Goal: Information Seeking & Learning: Learn about a topic

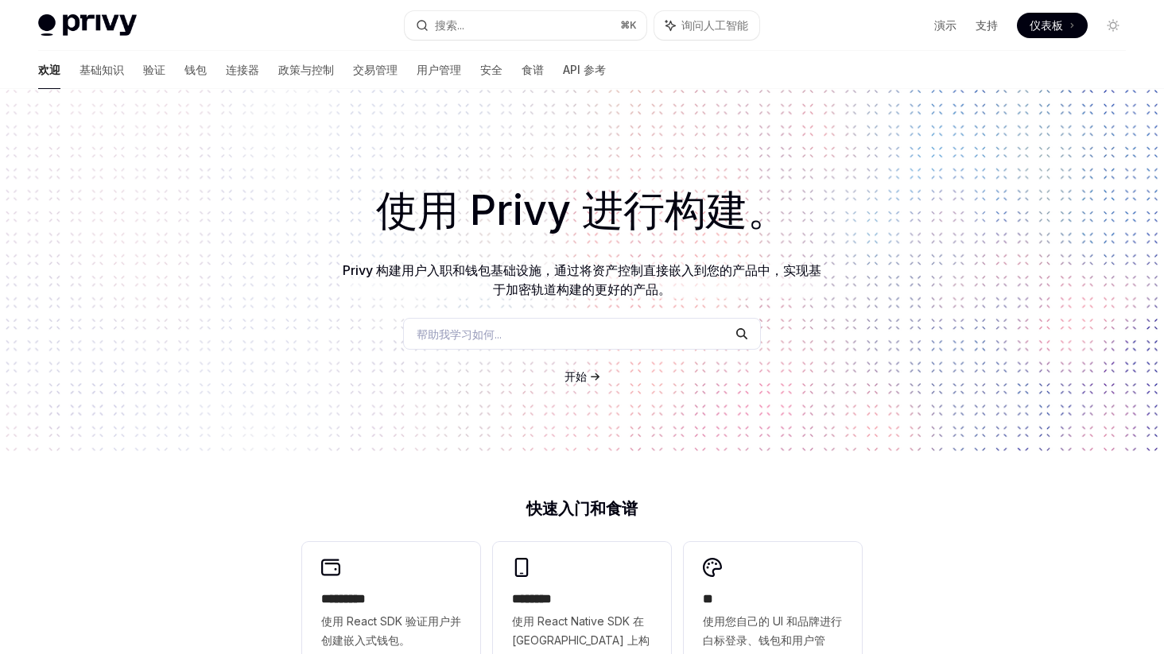
click at [591, 372] on icon at bounding box center [595, 377] width 10 height 10
click at [583, 377] on font "开始" at bounding box center [575, 377] width 22 height 14
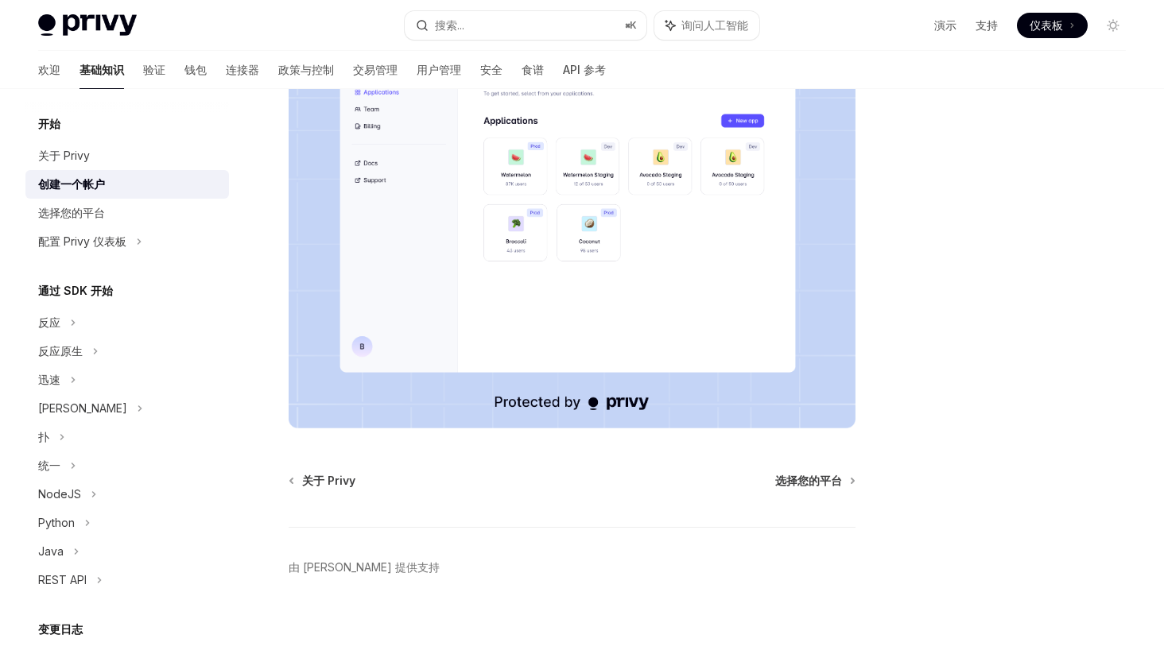
scroll to position [317, 0]
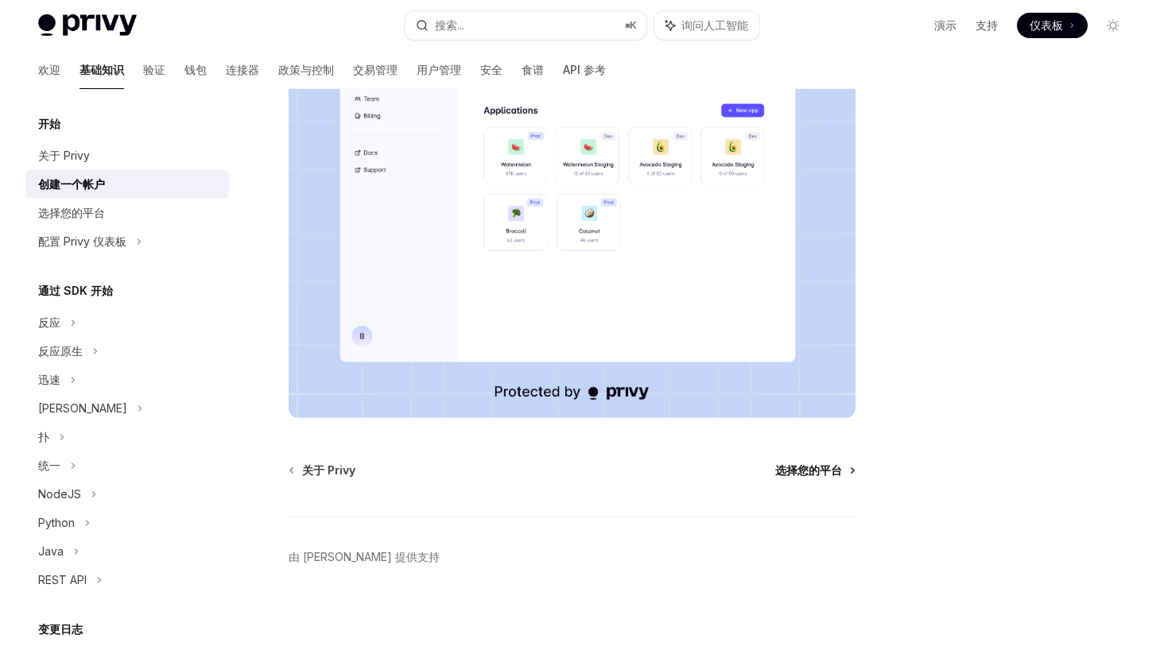
click at [823, 471] on font "选择您的平台" at bounding box center [808, 470] width 67 height 14
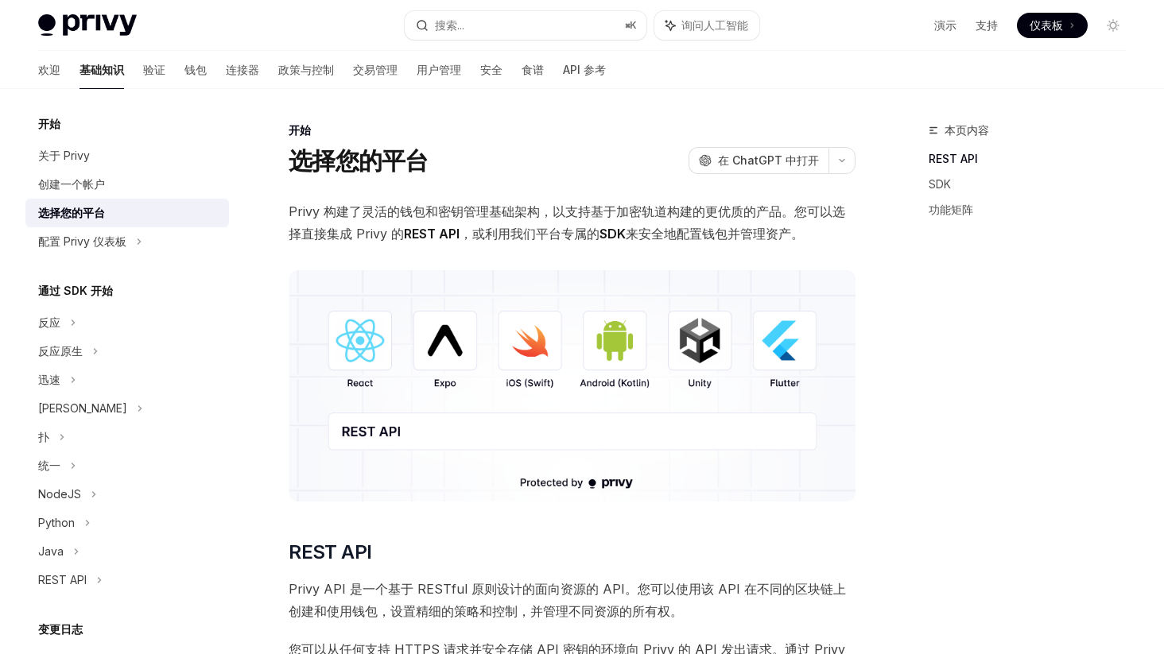
click at [626, 213] on font "Privy 构建了灵活的钱包和密钥管理基础架构，以支持基于加密轨道构建的更优质的产品。您可以选择直接集成 Privy 的" at bounding box center [567, 222] width 556 height 38
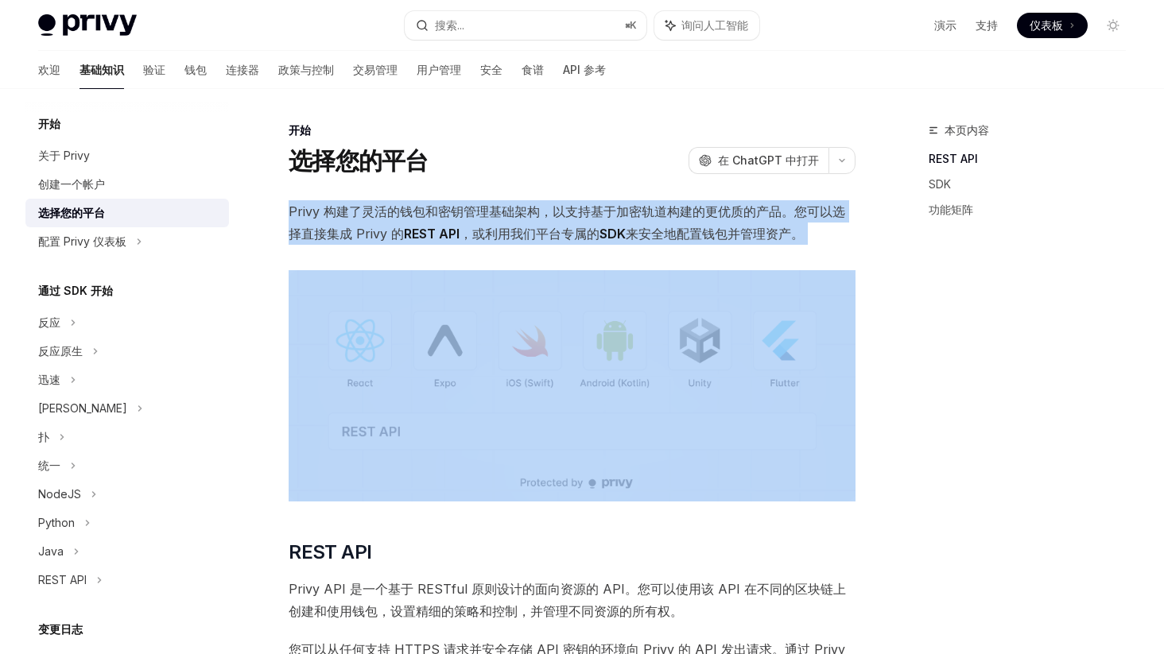
click at [626, 213] on font "Privy 构建了灵活的钱包和密钥管理基础架构，以支持基于加密轨道构建的更优质的产品。您可以选择直接集成 Privy 的" at bounding box center [567, 222] width 556 height 38
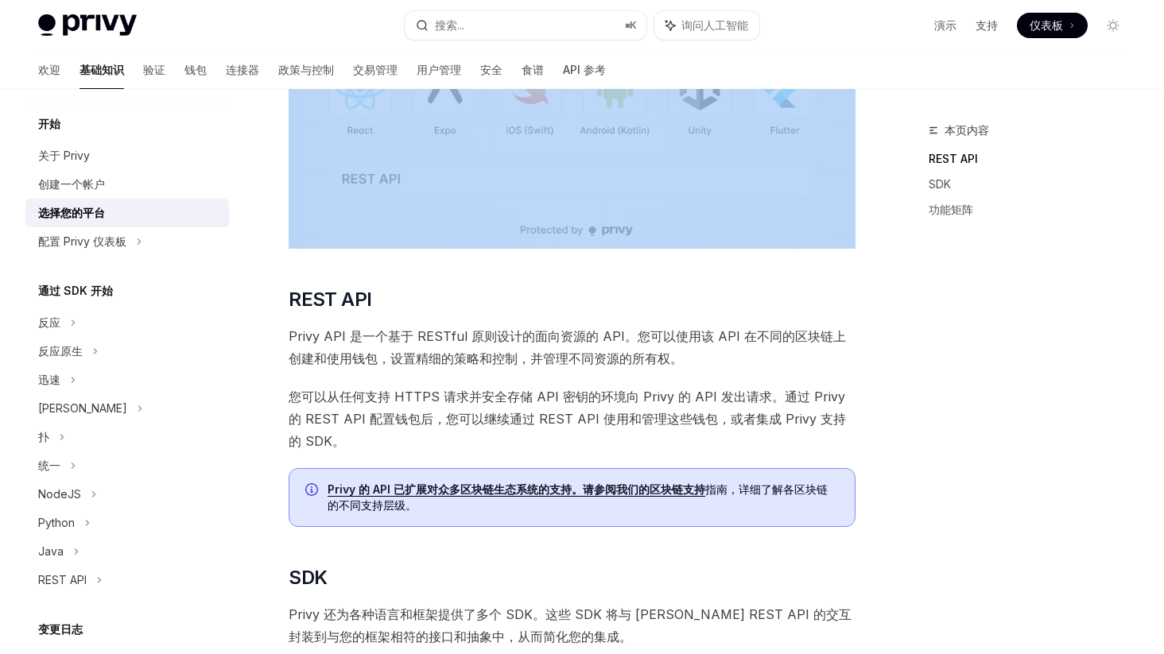
scroll to position [273, 0]
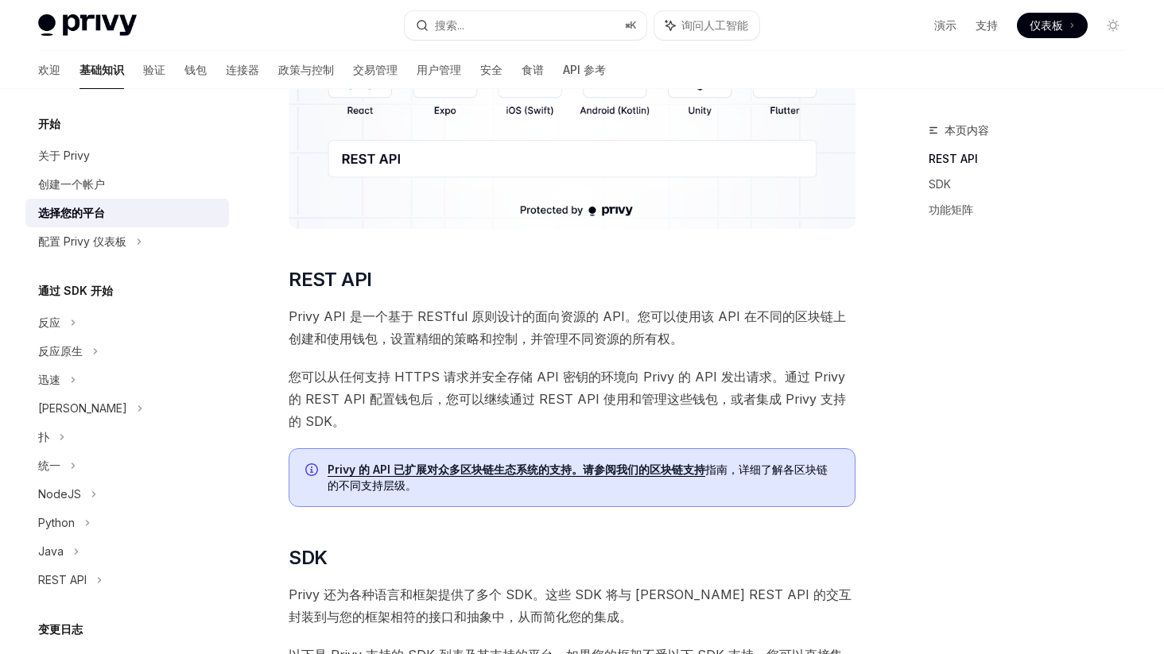
click at [562, 308] on font "Privy API 是一个基于 RESTful 原则设计的面向资源的 API。您可以使用该 API 在不同的区块链上创建和使用钱包，设置精细的策略和控制，并管…" at bounding box center [567, 327] width 557 height 38
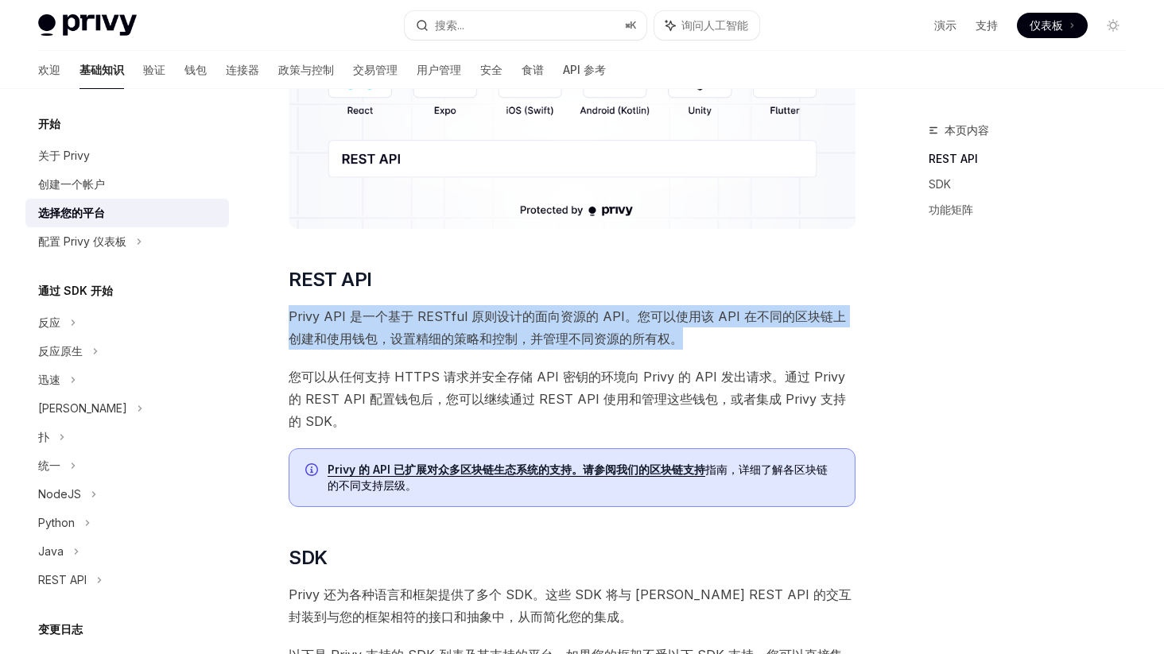
click at [562, 308] on font "Privy API 是一个基于 RESTful 原则设计的面向资源的 API。您可以使用该 API 在不同的区块链上创建和使用钱包，设置精细的策略和控制，并管…" at bounding box center [567, 327] width 557 height 38
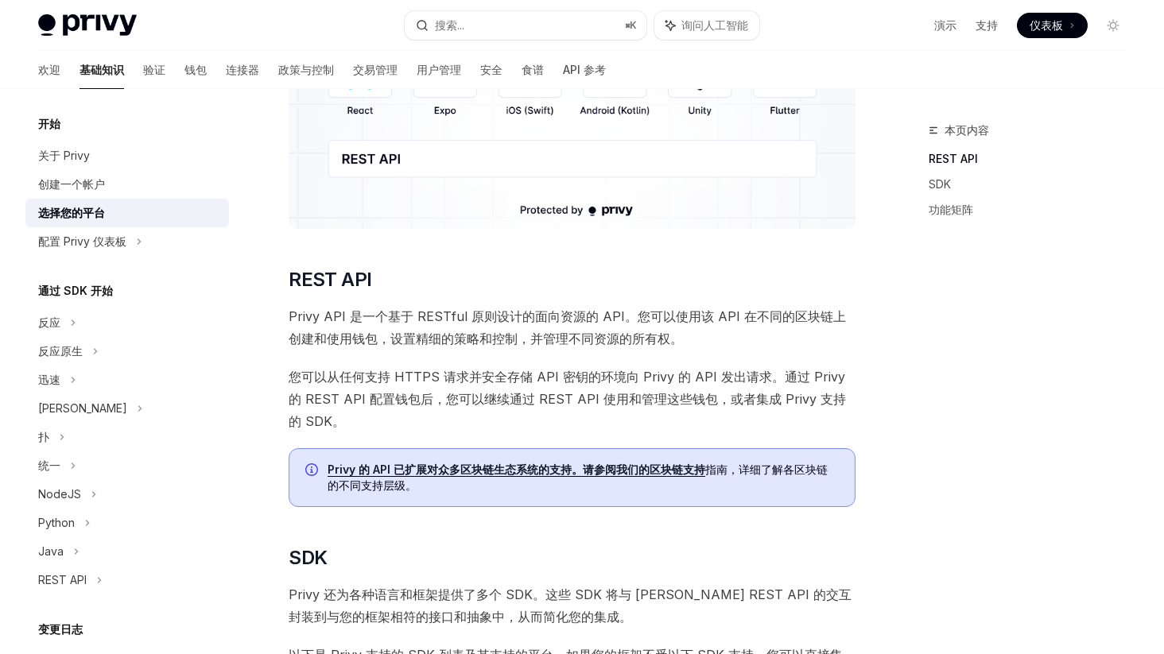
click at [542, 366] on span "您可以从任何支持 HTTPS 请求并安全存储 API 密钥的环境向 Privy 的 API 发出请求。通过 Privy 的 REST API 配置钱包后，您可…" at bounding box center [572, 399] width 567 height 67
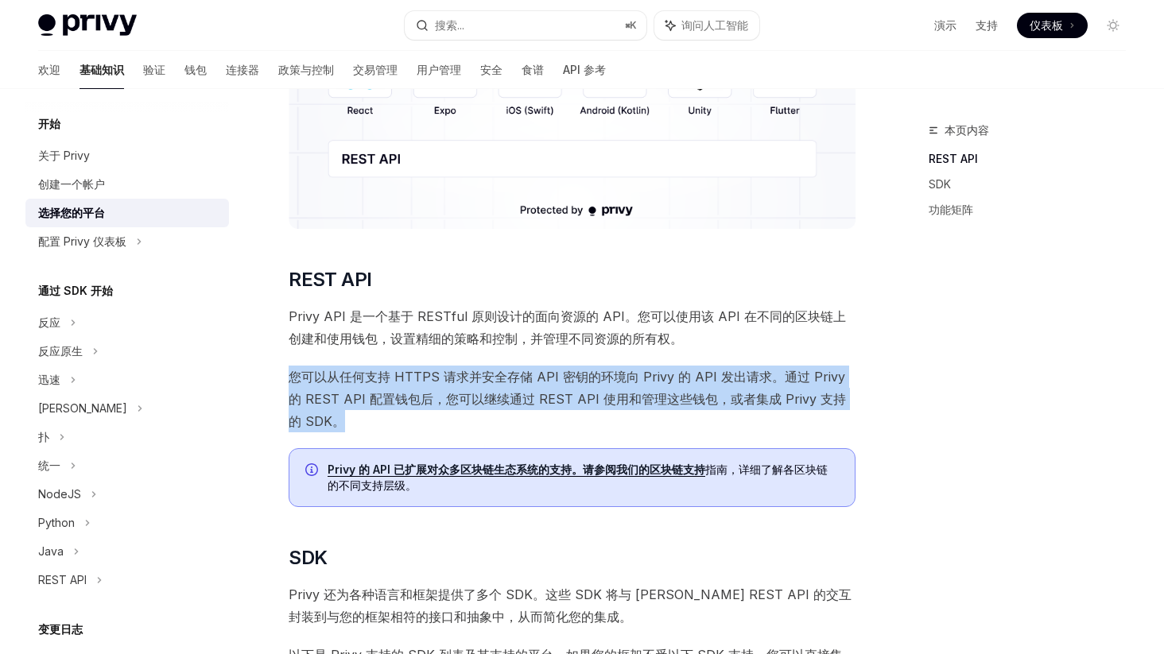
click at [542, 366] on span "您可以从任何支持 HTTPS 请求并安全存储 API 密钥的环境向 Privy 的 API 发出请求。通过 Privy 的 REST API 配置钱包后，您可…" at bounding box center [572, 399] width 567 height 67
click at [554, 369] on font "您可以从任何支持 HTTPS 请求并安全存储 API 密钥的环境向 Privy 的 API 发出请求。通过 Privy 的 REST API 配置钱包后，您可…" at bounding box center [567, 399] width 557 height 60
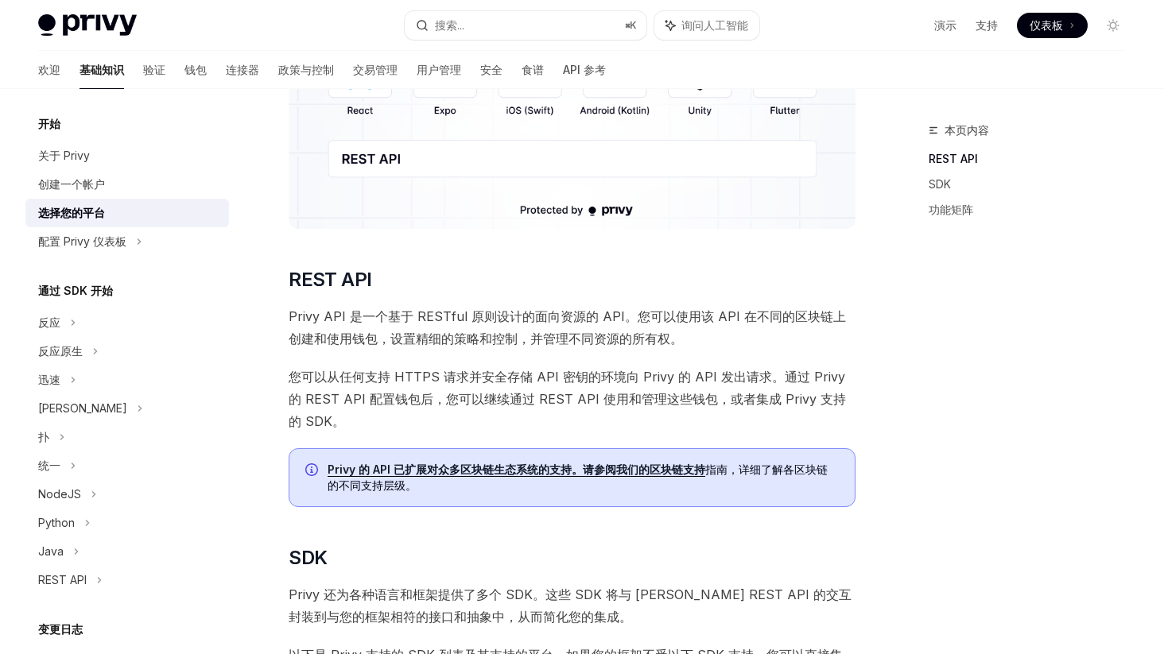
click at [583, 369] on font "您可以从任何支持 HTTPS 请求并安全存储 API 密钥的环境向 Privy 的 API 发出请求。通过 Privy 的 REST API 配置钱包后，您可…" at bounding box center [567, 399] width 557 height 60
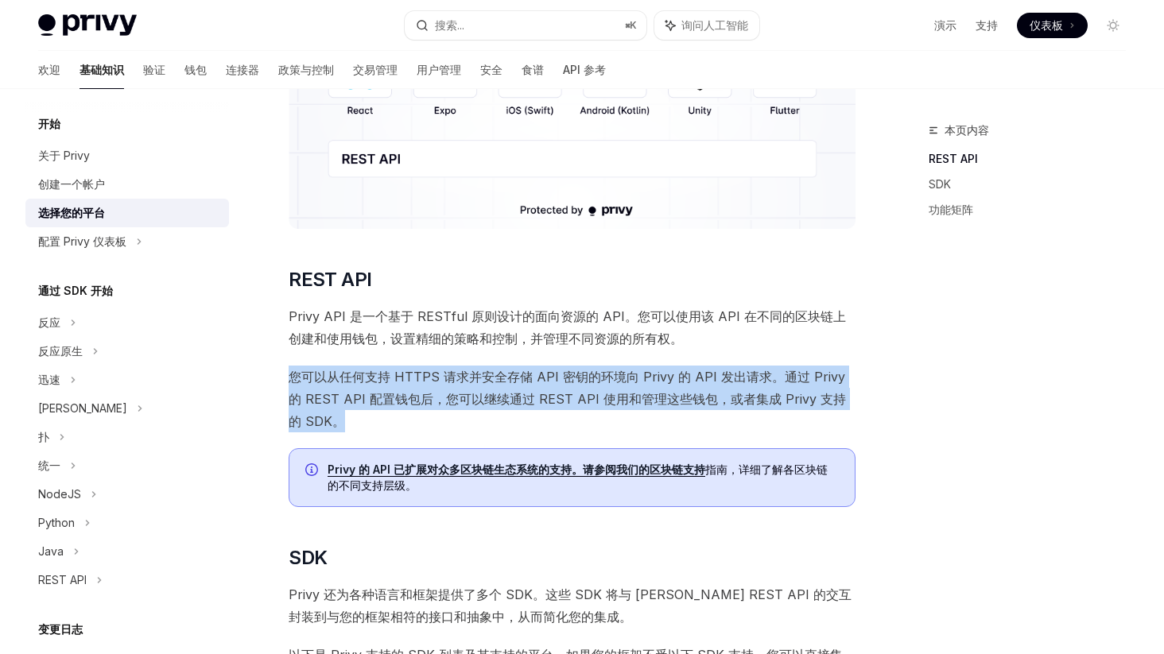
click at [583, 369] on font "您可以从任何支持 HTTPS 请求并安全存储 API 密钥的环境向 Privy 的 API 发出请求。通过 Privy 的 REST API 配置钱包后，您可…" at bounding box center [567, 399] width 557 height 60
click at [553, 369] on font "您可以从任何支持 HTTPS 请求并安全存储 API 密钥的环境向 Privy 的 API 发出请求。通过 Privy 的 REST API 配置钱包后，您可…" at bounding box center [567, 399] width 557 height 60
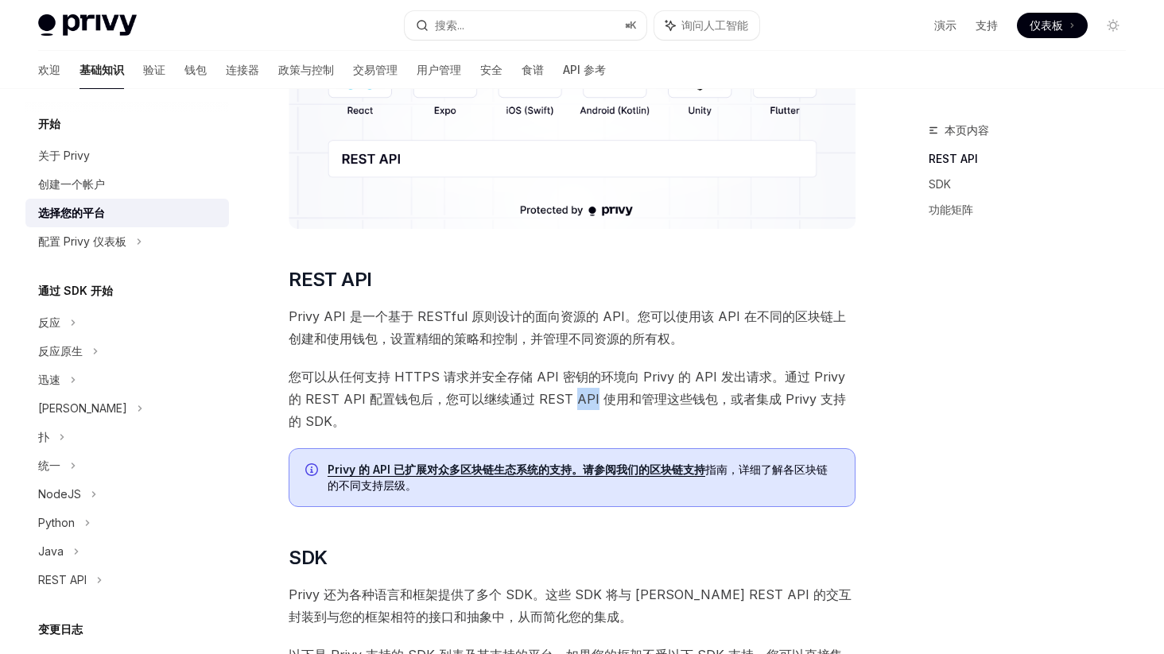
click at [553, 369] on font "您可以从任何支持 HTTPS 请求并安全存储 API 密钥的环境向 Privy 的 API 发出请求。通过 Privy 的 REST API 配置钱包后，您可…" at bounding box center [567, 399] width 557 height 60
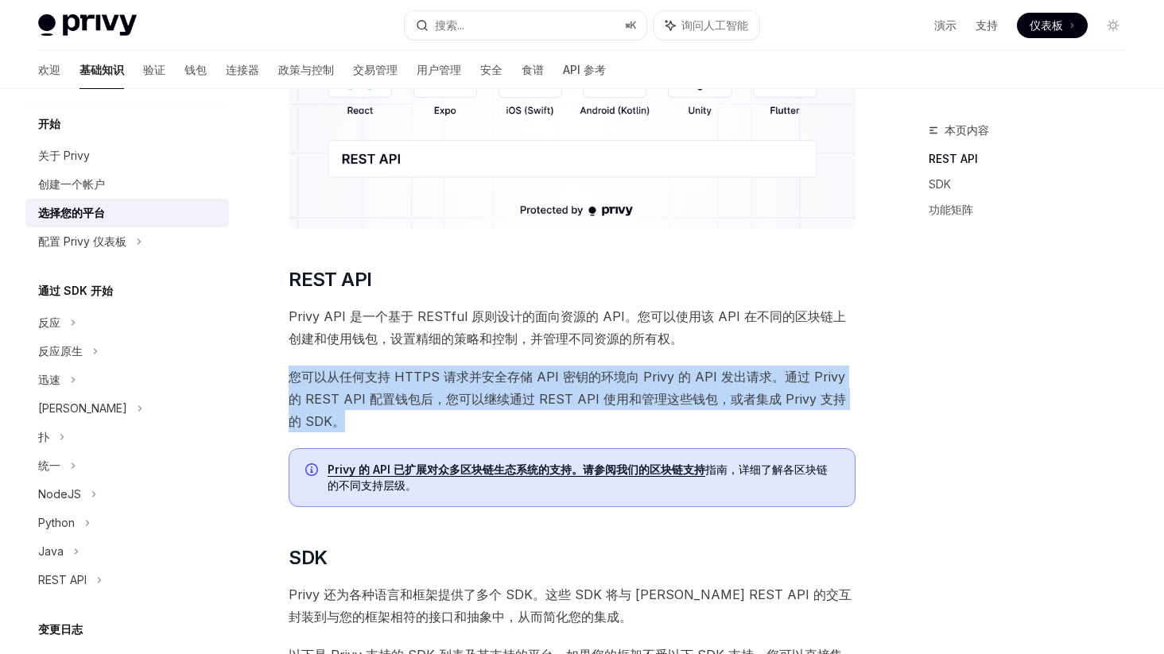
click at [553, 369] on font "您可以从任何支持 HTTPS 请求并安全存储 API 密钥的环境向 Privy 的 API 发出请求。通过 Privy 的 REST API 配置钱包后，您可…" at bounding box center [567, 399] width 557 height 60
click at [569, 369] on font "您可以从任何支持 HTTPS 请求并安全存储 API 密钥的环境向 Privy 的 API 发出请求。通过 Privy 的 REST API 配置钱包后，您可…" at bounding box center [567, 399] width 557 height 60
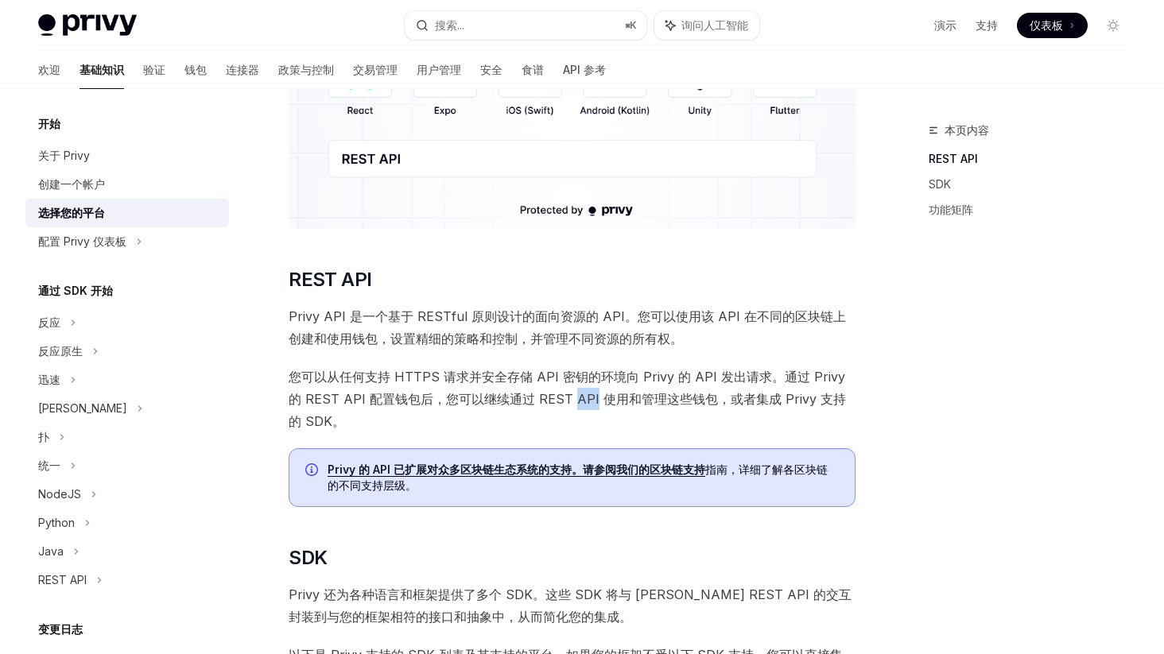
click at [569, 369] on font "您可以从任何支持 HTTPS 请求并安全存储 API 密钥的环境向 Privy 的 API 发出请求。通过 Privy 的 REST API 配置钱包后，您可…" at bounding box center [567, 399] width 557 height 60
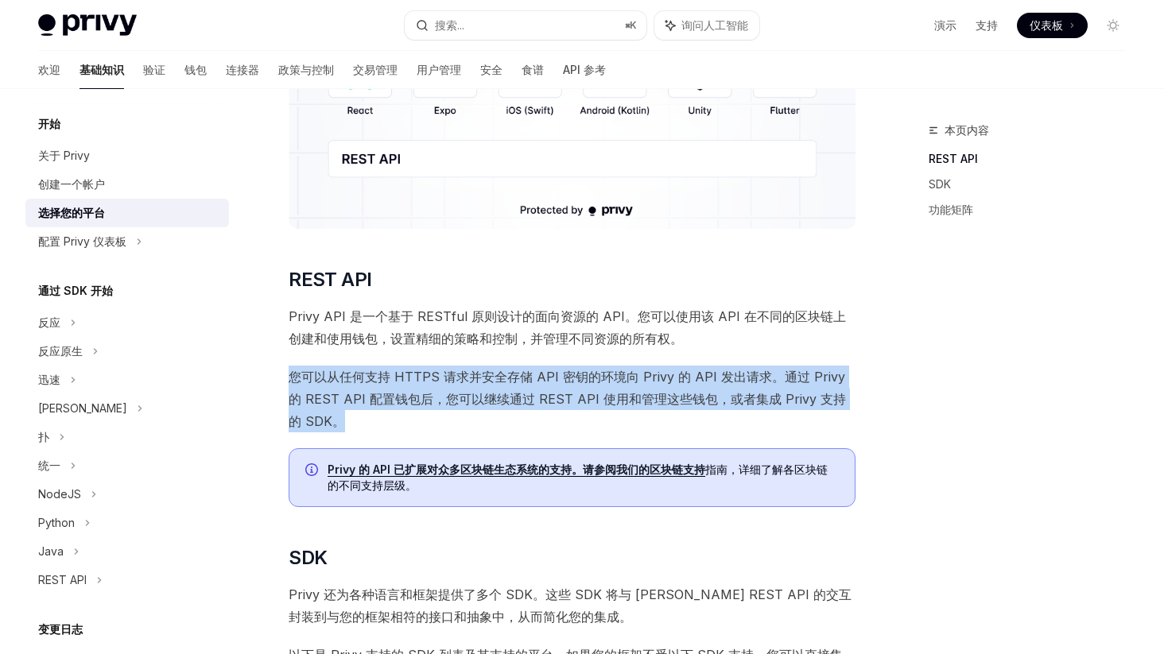
click at [569, 369] on font "您可以从任何支持 HTTPS 请求并安全存储 API 密钥的环境向 Privy 的 API 发出请求。通过 Privy 的 REST API 配置钱包后，您可…" at bounding box center [567, 399] width 557 height 60
click at [582, 369] on font "您可以从任何支持 HTTPS 请求并安全存储 API 密钥的环境向 Privy 的 API 发出请求。通过 Privy 的 REST API 配置钱包后，您可…" at bounding box center [567, 399] width 557 height 60
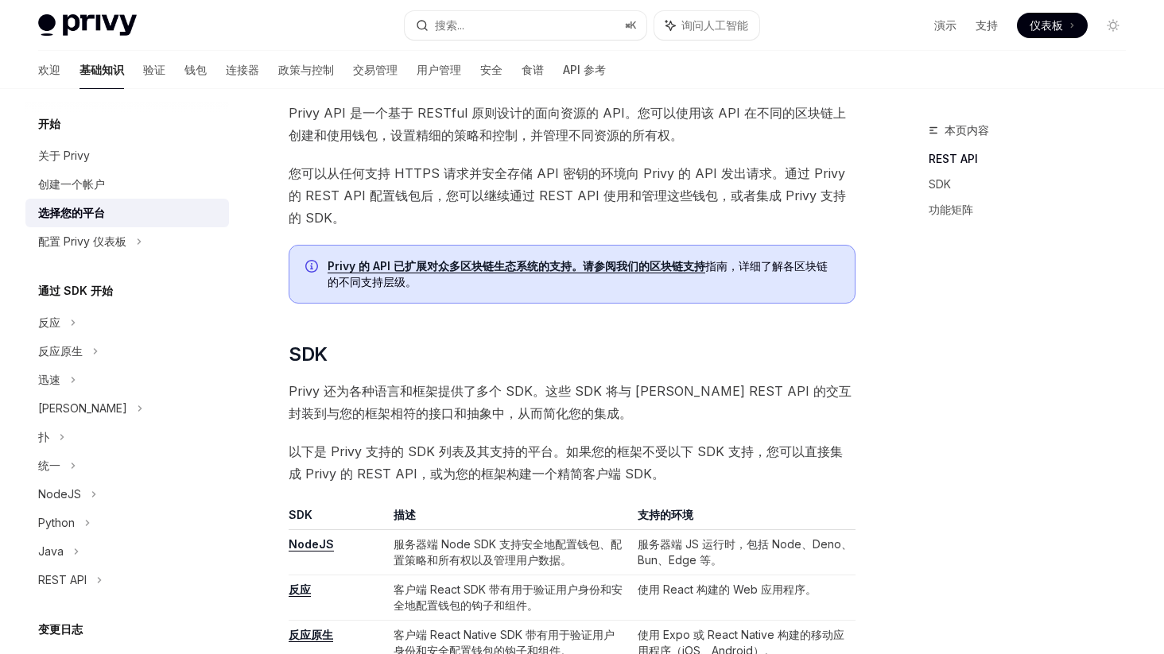
scroll to position [482, 0]
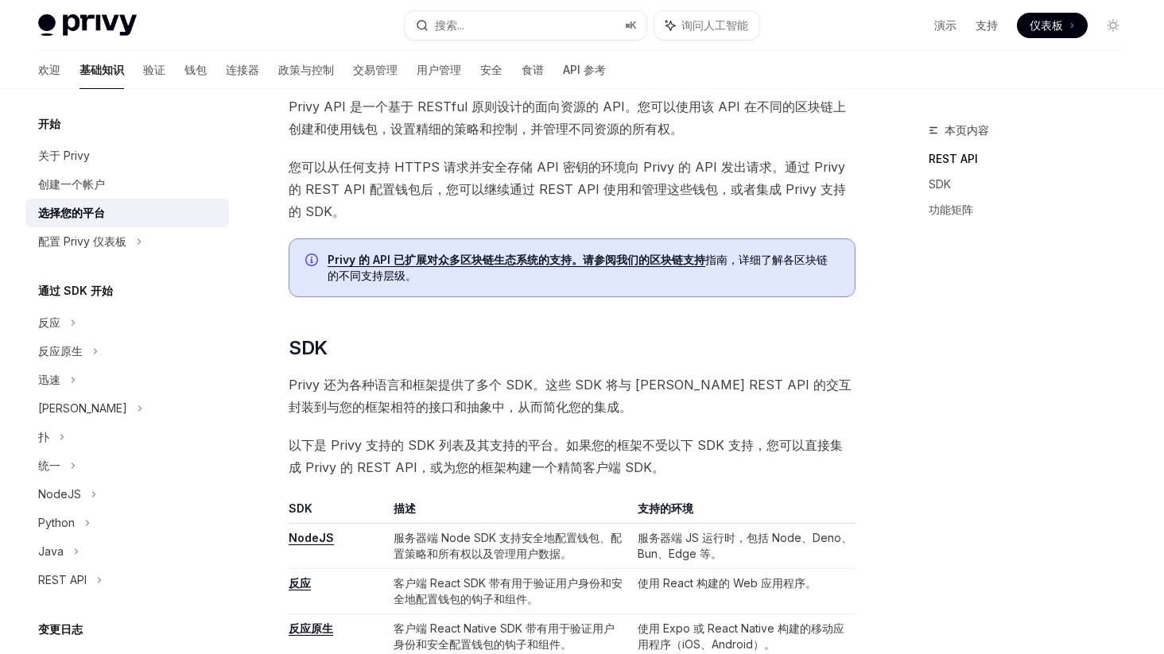
click at [551, 374] on span "Privy 还为各种语言和框架提供了多个 SDK。这些 SDK 将与 Privy REST API 的交互封装到与您的框架相符的接口和抽象中，从而简化您的集成。" at bounding box center [572, 396] width 567 height 45
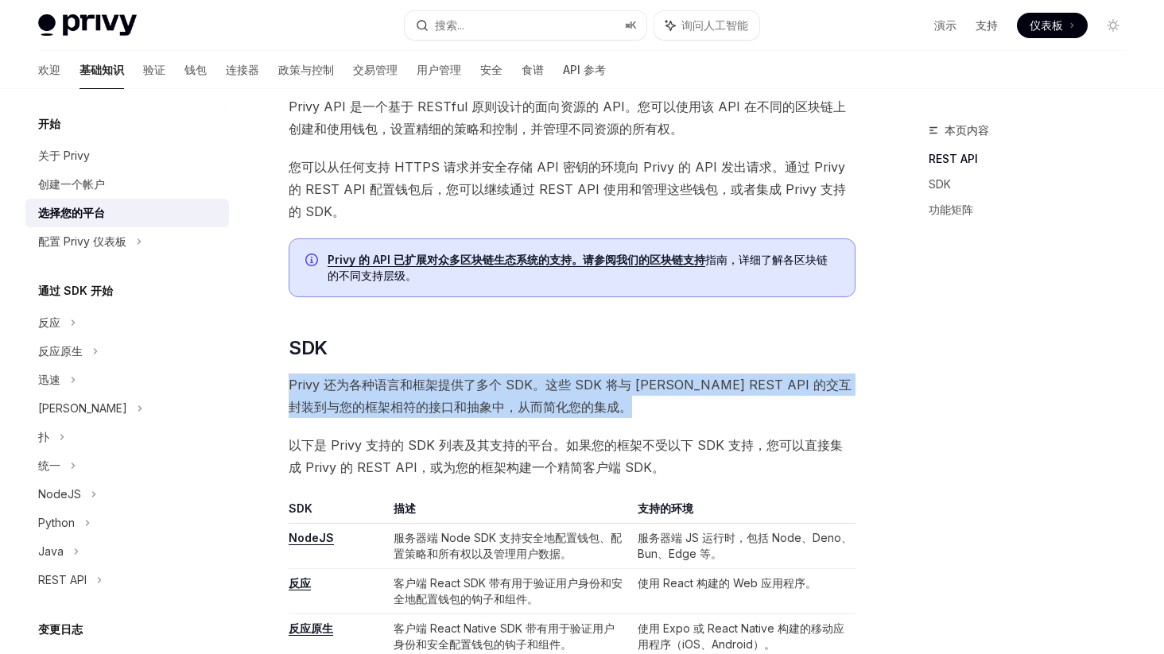
click at [551, 374] on span "Privy 还为各种语言和框架提供了多个 SDK。这些 SDK 将与 Privy REST API 的交互封装到与您的框架相符的接口和抽象中，从而简化您的集成。" at bounding box center [572, 396] width 567 height 45
click at [561, 374] on span "Privy 还为各种语言和框架提供了多个 SDK。这些 SDK 将与 Privy REST API 的交互封装到与您的框架相符的接口和抽象中，从而简化您的集成。" at bounding box center [572, 396] width 567 height 45
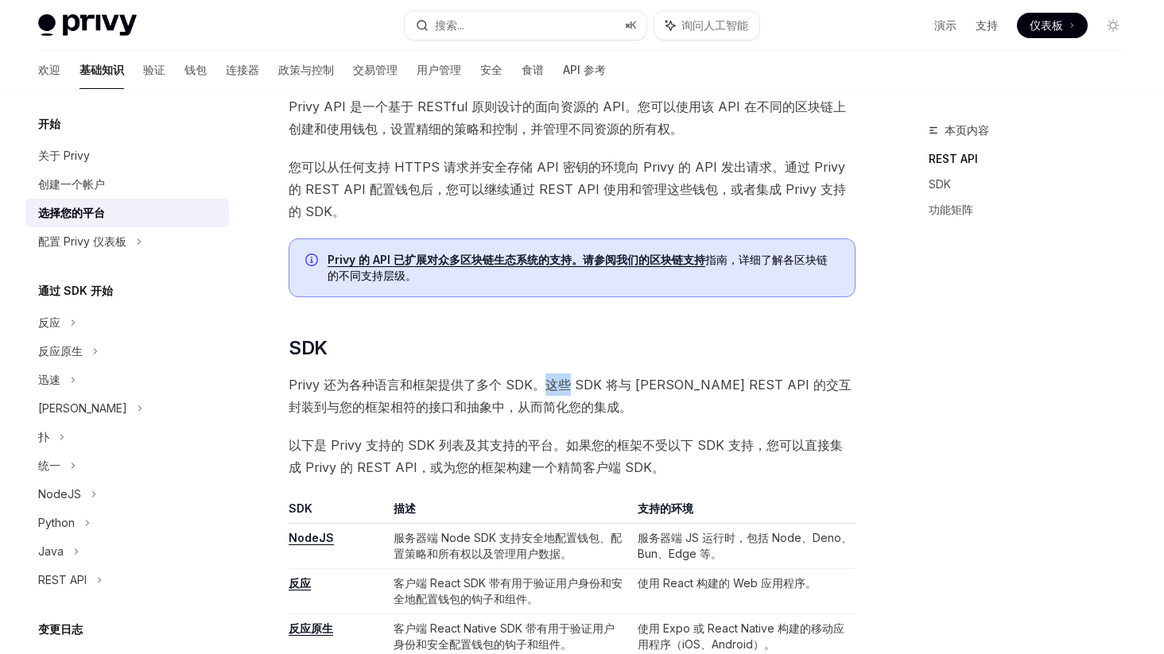
click at [561, 374] on span "Privy 还为各种语言和框架提供了多个 SDK。这些 SDK 将与 Privy REST API 的交互封装到与您的框架相符的接口和抽象中，从而简化您的集成。" at bounding box center [572, 396] width 567 height 45
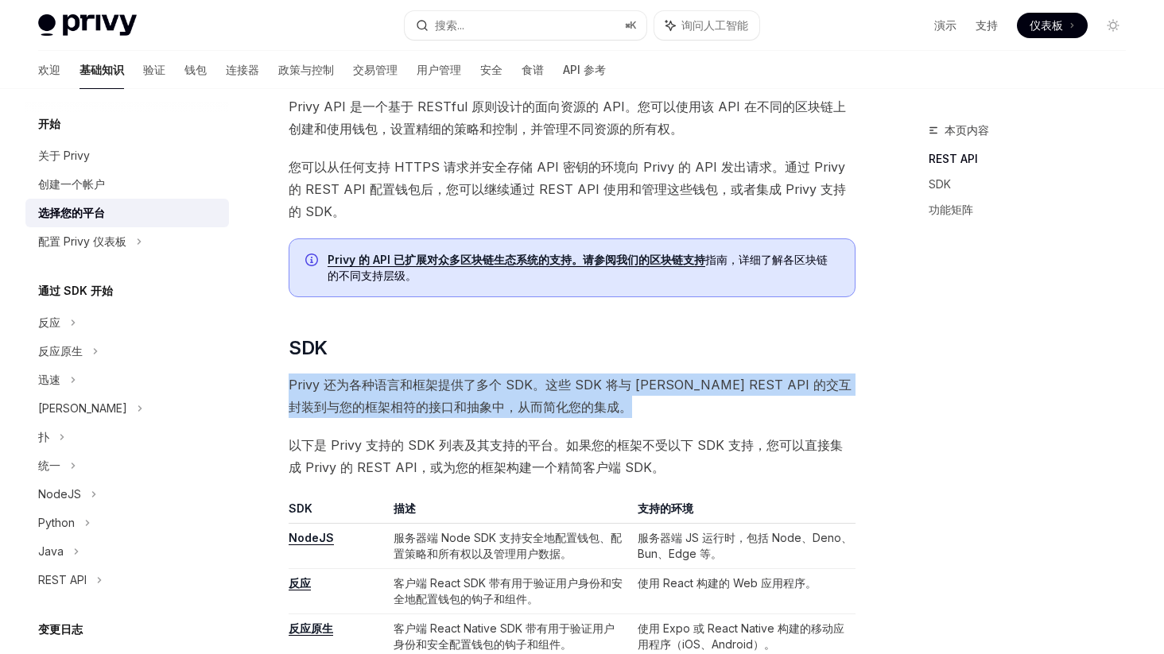
click at [561, 374] on span "Privy 还为各种语言和框架提供了多个 SDK。这些 SDK 将与 Privy REST API 的交互封装到与您的框架相符的接口和抽象中，从而简化您的集成。" at bounding box center [572, 396] width 567 height 45
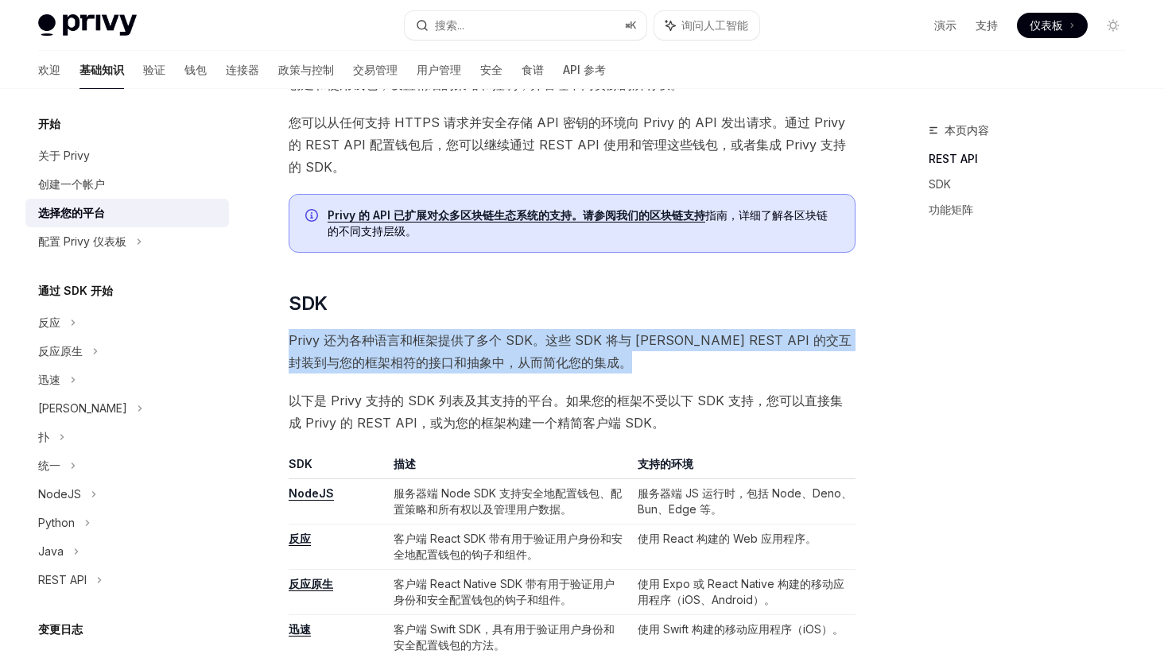
scroll to position [529, 0]
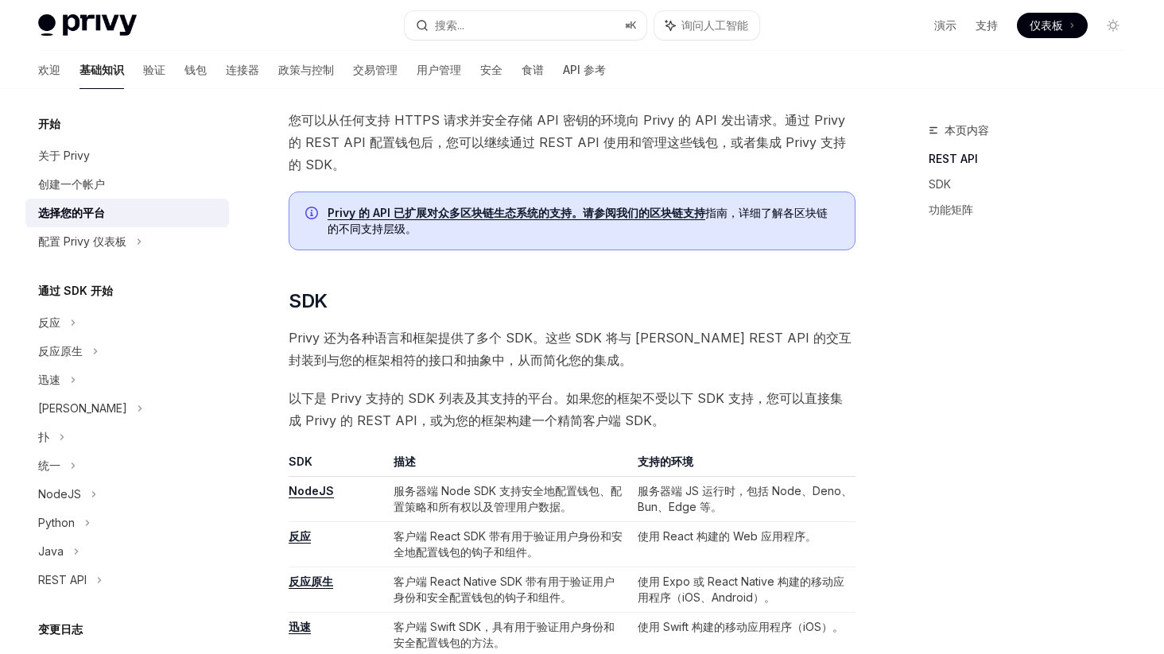
click at [586, 390] on font "以下是 Privy 支持的 SDK 列表及其支持的平台。如果您的框架不受以下 SDK 支持，您可以直接集成 Privy 的 REST API，或为您的框架构建…" at bounding box center [566, 409] width 554 height 38
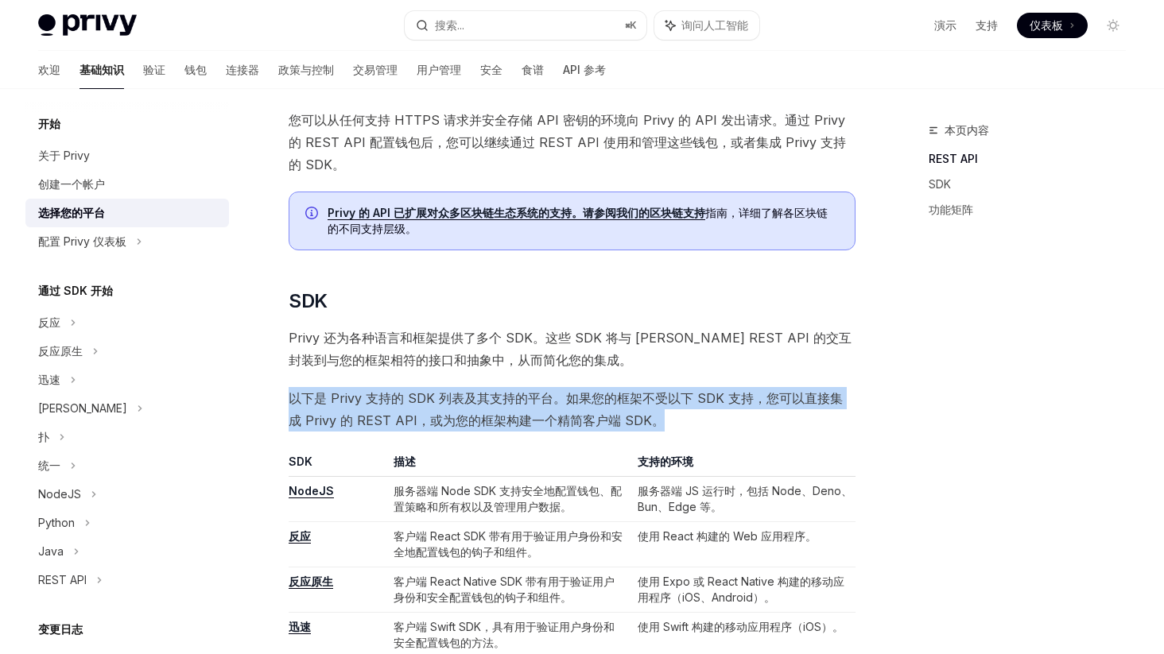
click at [586, 390] on font "以下是 Privy 支持的 SDK 列表及其支持的平台。如果您的框架不受以下 SDK 支持，您可以直接集成 Privy 的 REST API，或为您的框架构建…" at bounding box center [566, 409] width 554 height 38
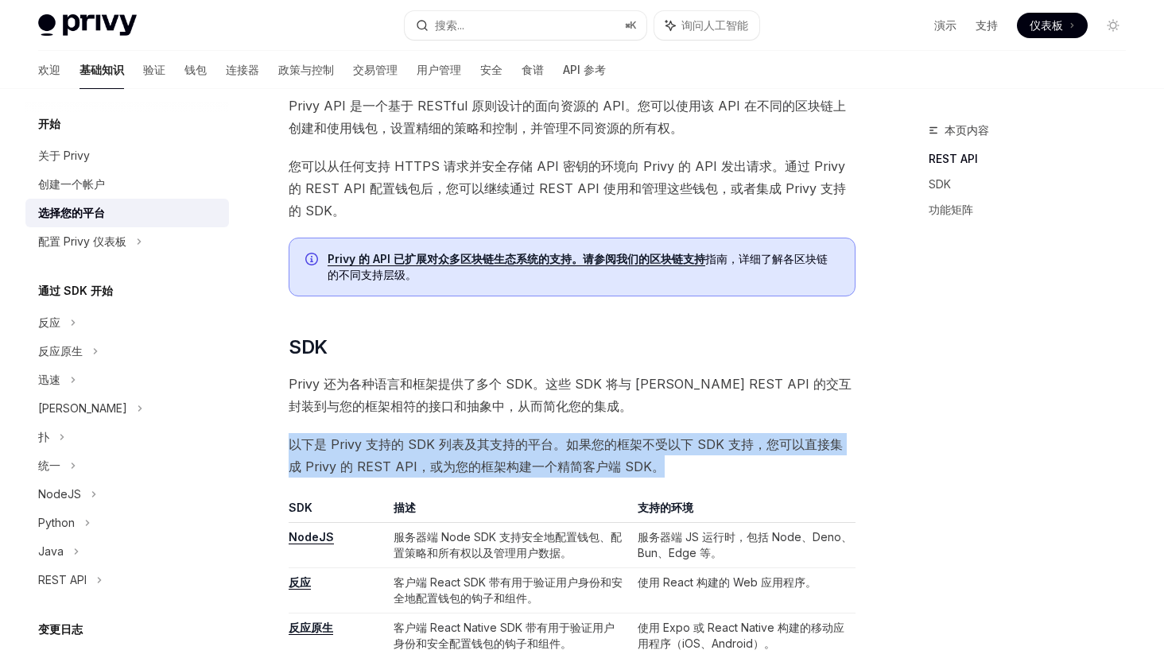
scroll to position [497, 0]
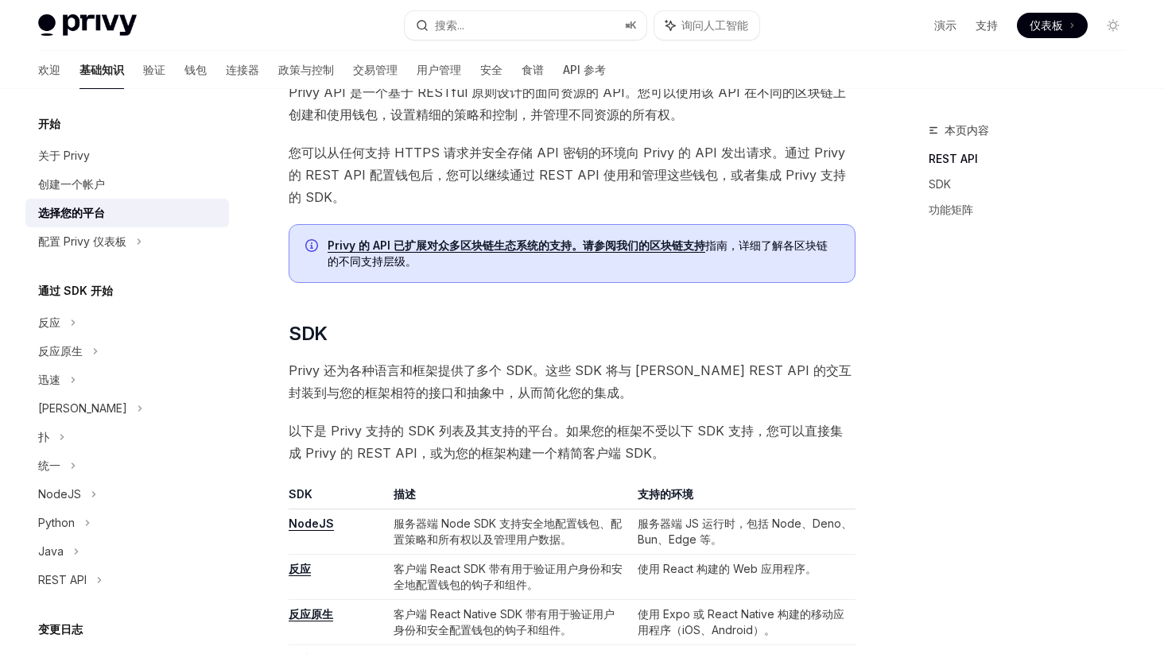
click at [676, 562] on font "使用 React 构建的 Web 应用程序。" at bounding box center [726, 569] width 179 height 14
click at [673, 517] on font "服务器端 JS 运行时，包括 Node、Deno、Bun、Edge 等。" at bounding box center [744, 531] width 215 height 29
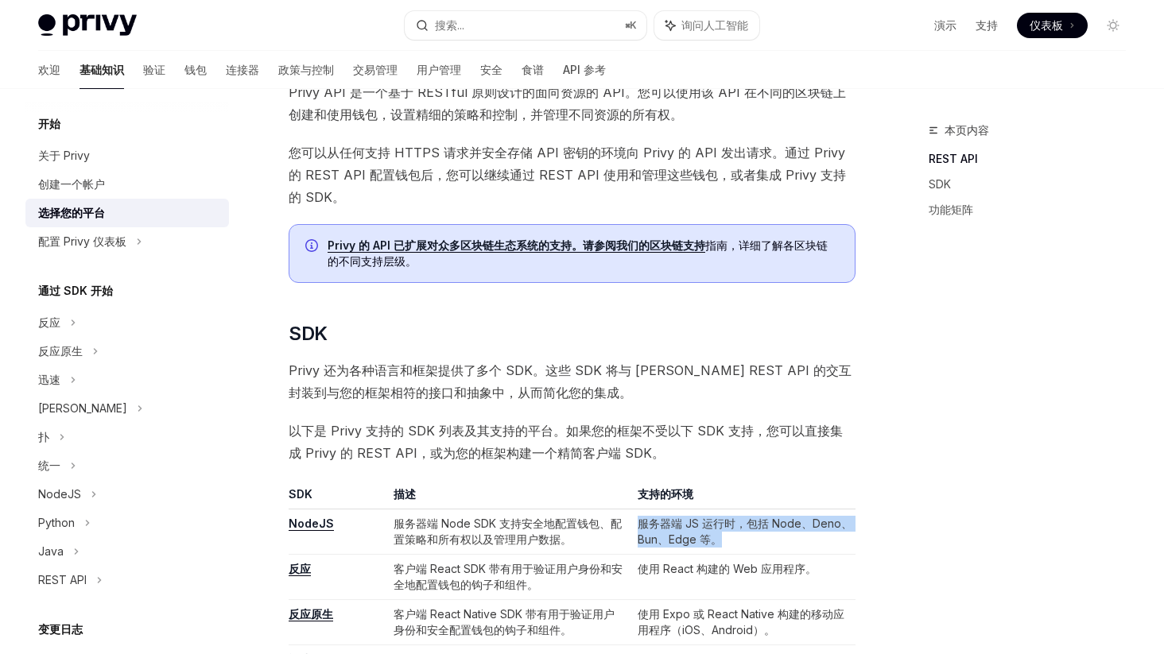
click at [673, 517] on font "服务器端 JS 运行时，包括 Node、Deno、Bun、Edge 等。" at bounding box center [744, 531] width 215 height 29
click at [676, 509] on td "服务器端 JS 运行时，包括 Node、Deno、Bun、Edge 等。" at bounding box center [743, 531] width 224 height 45
click at [555, 517] on font "服务器端 Node SDK 支持安全地配置钱包、配置策略和所有权以及管理用户数据。" at bounding box center [507, 531] width 228 height 29
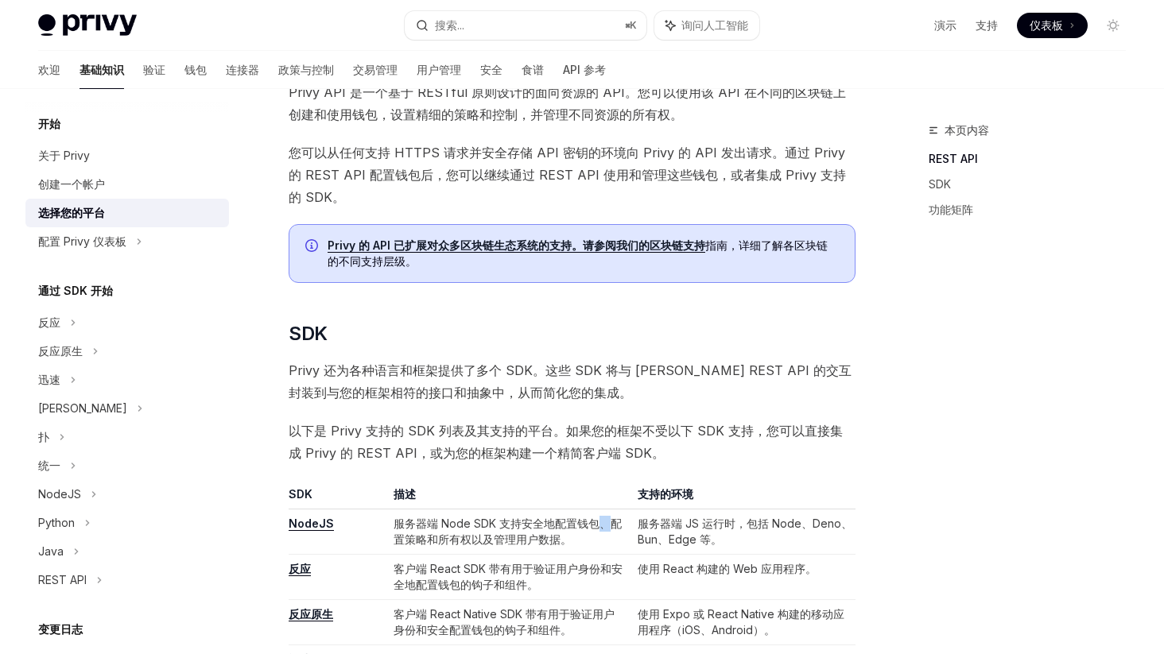
click at [555, 517] on font "服务器端 Node SDK 支持安全地配置钱包、配置策略和所有权以及管理用户数据。" at bounding box center [507, 531] width 228 height 29
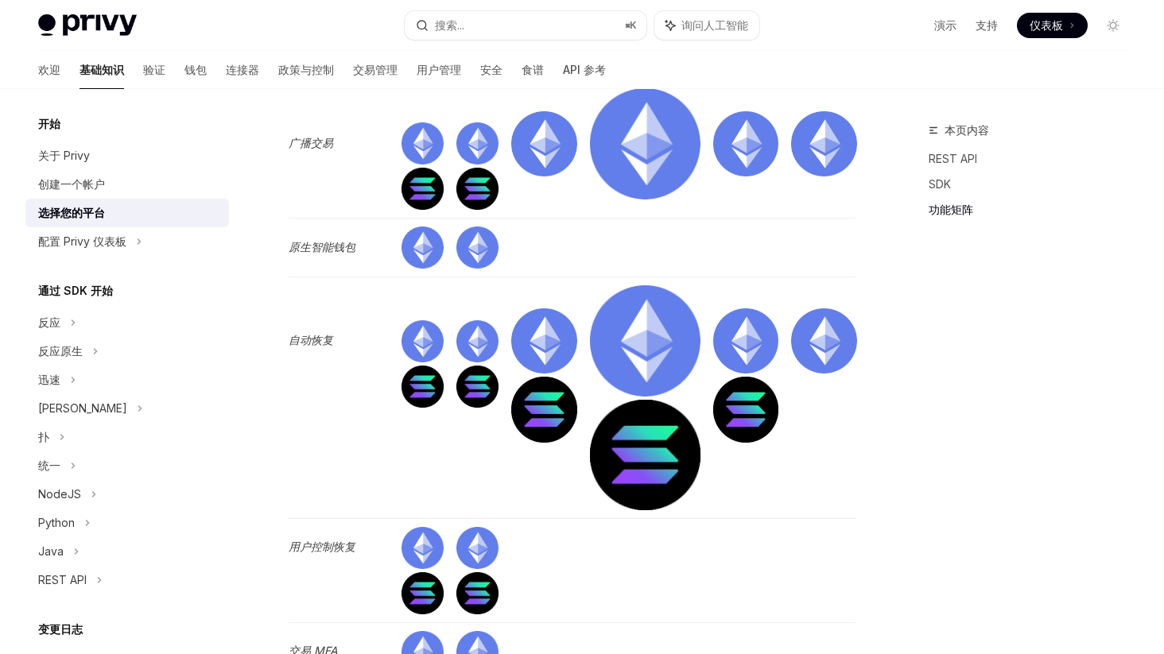
scroll to position [3500, 0]
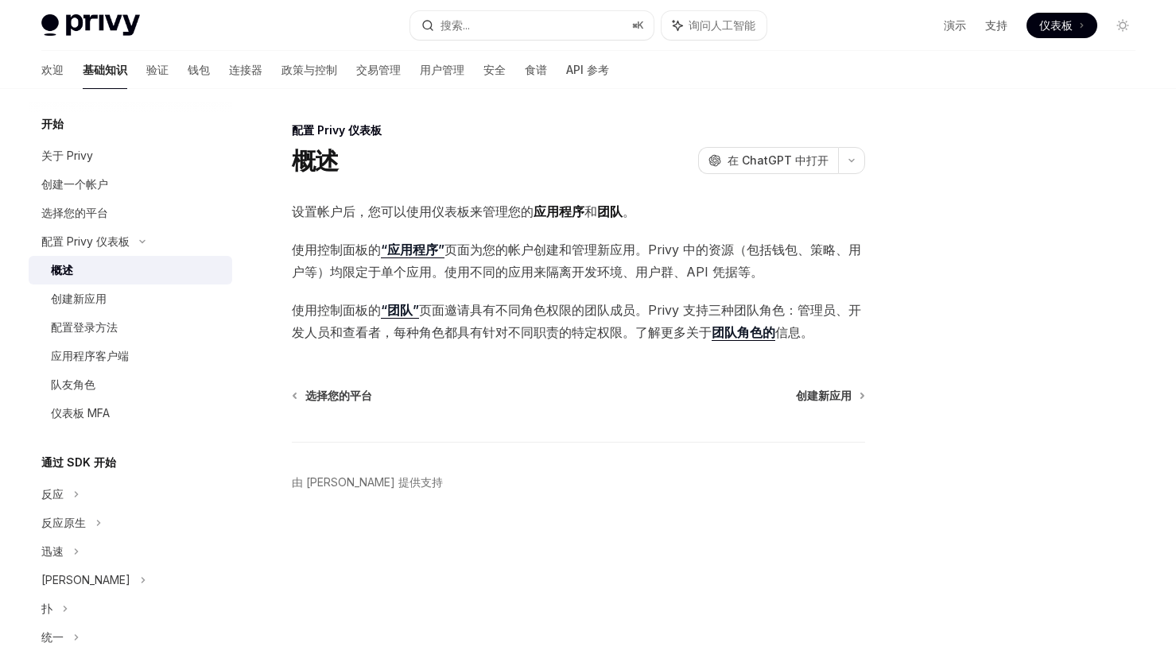
click at [602, 331] on font "页面邀请具有不同角色权限的团队成员。Privy 支持三种团队角色：管理员、开发人员和查看者，每种角色都具有针对不同职责的特定权限。了解更多关于" at bounding box center [576, 321] width 569 height 38
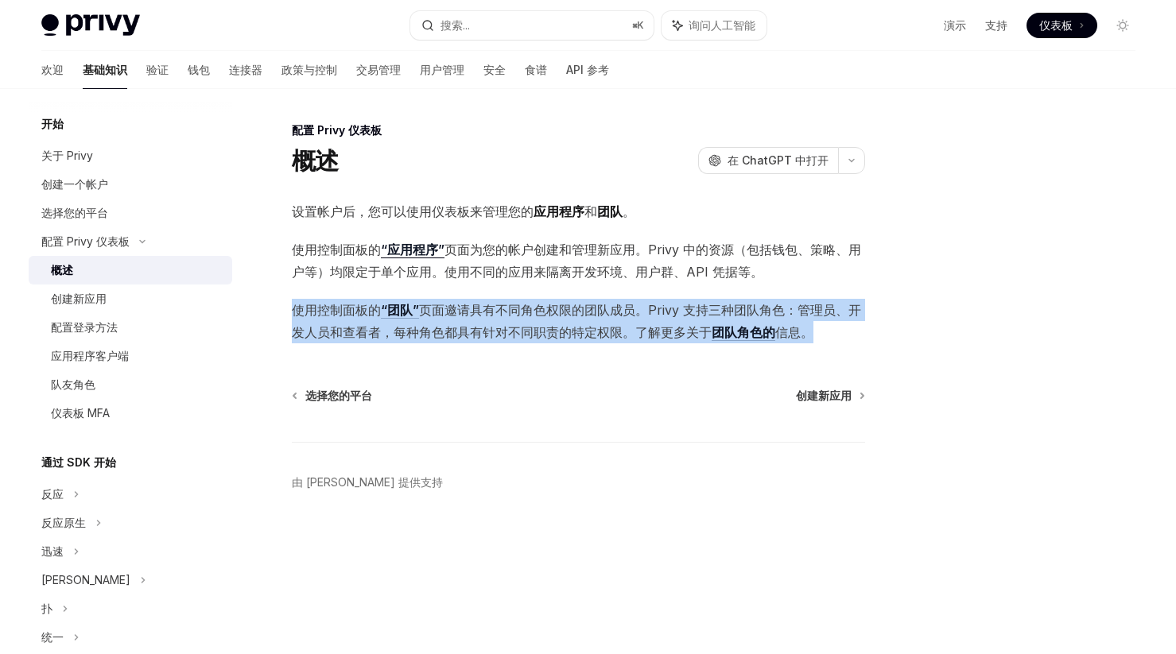
click at [602, 331] on font "页面邀请具有不同角色权限的团队成员。Privy 支持三种团队角色：管理员、开发人员和查看者，每种角色都具有针对不同职责的特定权限。了解更多关于" at bounding box center [576, 321] width 569 height 38
click at [579, 328] on font "页面邀请具有不同角色权限的团队成员。Privy 支持三种团队角色：管理员、开发人员和查看者，每种角色都具有针对不同职责的特定权限。了解更多关于" at bounding box center [576, 321] width 569 height 38
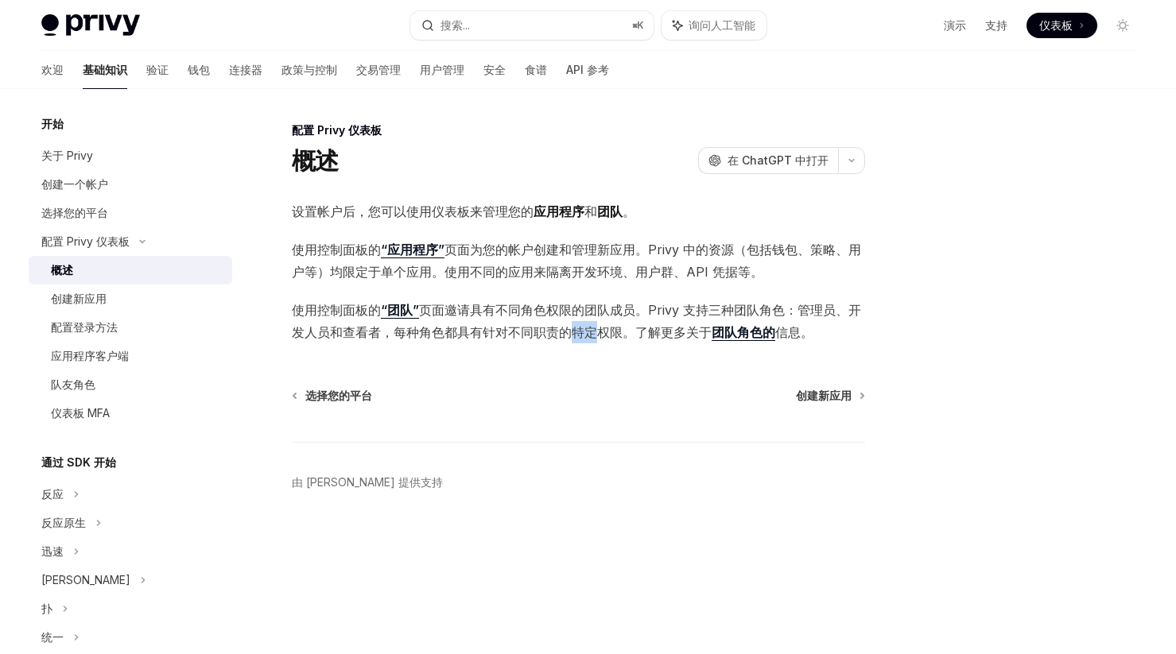
click at [579, 328] on font "页面邀请具有不同角色权限的团队成员。Privy 支持三种团队角色：管理员、开发人员和查看者，每种角色都具有针对不同职责的特定权限。了解更多关于" at bounding box center [576, 321] width 569 height 38
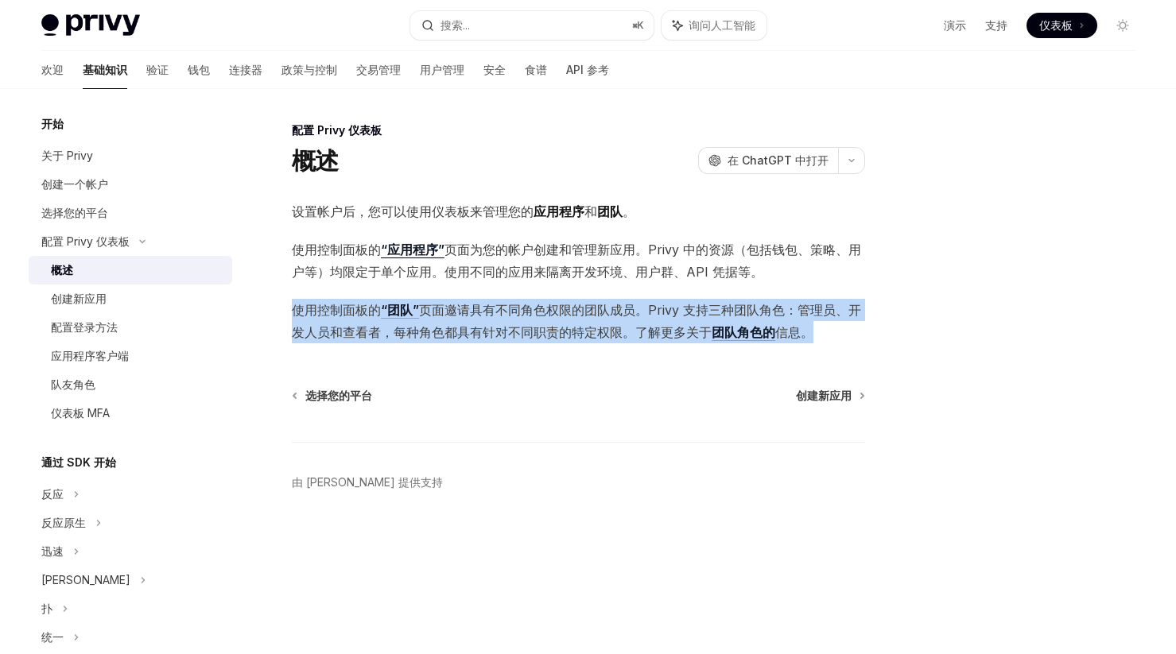
click at [579, 328] on font "页面邀请具有不同角色权限的团队成员。Privy 支持三种团队角色：管理员、开发人员和查看者，每种角色都具有针对不同职责的特定权限。了解更多关于" at bounding box center [576, 321] width 569 height 38
click at [835, 399] on font "创建新应用" at bounding box center [824, 396] width 56 height 14
type textarea "*"
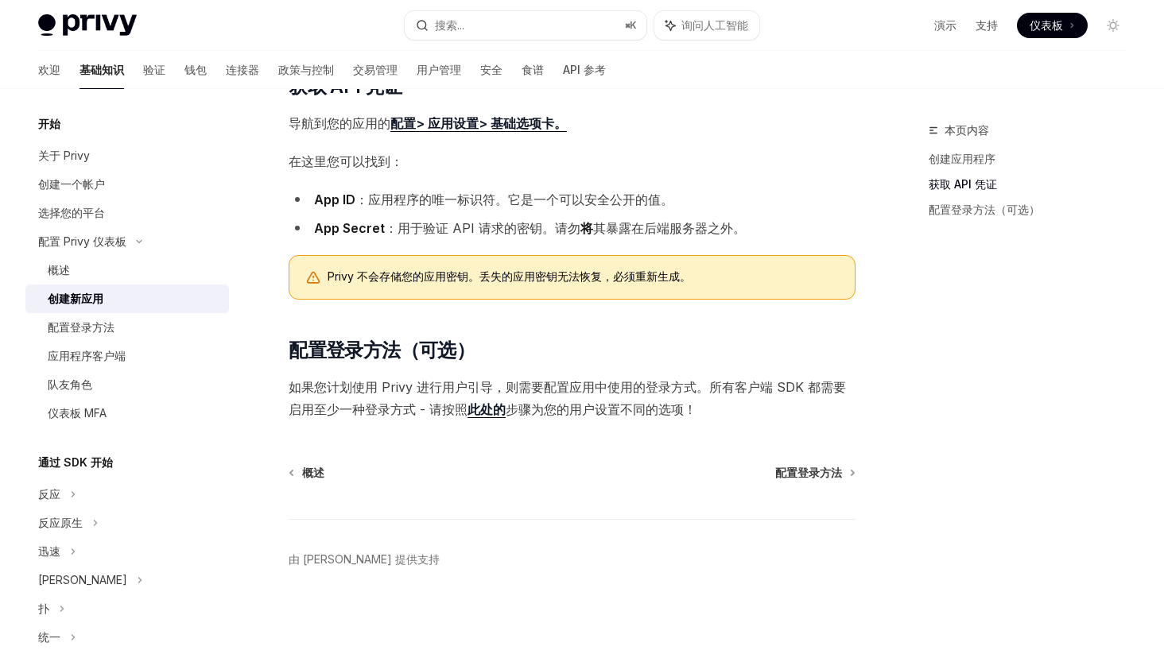
scroll to position [369, 0]
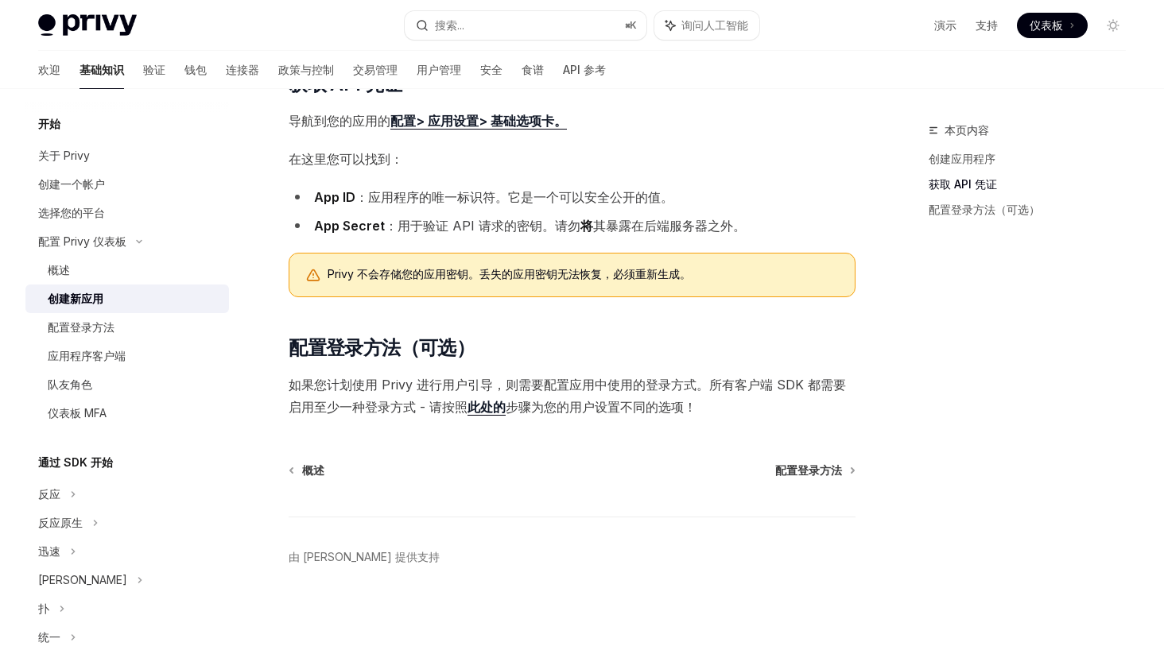
click at [602, 391] on font "如果您计划使用 Privy 进行用户引导，则需要配置应用中使用的登录方式。所有客户端 SDK 都需要启用至少一种登录方式 - 请按照" at bounding box center [567, 396] width 557 height 38
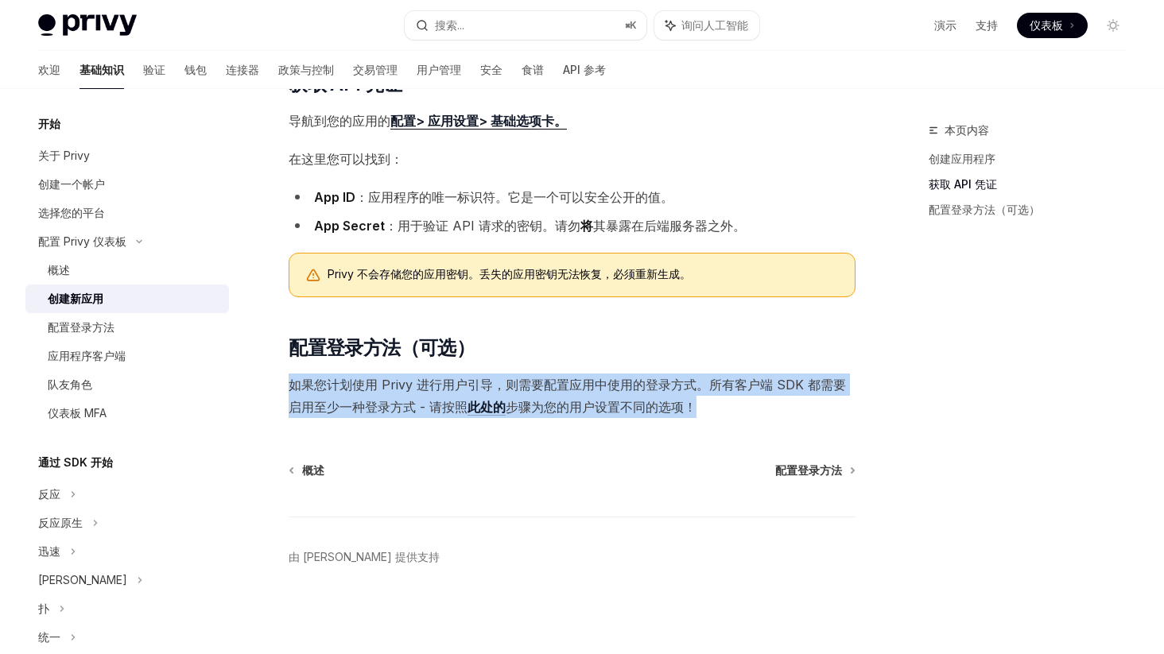
click at [602, 391] on font "如果您计划使用 Privy 进行用户引导，则需要配置应用中使用的登录方式。所有客户端 SDK 都需要启用至少一种登录方式 - 请按照" at bounding box center [567, 396] width 557 height 38
click at [573, 399] on font "步骤为您的用户设置不同的选项！" at bounding box center [601, 407] width 191 height 16
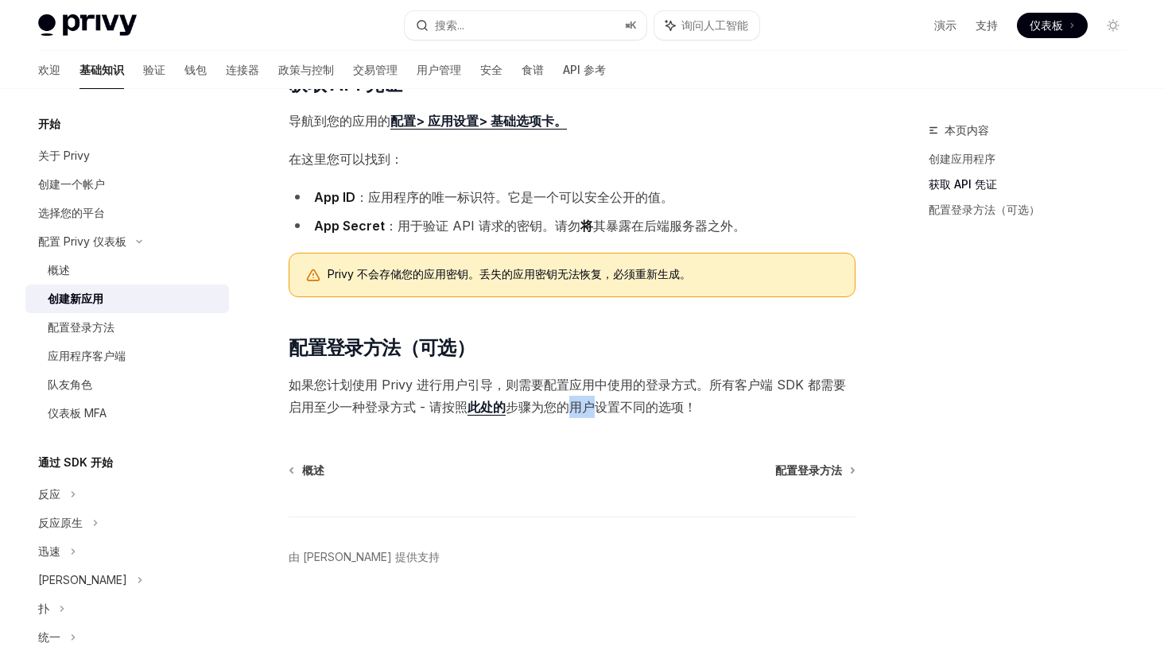
click at [573, 399] on font "步骤为您的用户设置不同的选项！" at bounding box center [601, 407] width 191 height 16
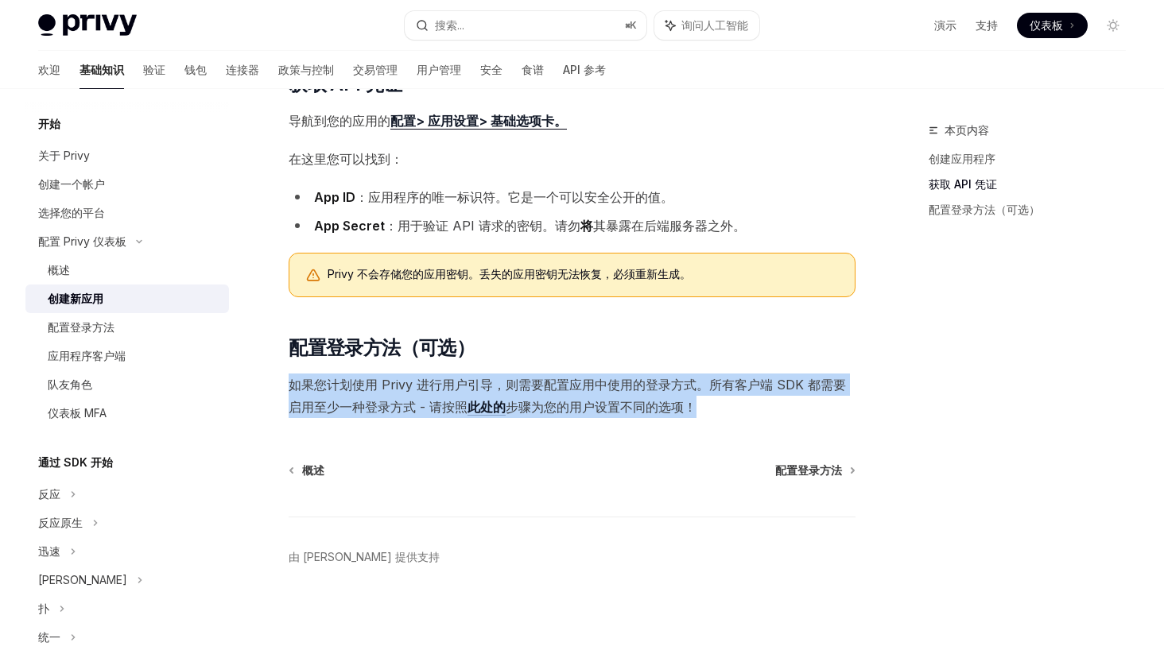
click at [573, 399] on font "步骤为您的用户设置不同的选项！" at bounding box center [601, 407] width 191 height 16
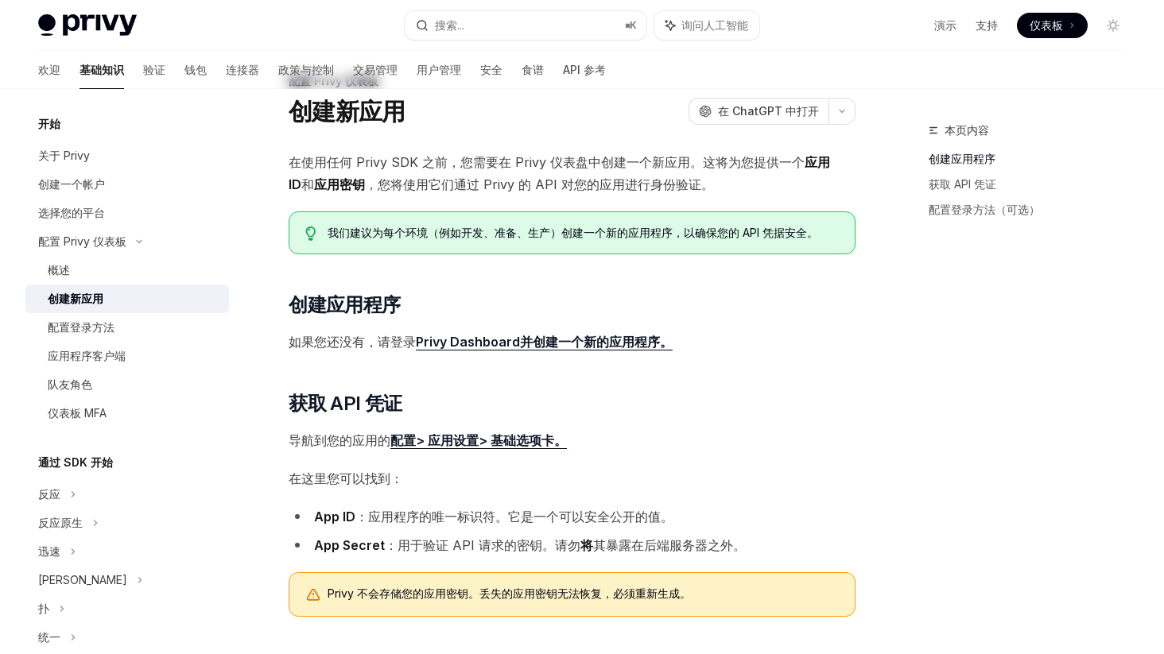
scroll to position [0, 0]
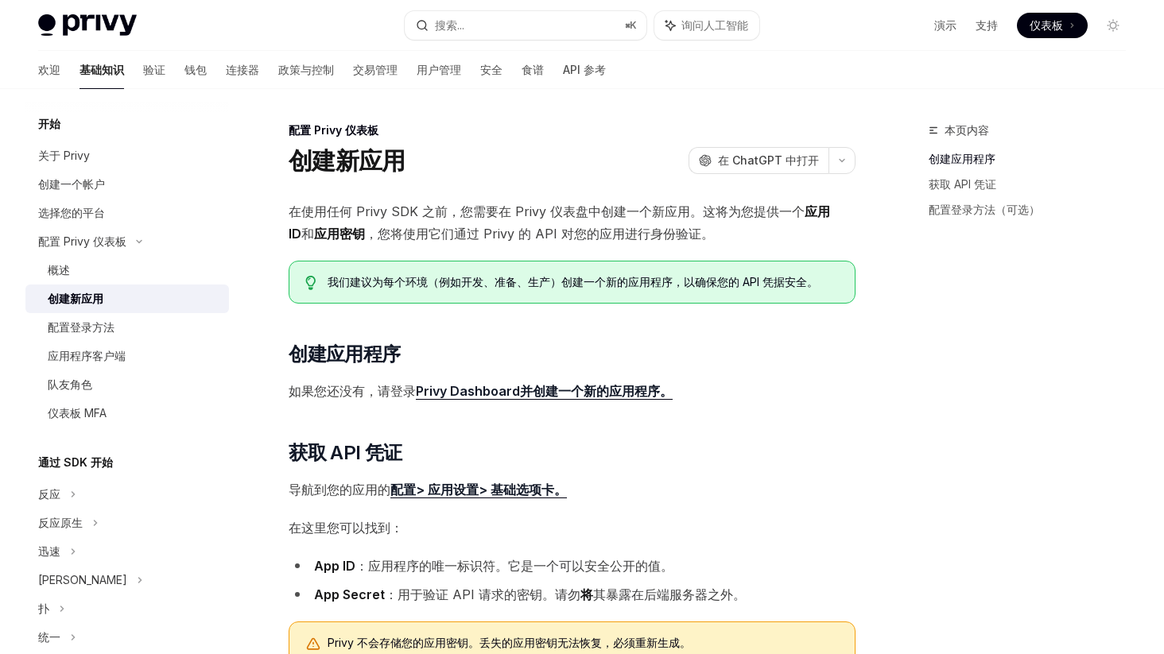
click at [584, 394] on font "Privy Dashboard并创建一个新的应用程序。" at bounding box center [544, 391] width 257 height 16
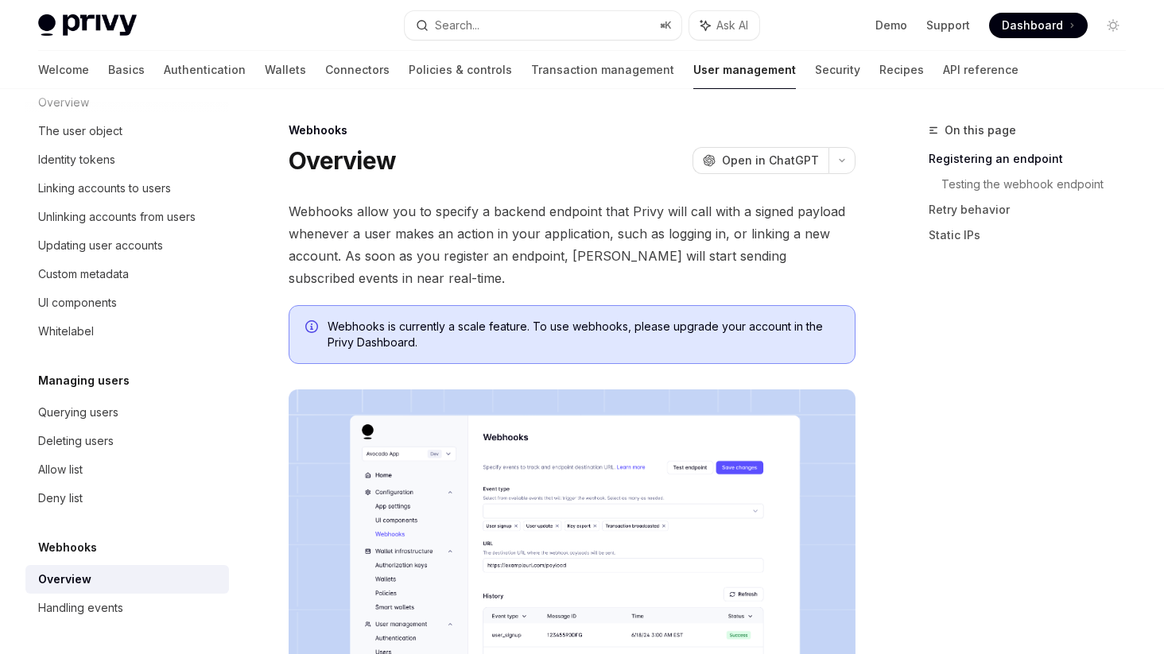
scroll to position [246, 0]
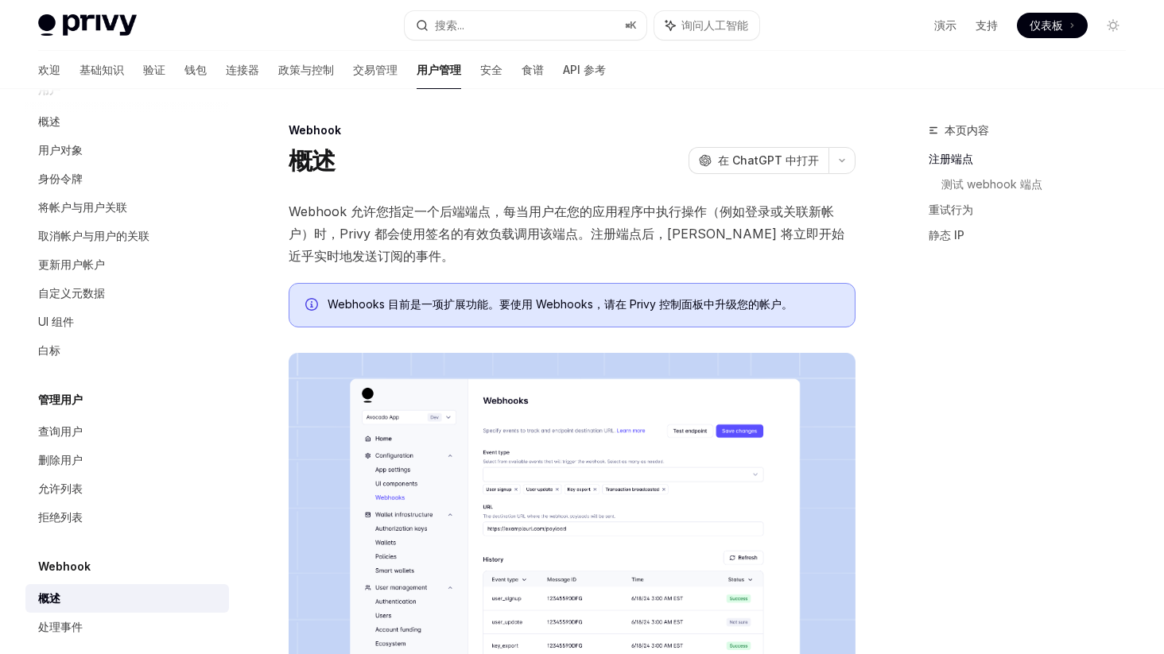
click at [465, 208] on font "Webhook 允许您指定一个后端端点，每当用户在您的应用程序中执行操作（例如登录或关联新帐户）时，Privy 都会使用签名的有效负载调用该端点。注册端点后，…" at bounding box center [567, 233] width 556 height 60
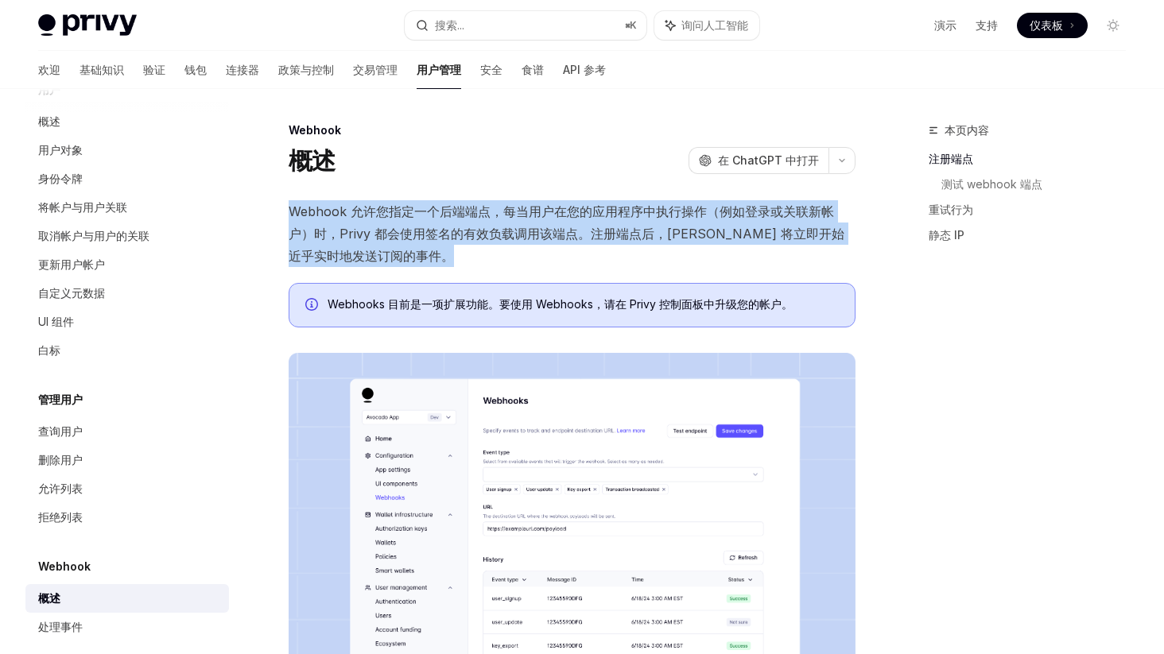
click at [465, 208] on font "Webhook 允许您指定一个后端端点，每当用户在您的应用程序中执行操作（例如登录或关联新帐户）时，Privy 都会使用签名的有效负载调用该端点。注册端点后，…" at bounding box center [567, 233] width 556 height 60
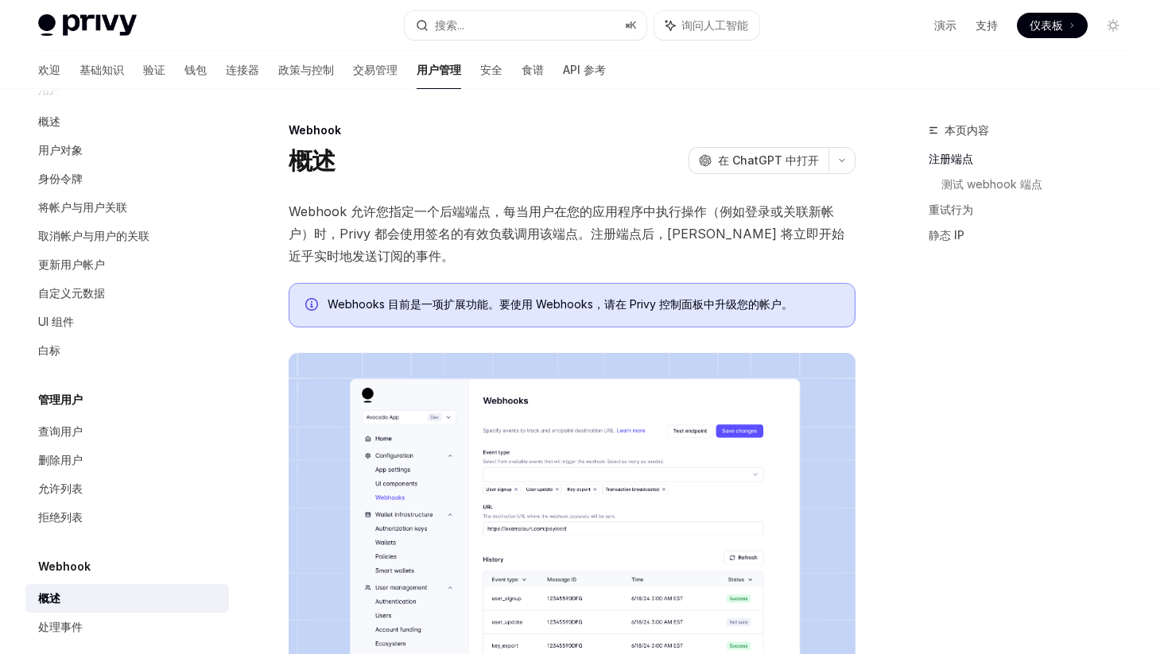
click at [460, 217] on font "Webhook 允许您指定一个后端端点，每当用户在您的应用程序中执行操作（例如登录或关联新帐户）时，Privy 都会使用签名的有效负载调用该端点。注册端点后，…" at bounding box center [567, 233] width 556 height 60
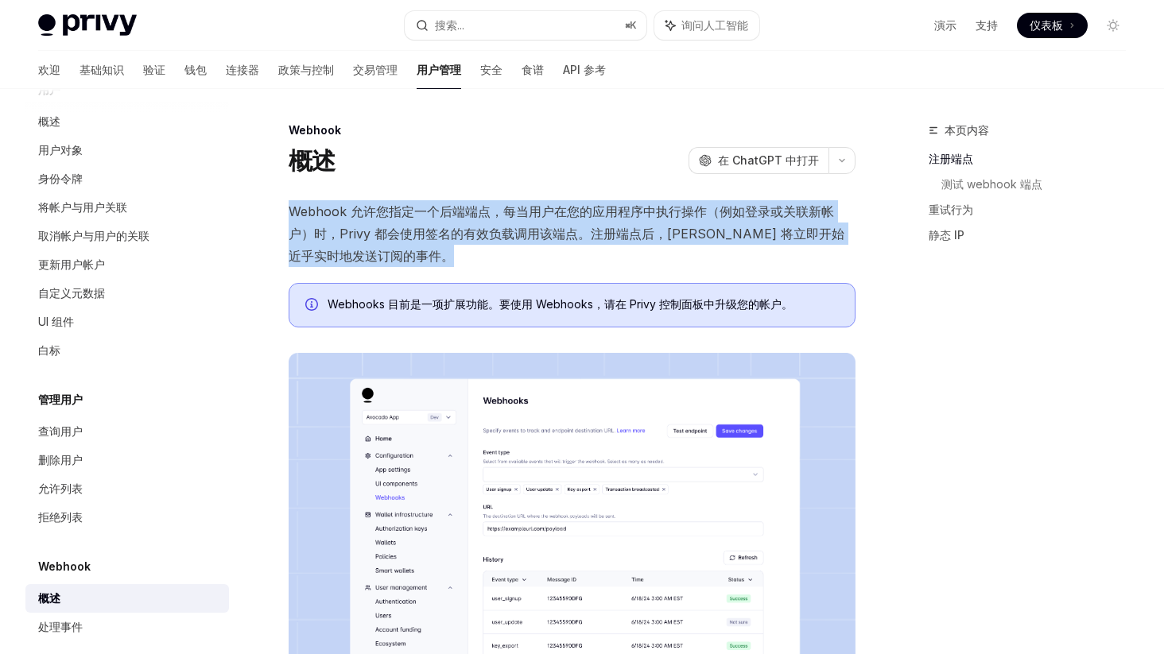
click at [460, 217] on font "Webhook 允许您指定一个后端端点，每当用户在您的应用程序中执行操作（例如登录或关联新帐户）时，Privy 都会使用签名的有效负载调用该端点。注册端点后，…" at bounding box center [567, 233] width 556 height 60
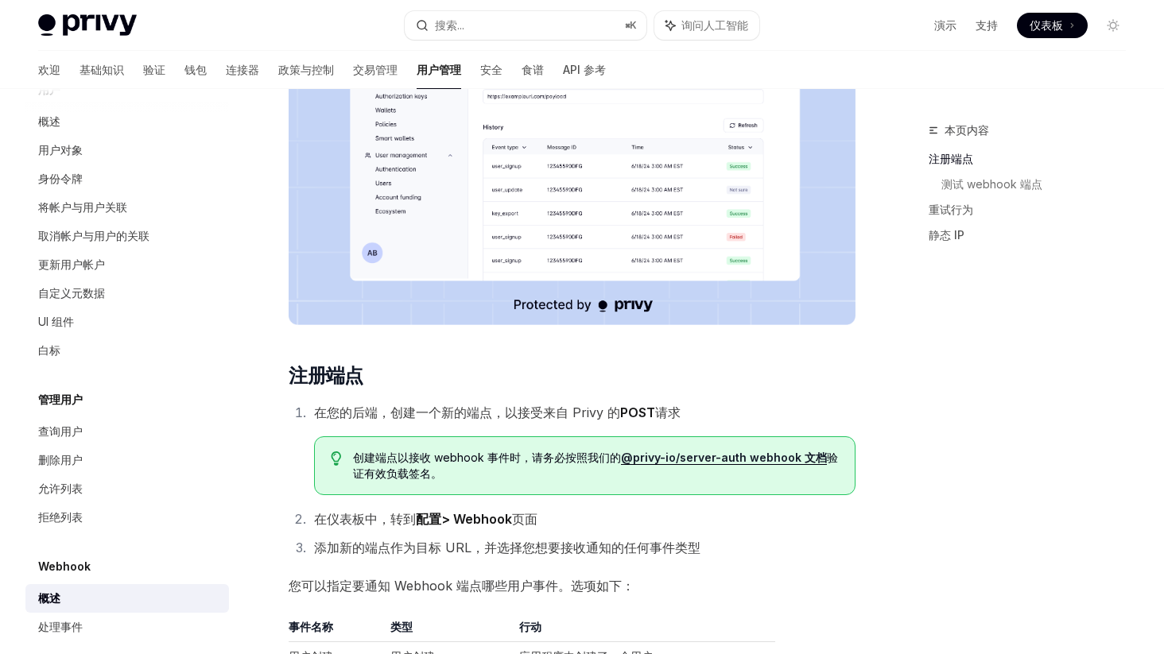
scroll to position [598, 0]
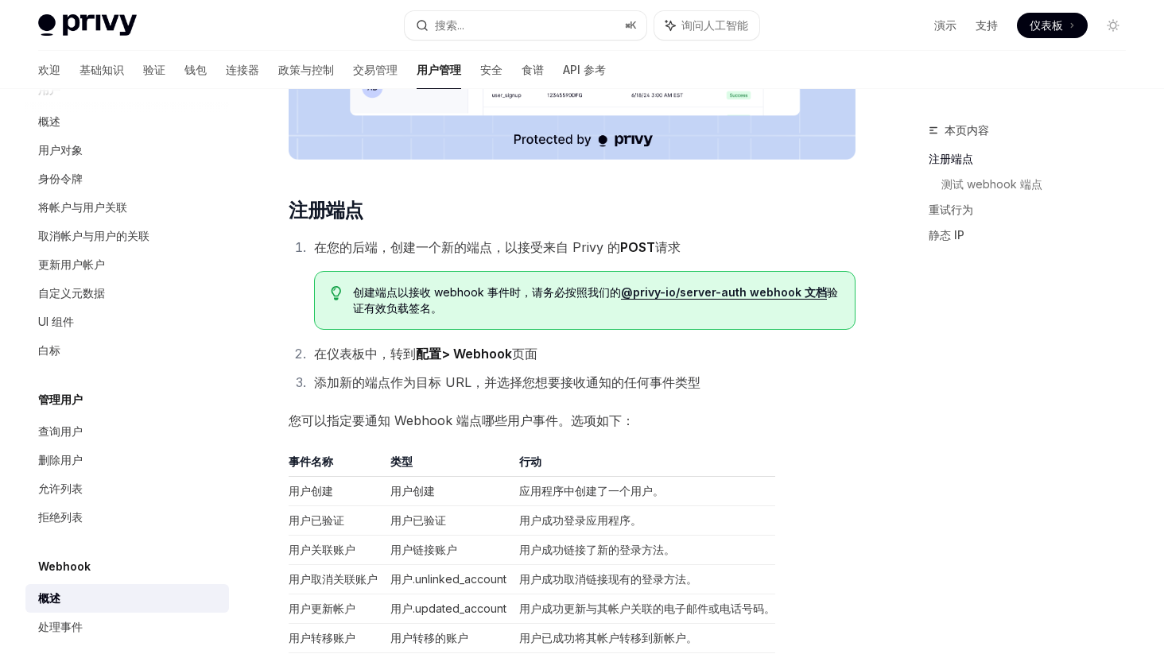
click at [466, 247] on font "在您的后端，创建一个新的端点，以接受来自 Privy 的" at bounding box center [467, 247] width 306 height 16
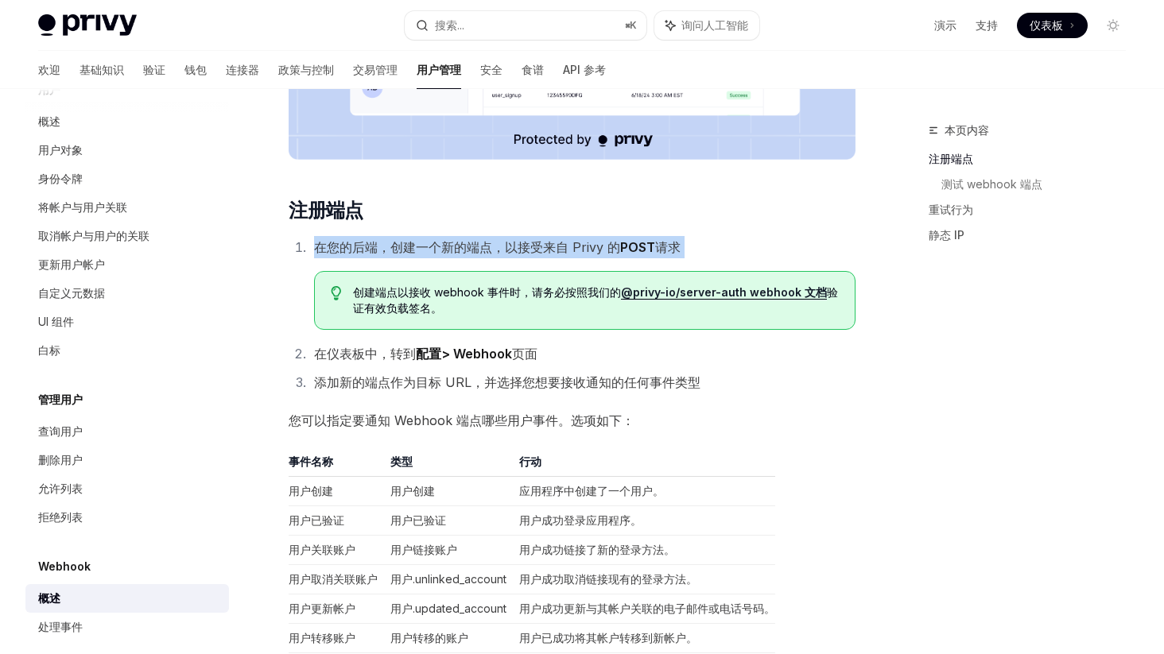
click at [466, 247] on font "在您的后端，创建一个新的端点，以接受来自 Privy 的" at bounding box center [467, 247] width 306 height 16
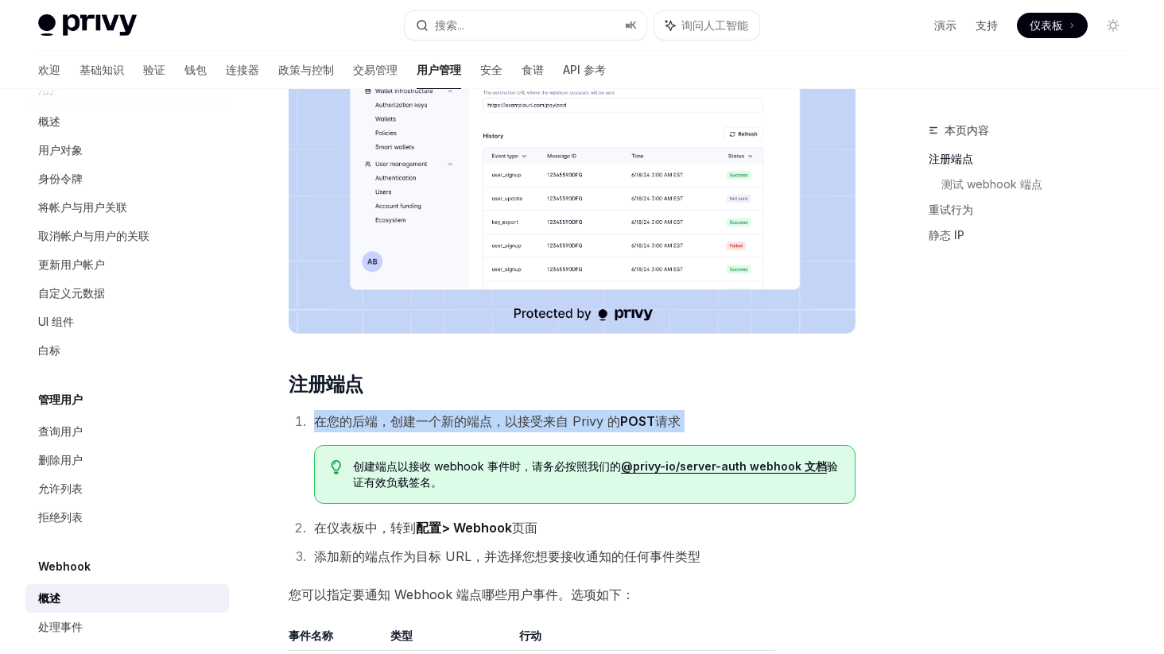
scroll to position [0, 0]
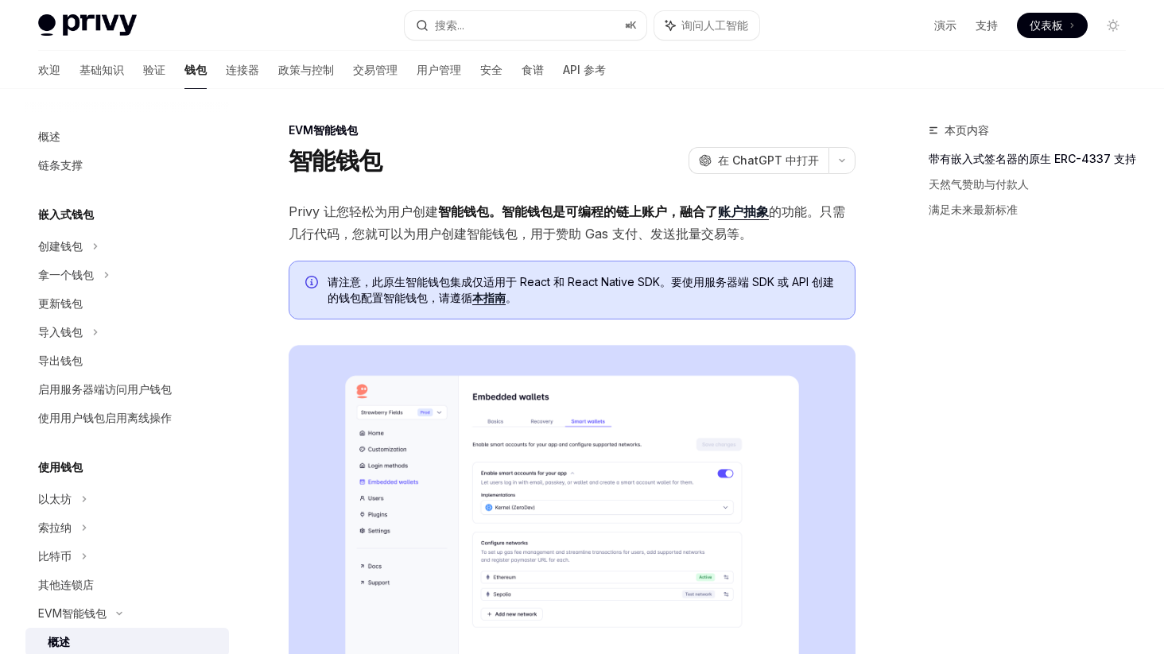
scroll to position [308, 0]
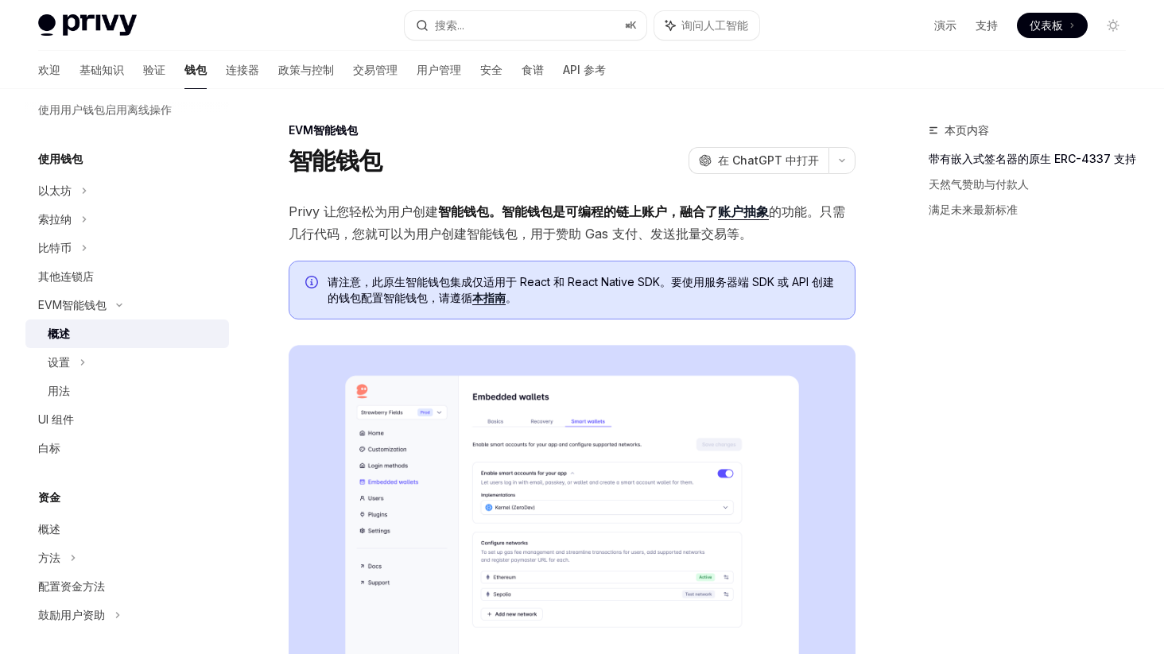
click at [545, 289] on font "请注意，此原生智能钱包集成仅适用于 React 和 React Native SDK。要使用服务器端 SDK 或 API 创建的钱包配置智能钱包，请遵循" at bounding box center [580, 289] width 506 height 29
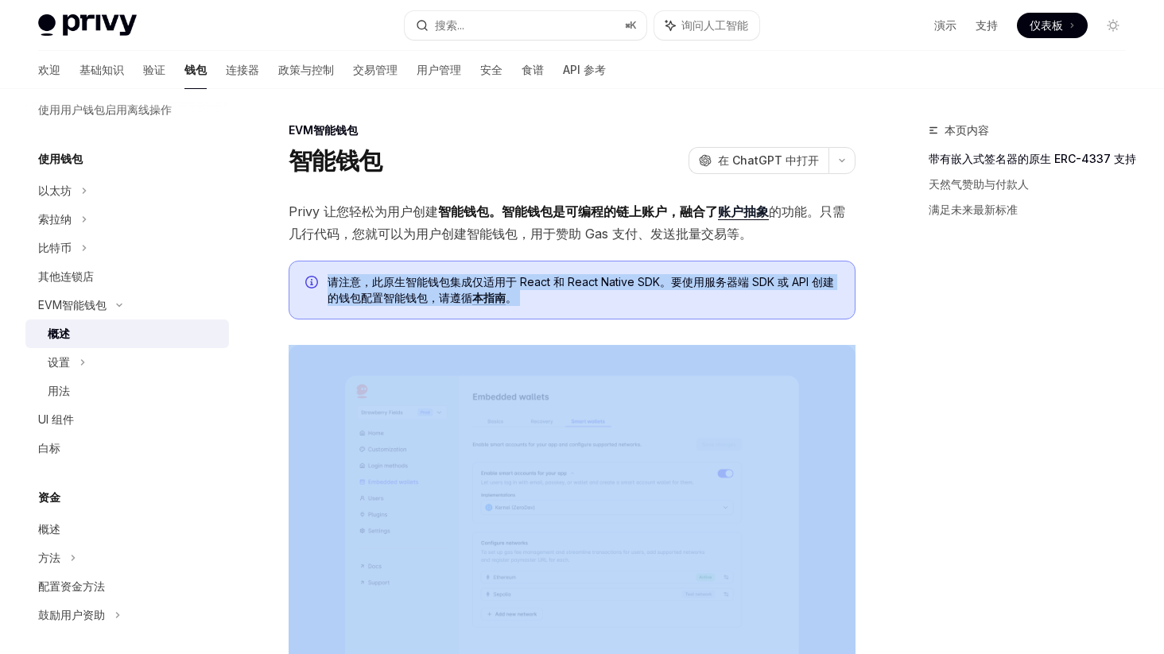
click at [545, 289] on font "请注意，此原生智能钱包集成仅适用于 React 和 React Native SDK。要使用服务器端 SDK 或 API 创建的钱包配置智能钱包，请遵循" at bounding box center [580, 289] width 506 height 29
click at [544, 288] on font "请注意，此原生智能钱包集成仅适用于 React 和 React Native SDK。要使用服务器端 SDK 或 API 创建的钱包配置智能钱包，请遵循" at bounding box center [580, 289] width 506 height 29
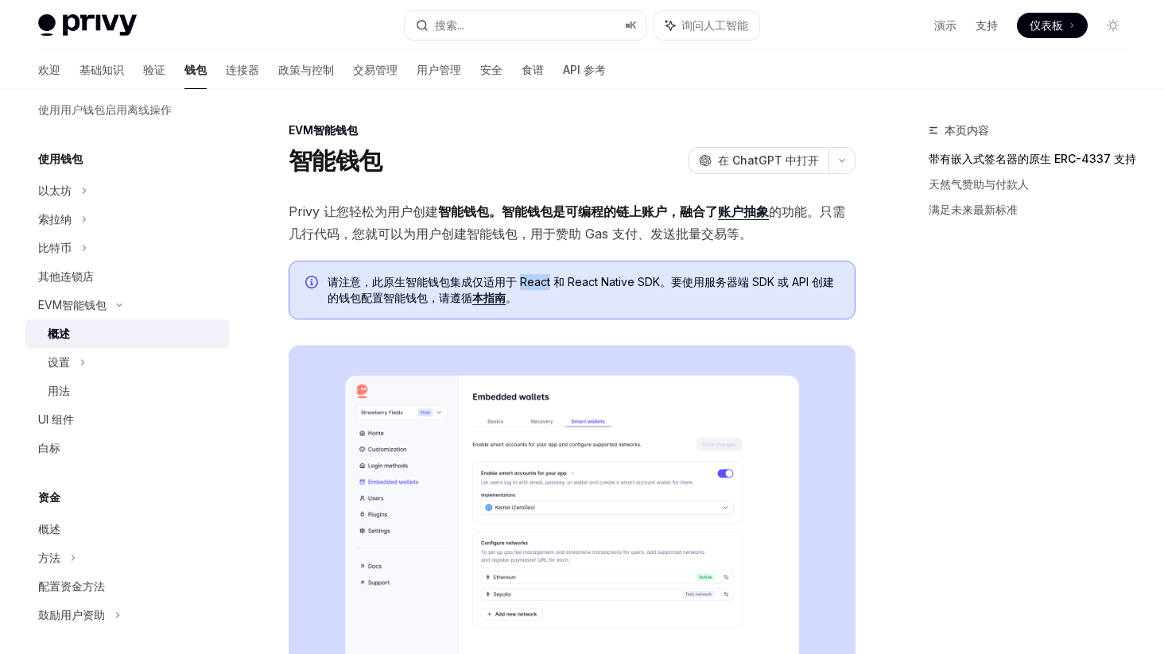
click at [544, 288] on font "请注意，此原生智能钱包集成仅适用于 React 和 React Native SDK。要使用服务器端 SDK 或 API 创建的钱包配置智能钱包，请遵循" at bounding box center [580, 289] width 506 height 29
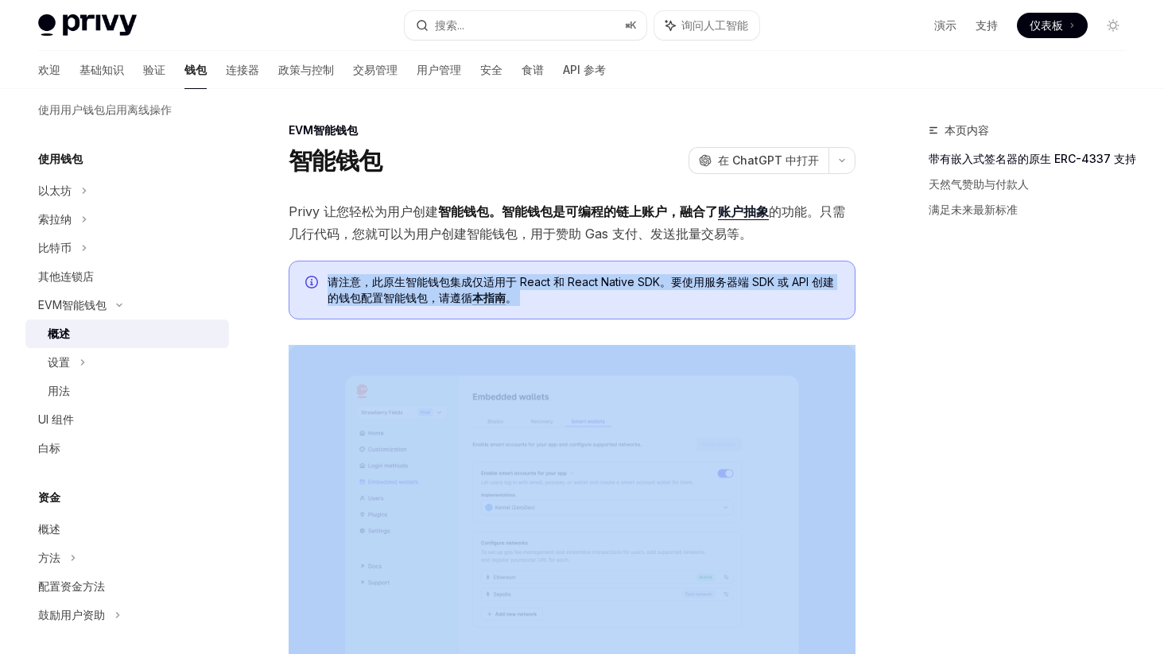
click at [544, 288] on font "请注意，此原生智能钱包集成仅适用于 React 和 React Native SDK。要使用服务器端 SDK 或 API 创建的钱包配置智能钱包，请遵循" at bounding box center [580, 289] width 506 height 29
click at [540, 289] on font "请注意，此原生智能钱包集成仅适用于 React 和 React Native SDK。要使用服务器端 SDK 或 API 创建的钱包配置智能钱包，请遵循" at bounding box center [580, 289] width 506 height 29
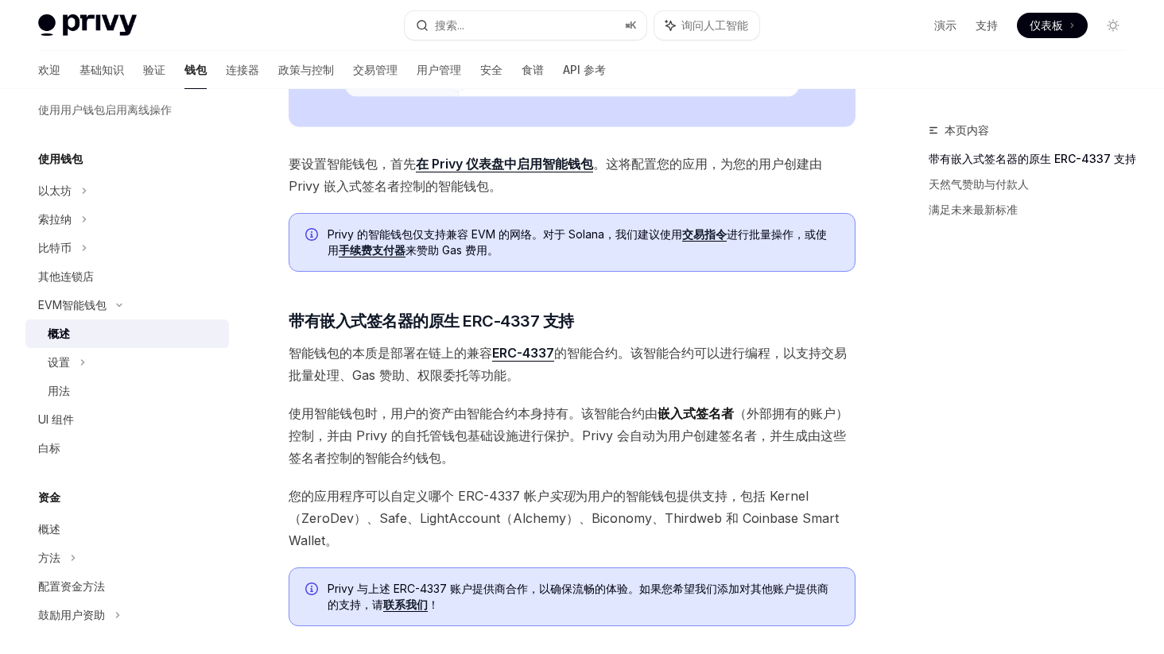
scroll to position [707, 0]
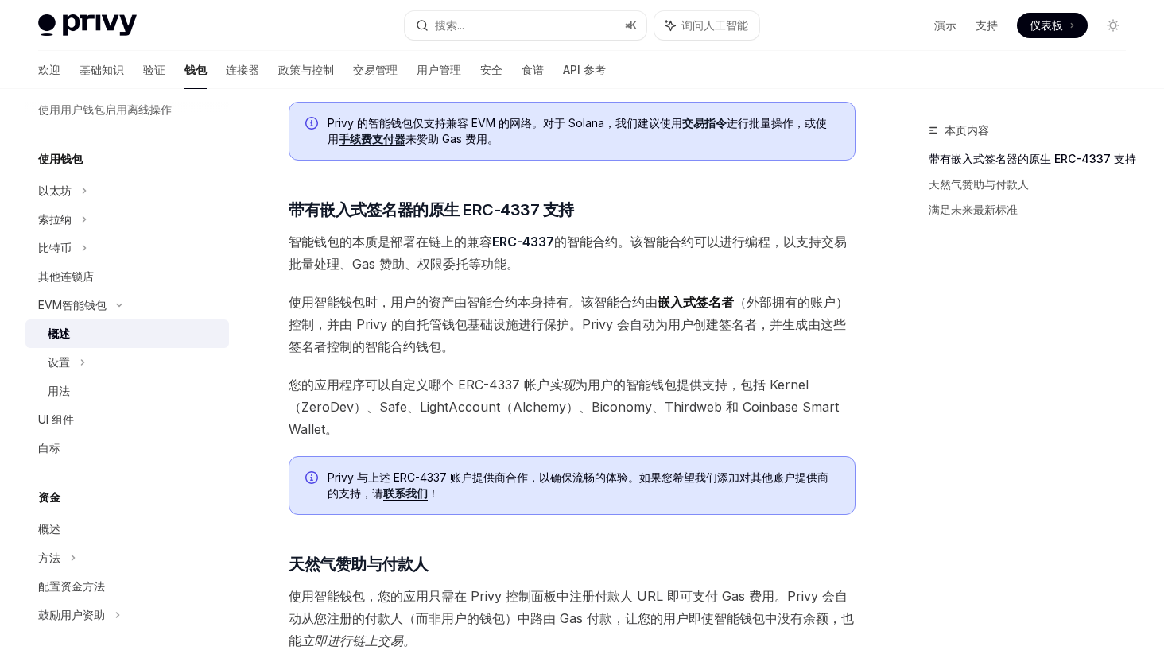
click at [438, 263] on font "的智能合约。该智能合约可以进行编程，以支持交易批量处理、Gas 赞助、权限委托等功能。" at bounding box center [568, 253] width 558 height 38
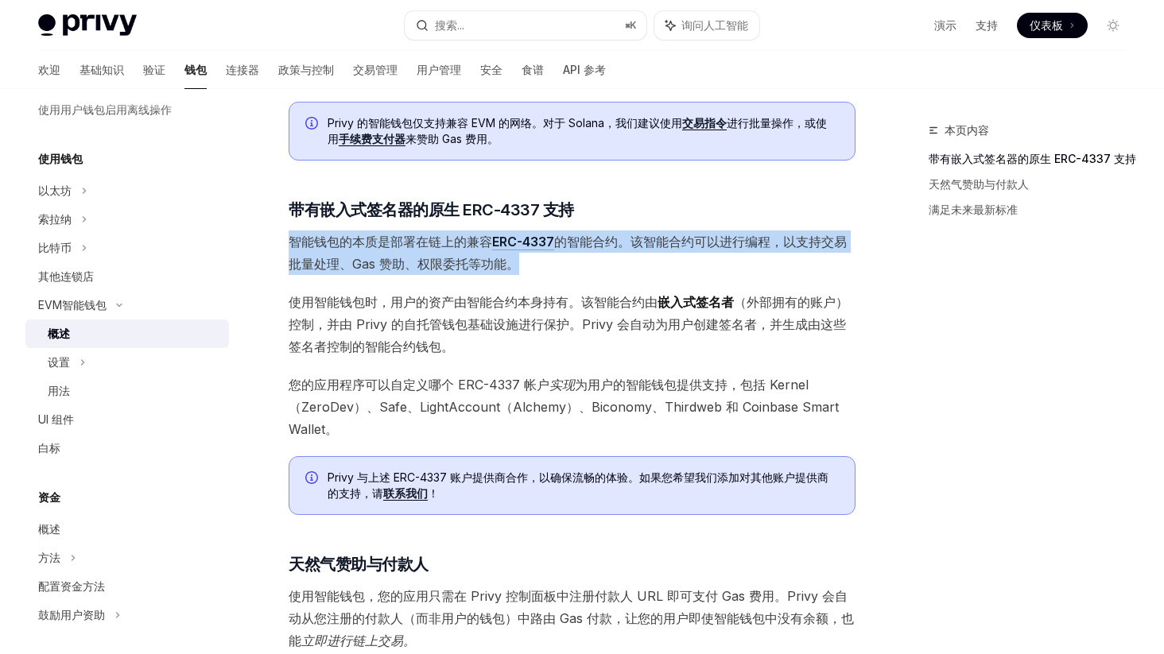
click at [438, 263] on font "的智能合约。该智能合约可以进行编程，以支持交易批量处理、Gas 赞助、权限委托等功能。" at bounding box center [568, 253] width 558 height 38
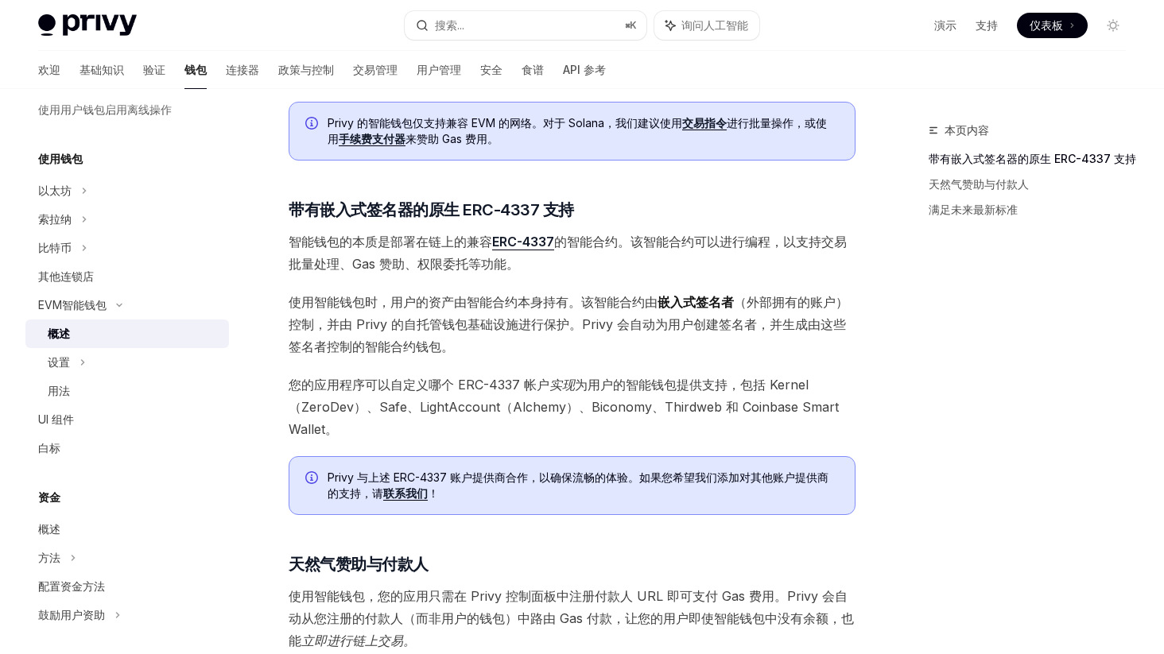
click at [446, 301] on font "使用智能钱包时，用户的资产由智能合约本身持有。该智能合约由" at bounding box center [473, 302] width 369 height 16
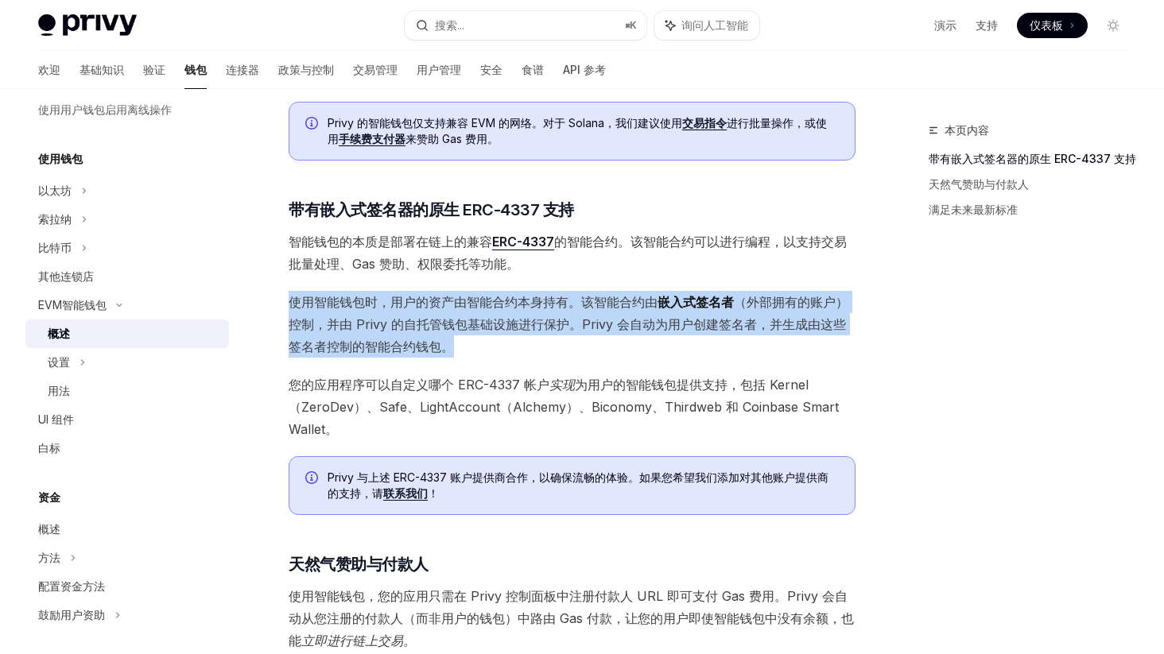
click at [446, 301] on font "使用智能钱包时，用户的资产由智能合约本身持有。该智能合约由" at bounding box center [473, 302] width 369 height 16
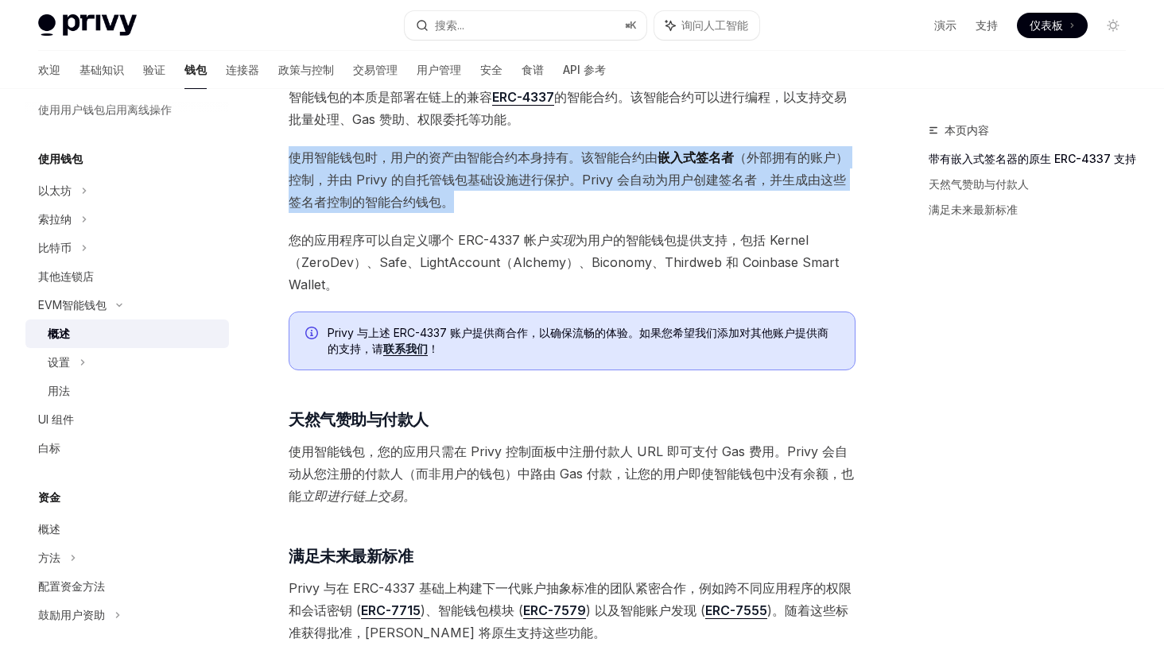
scroll to position [877, 0]
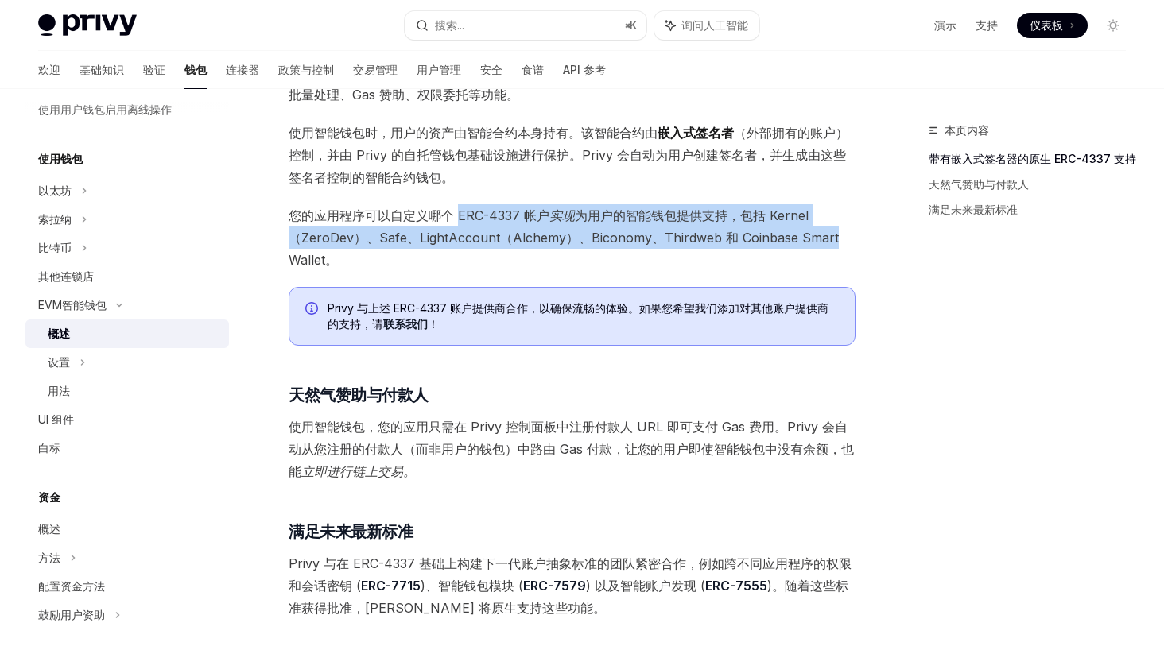
drag, startPoint x: 456, startPoint y: 214, endPoint x: 828, endPoint y: 244, distance: 373.2
click at [828, 244] on span "您的应用程序可以自定义哪个 ERC-4337 帐户 实现 为用户的智能钱包提供支持，包括 Kernel（ZeroDev）、Safe、LightAccount（…" at bounding box center [572, 237] width 567 height 67
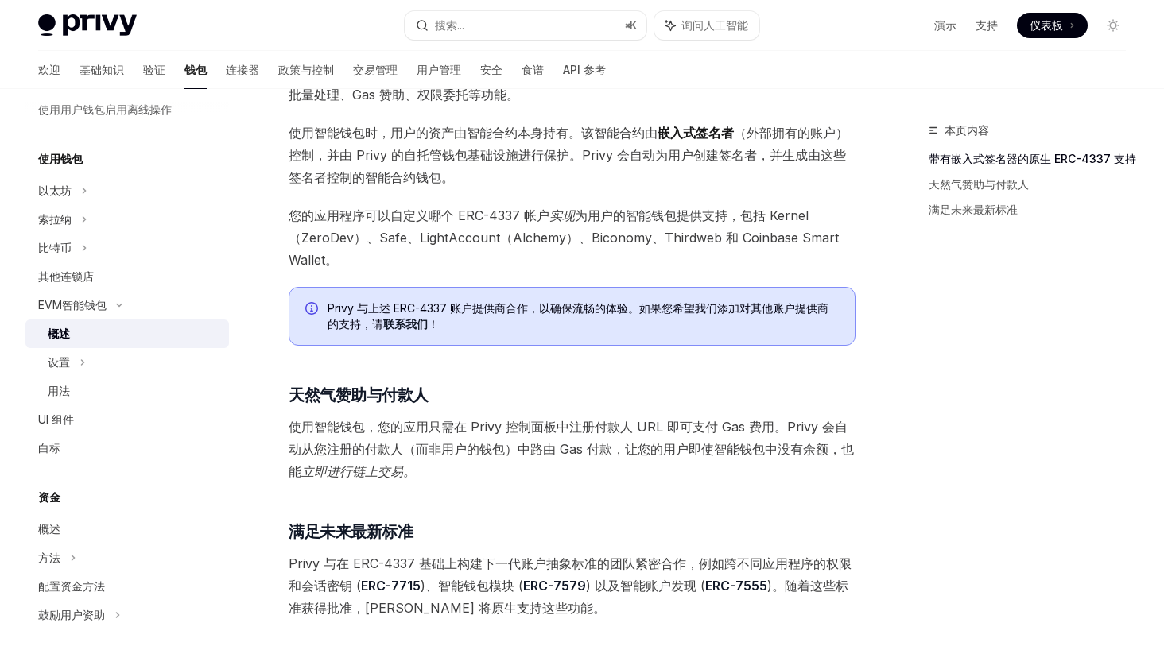
click at [449, 208] on font "您的应用程序可以自定义哪个 ERC-4337 帐户" at bounding box center [419, 215] width 261 height 16
click at [662, 424] on font "使用智能钱包，您的应用只需在 Privy 控制面板中注册付款人 URL 即可支付 Gas 费用。Privy 会自动从您注册的付款人（而非用户的钱包）中路由 G…" at bounding box center [568, 438] width 559 height 38
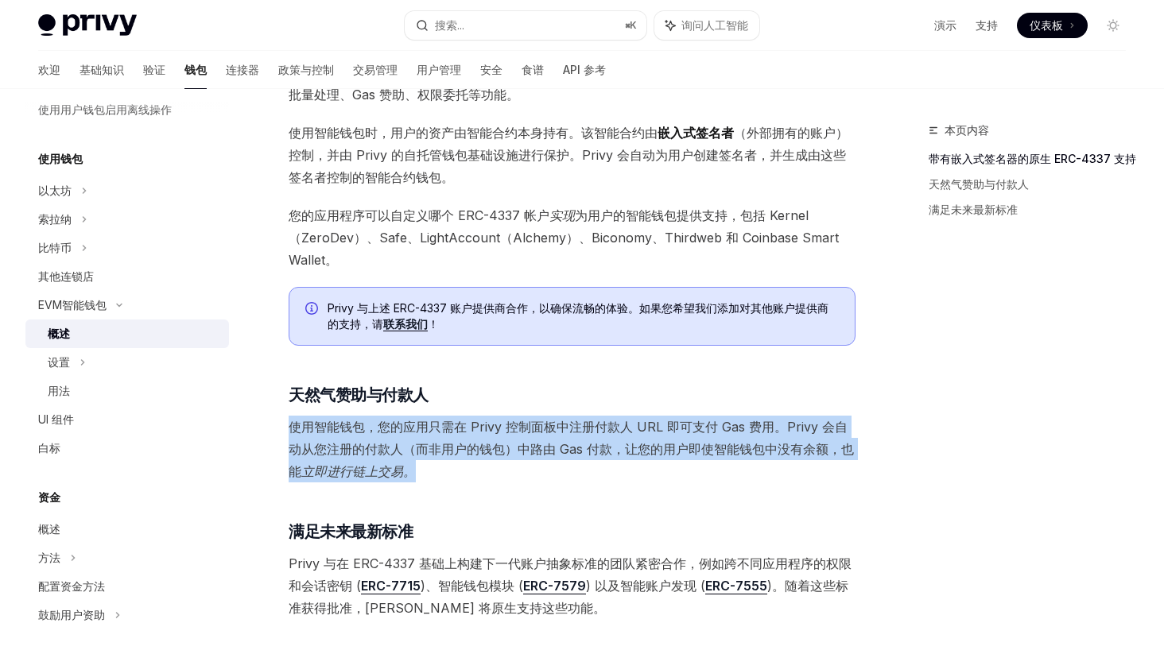
click at [662, 424] on font "使用智能钱包，您的应用只需在 Privy 控制面板中注册付款人 URL 即可支付 Gas 费用。Privy 会自动从您注册的付款人（而非用户的钱包）中路由 G…" at bounding box center [568, 438] width 559 height 38
click at [646, 426] on font "使用智能钱包，您的应用只需在 Privy 控制面板中注册付款人 URL 即可支付 Gas 费用。Privy 会自动从您注册的付款人（而非用户的钱包）中路由 G…" at bounding box center [568, 438] width 559 height 38
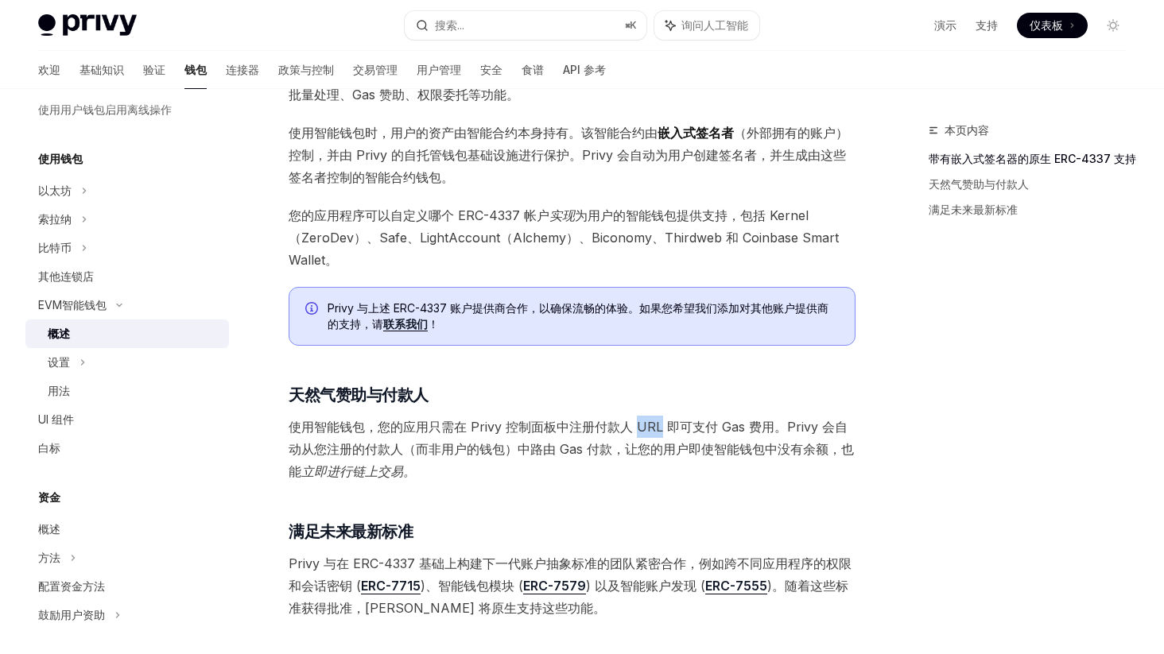
click at [646, 426] on font "使用智能钱包，您的应用只需在 Privy 控制面板中注册付款人 URL 即可支付 Gas 费用。Privy 会自动从您注册的付款人（而非用户的钱包）中路由 G…" at bounding box center [568, 438] width 559 height 38
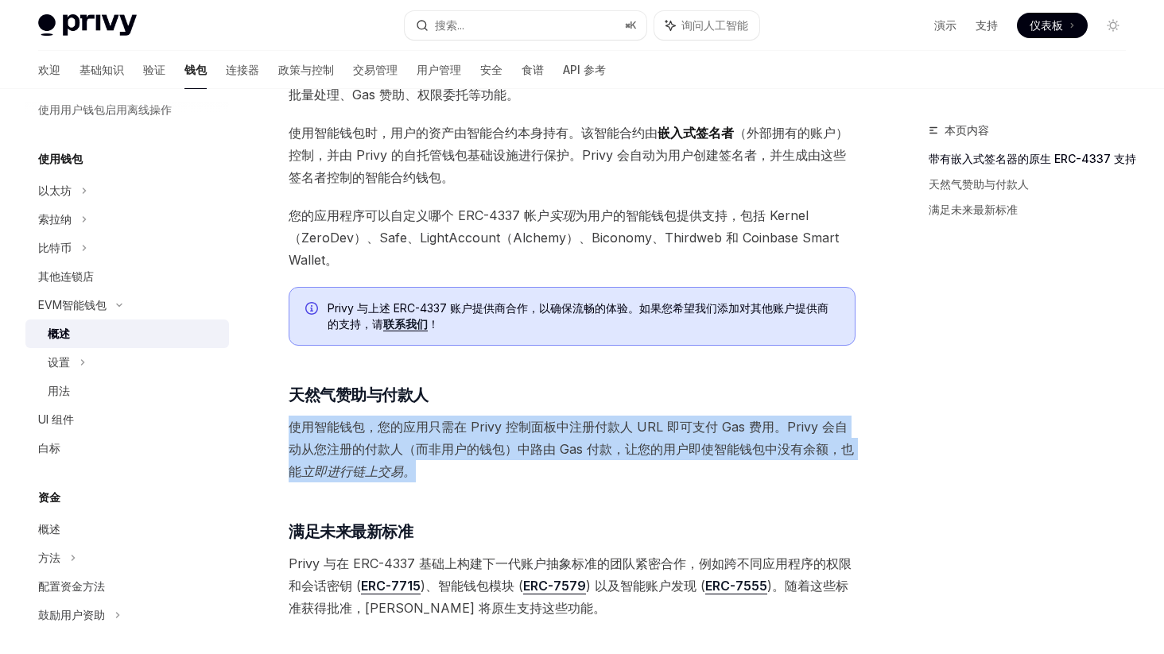
click at [646, 426] on font "使用智能钱包，您的应用只需在 Privy 控制面板中注册付款人 URL 即可支付 Gas 费用。Privy 会自动从您注册的付款人（而非用户的钱包）中路由 G…" at bounding box center [568, 438] width 559 height 38
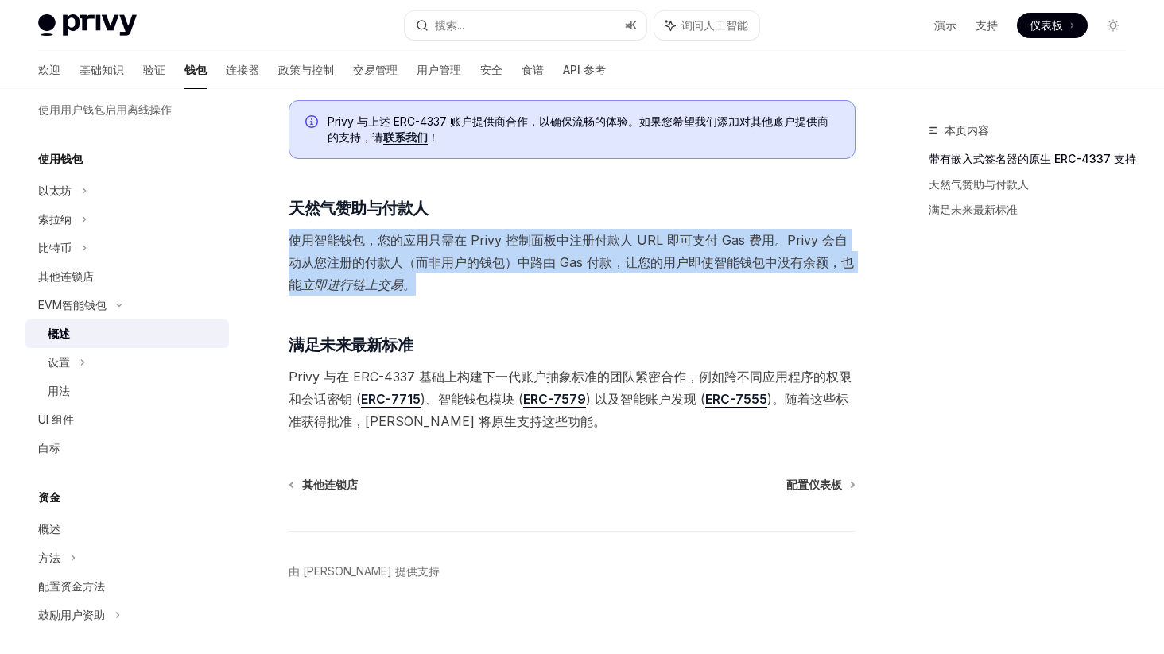
scroll to position [0, 0]
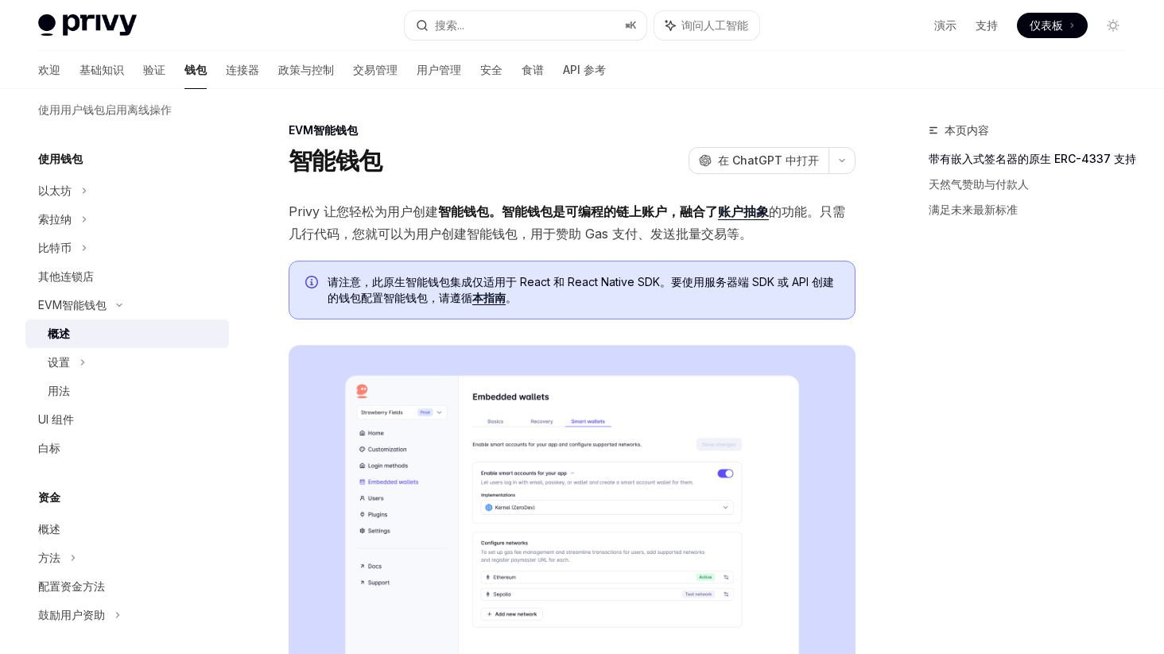
click at [498, 298] on font "本指南" at bounding box center [488, 298] width 33 height 14
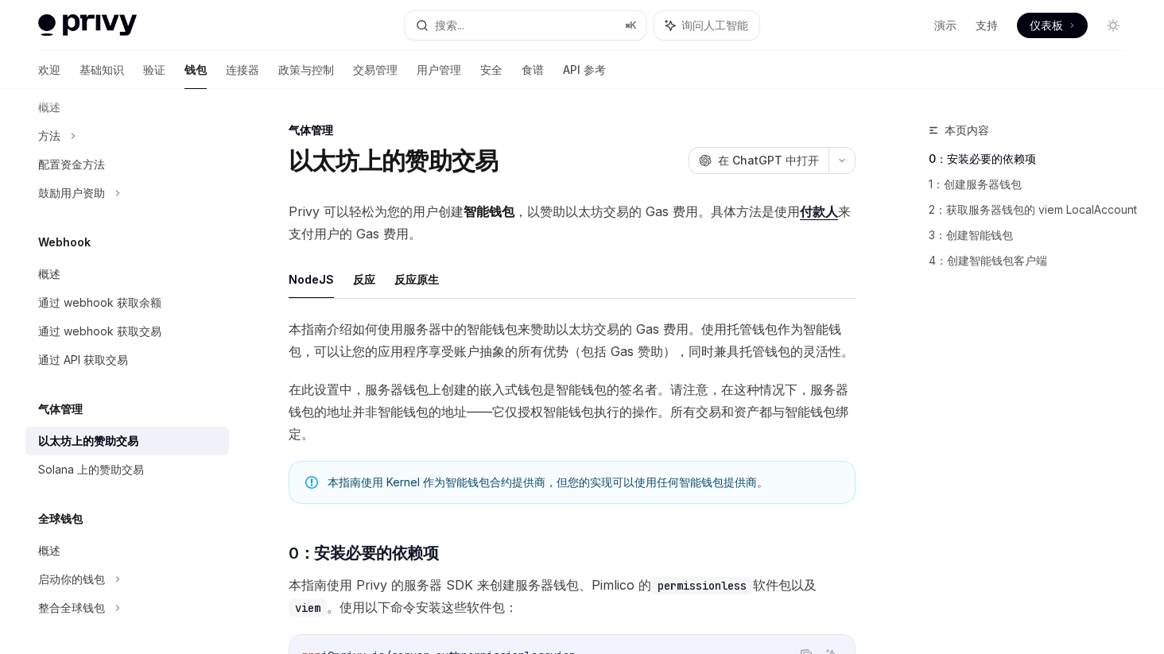
scroll to position [2026, 0]
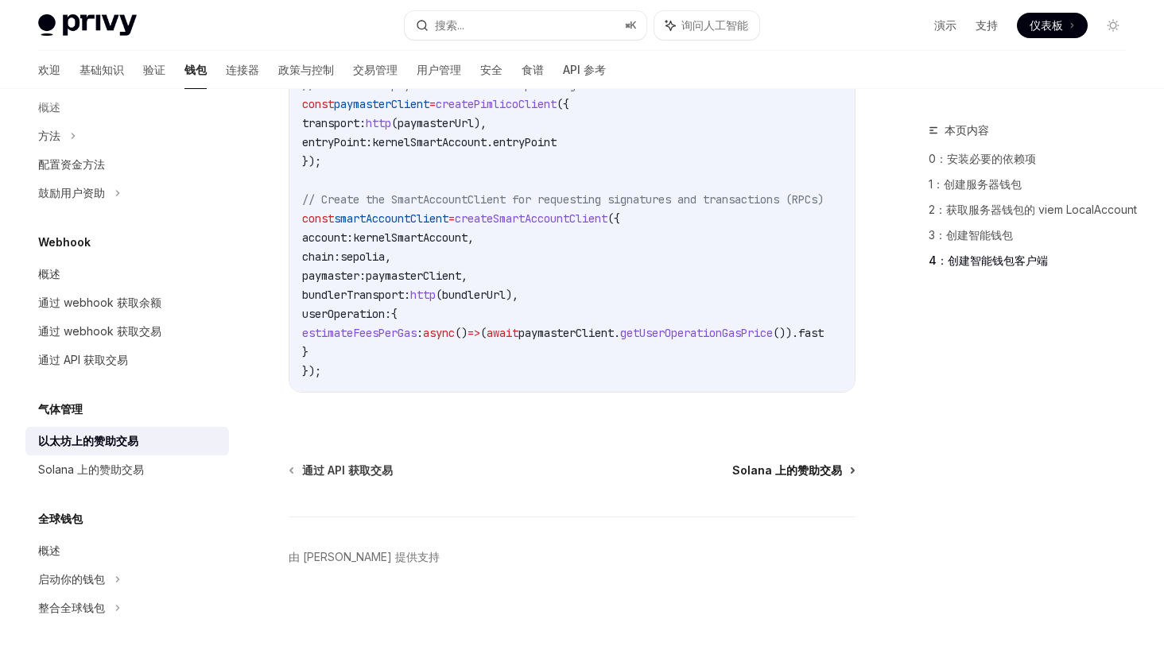
click at [806, 477] on font "Solana 上的赞助交易" at bounding box center [787, 470] width 110 height 14
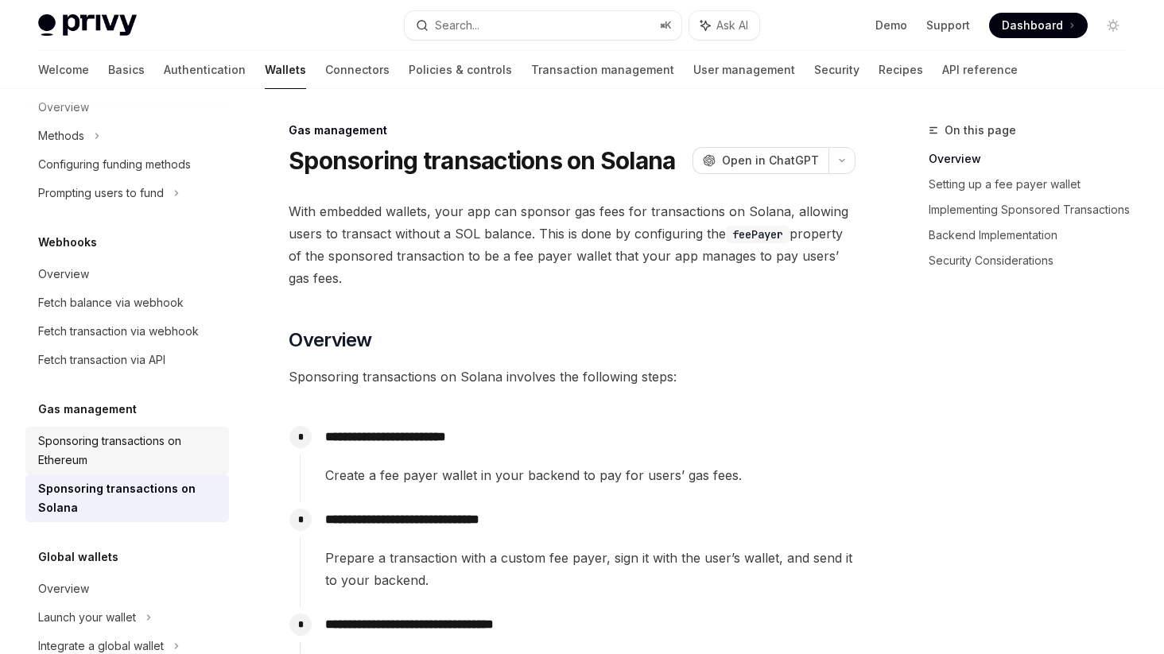
click at [103, 454] on div "Sponsoring transactions on Ethereum" at bounding box center [128, 451] width 181 height 38
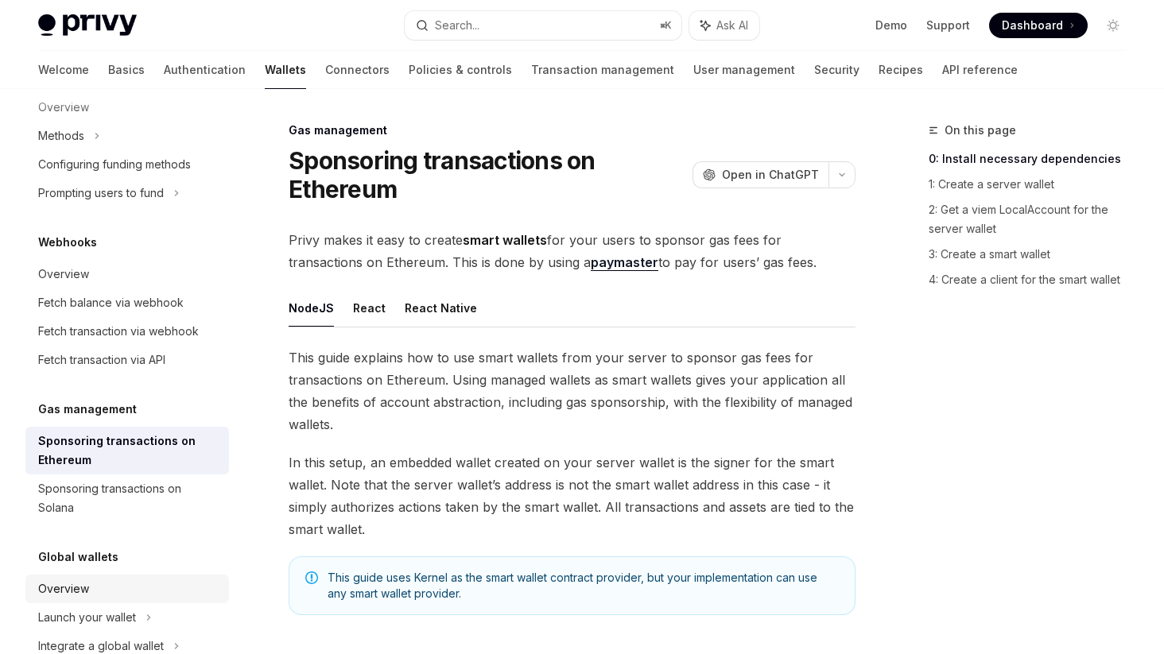
click at [103, 595] on div "Overview" at bounding box center [128, 588] width 181 height 19
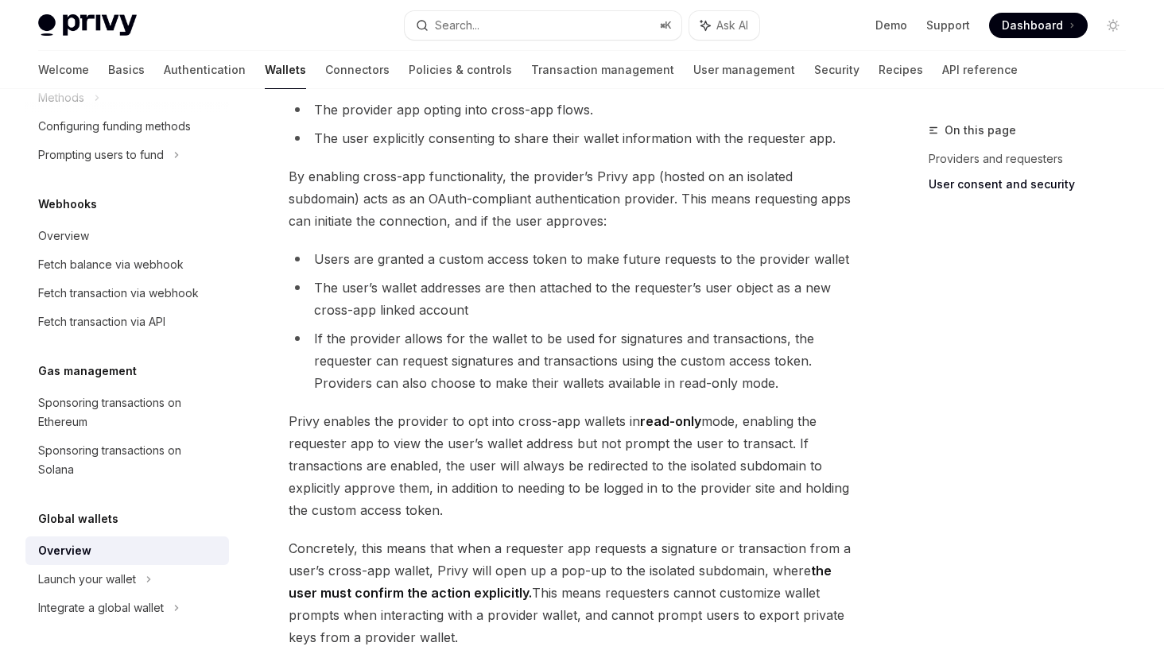
scroll to position [1357, 0]
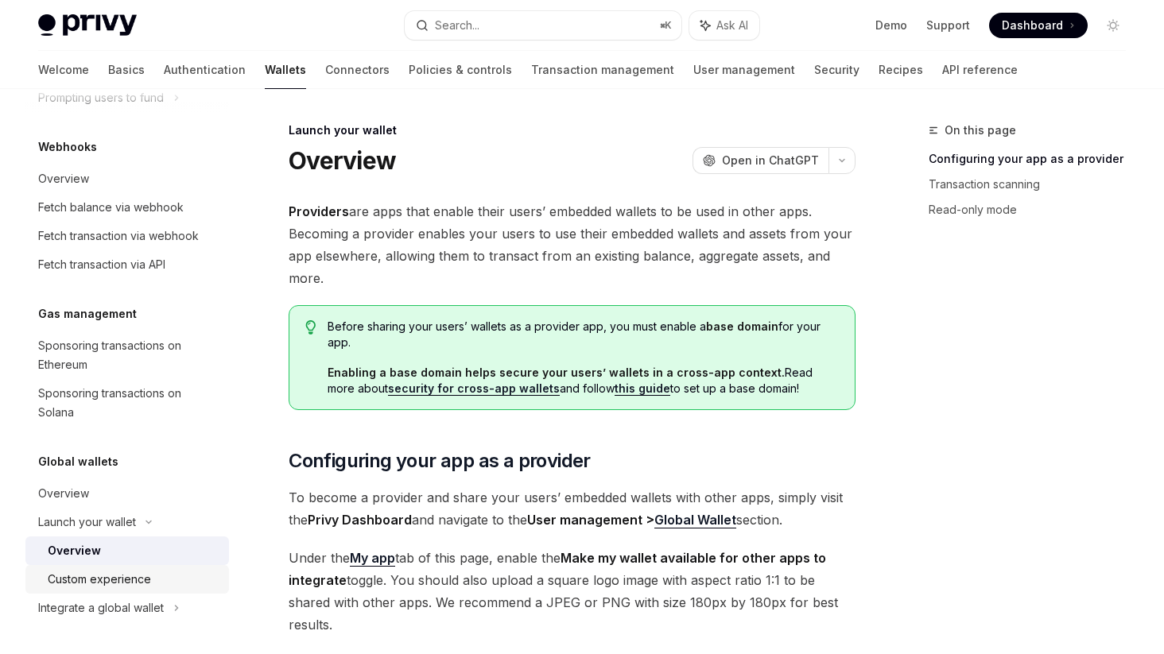
click at [98, 589] on link "Custom experience" at bounding box center [126, 579] width 203 height 29
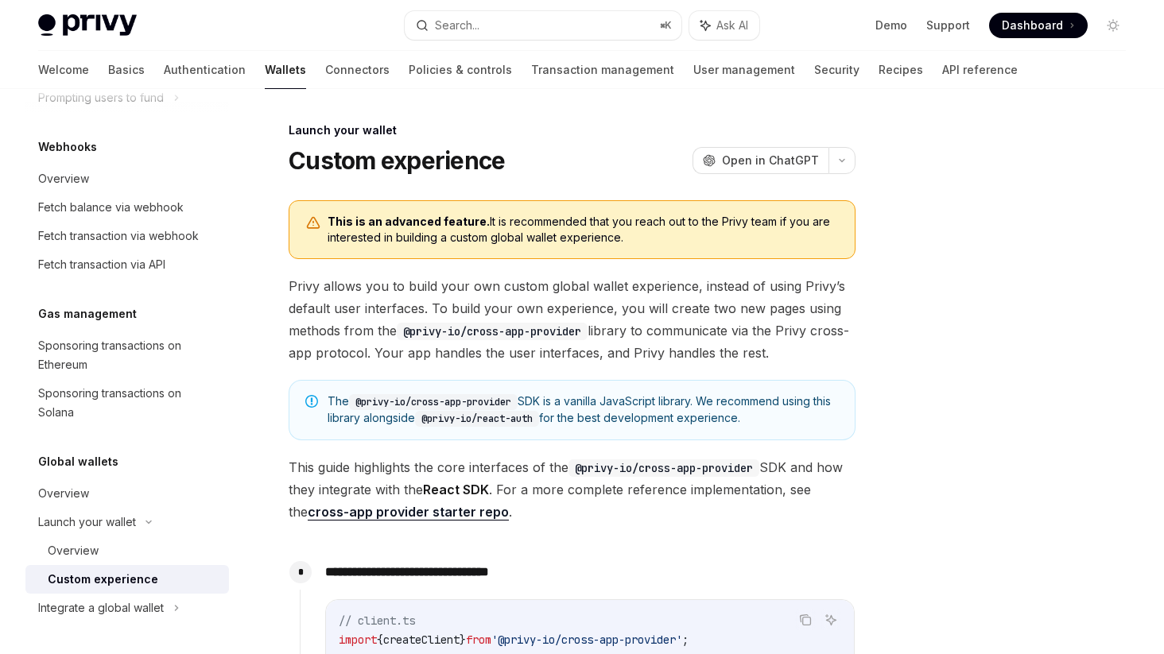
scroll to position [788, 0]
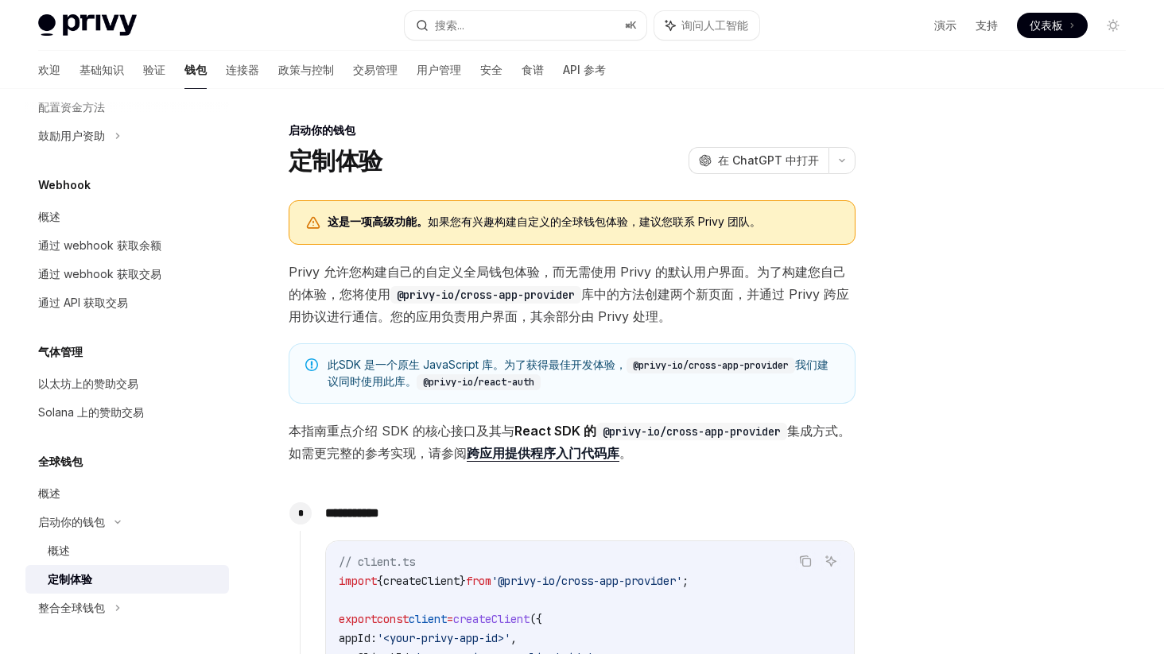
click at [398, 271] on font "Privy 允许您构建自己的自定义全局钱包体验，而无需使用 Privy 的默认用户界面。为了构建您自己的体验，您将使用" at bounding box center [567, 283] width 557 height 38
click at [508, 271] on font "Privy 允许您构建自己的自定义全局钱包体验，而无需使用 Privy 的默认用户界面。为了构建您自己的体验，您将使用" at bounding box center [567, 283] width 557 height 38
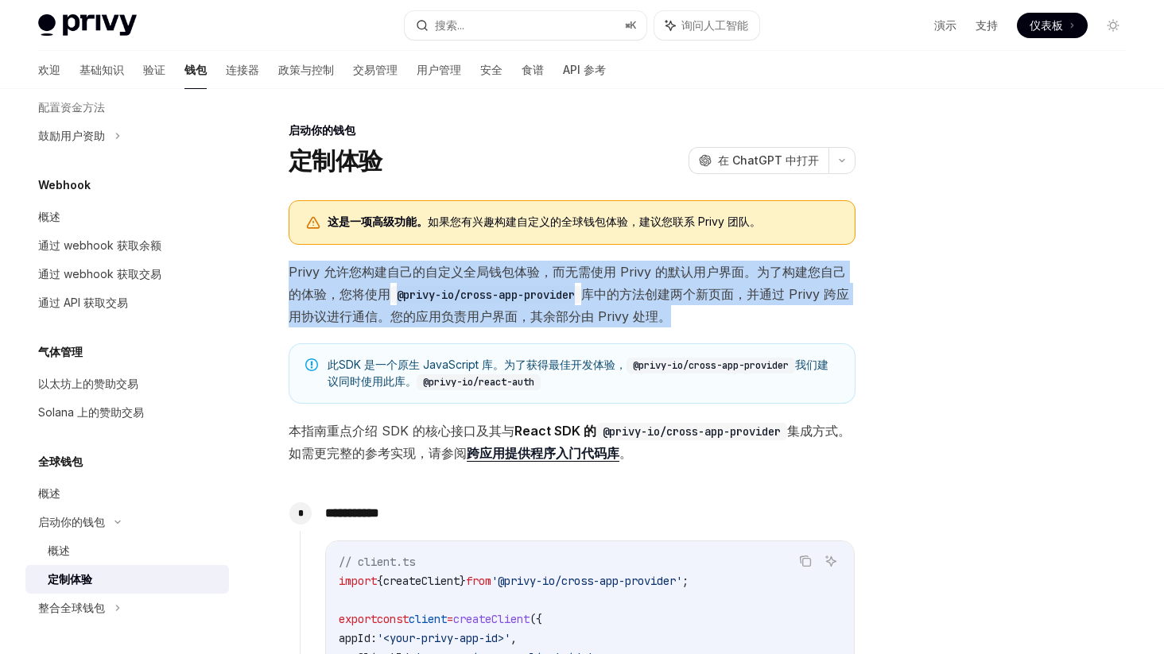
click at [508, 271] on font "Privy 允许您构建自己的自定义全局钱包体验，而无需使用 Privy 的默认用户界面。为了构建您自己的体验，您将使用" at bounding box center [567, 283] width 557 height 38
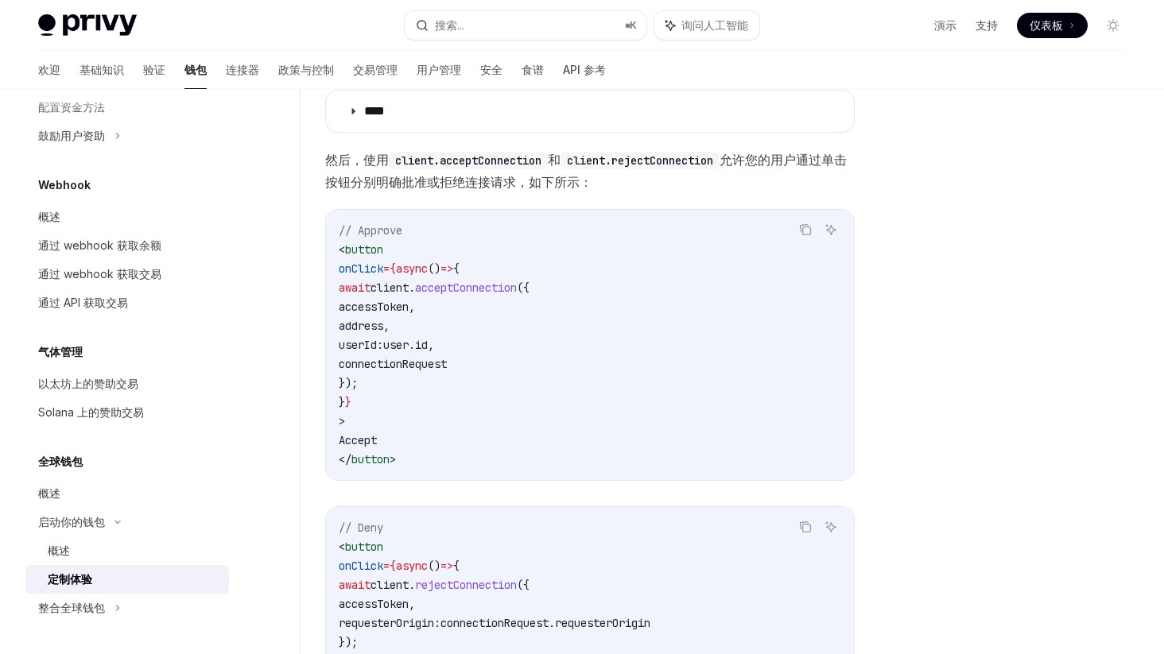
scroll to position [918, 0]
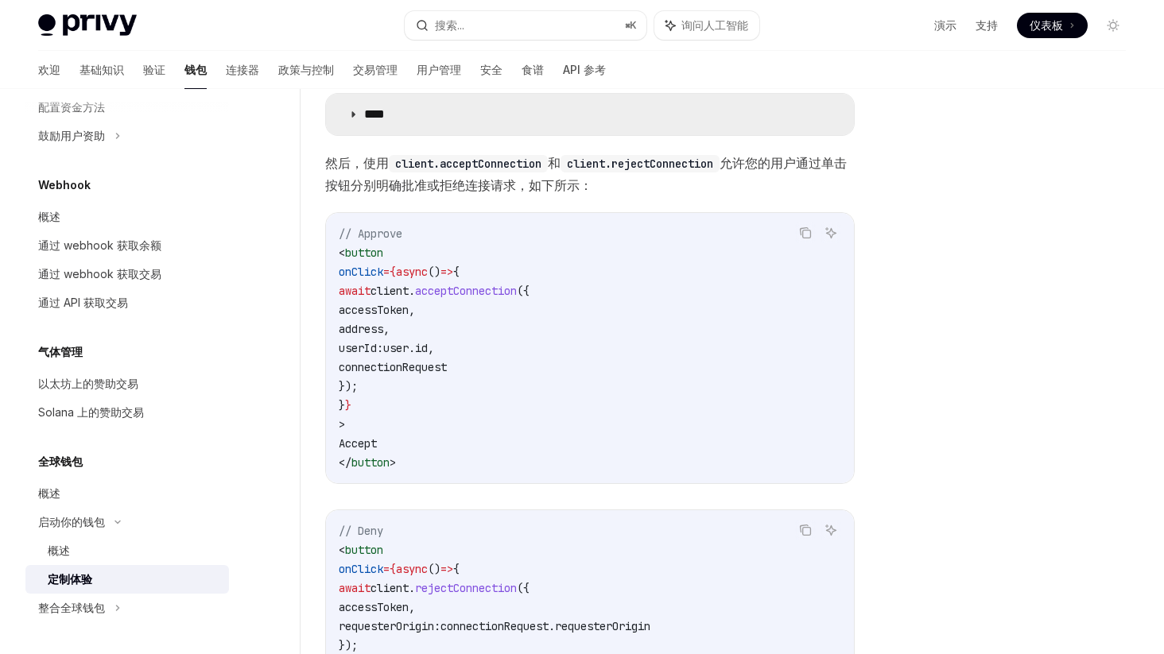
click at [413, 121] on p "****" at bounding box center [389, 115] width 51 height 16
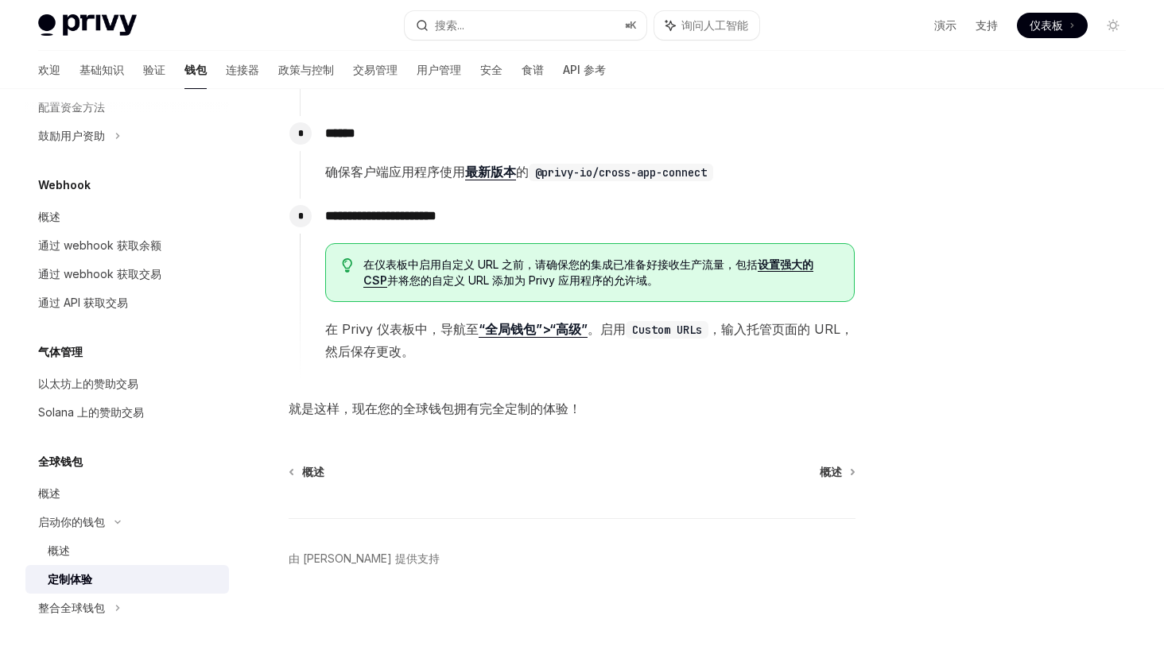
scroll to position [2621, 0]
type textarea "*"
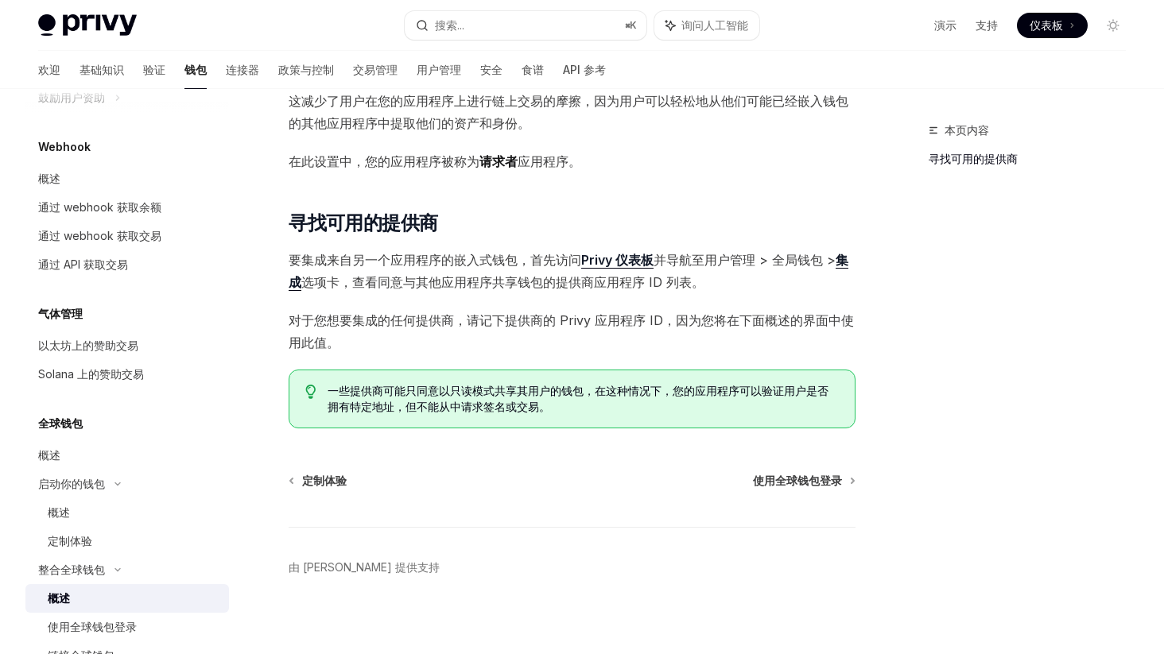
scroll to position [181, 0]
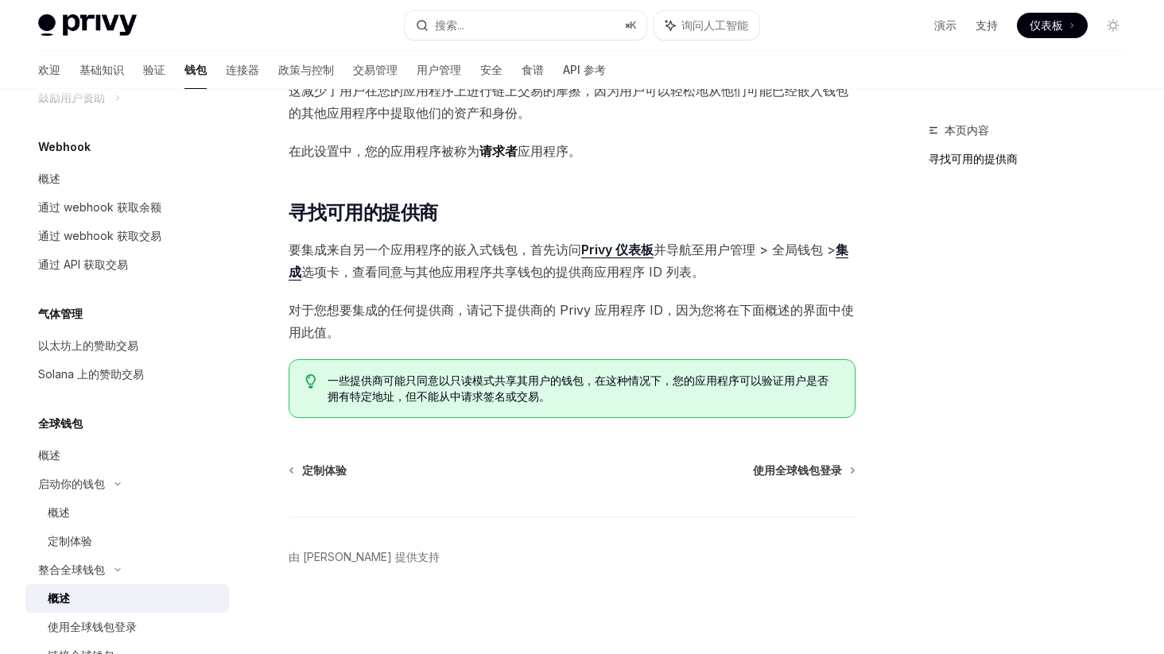
click at [698, 269] on font "选项卡，查看同意与其他应用程序共享钱包的提供商应用程序 ID 列表。" at bounding box center [502, 272] width 403 height 16
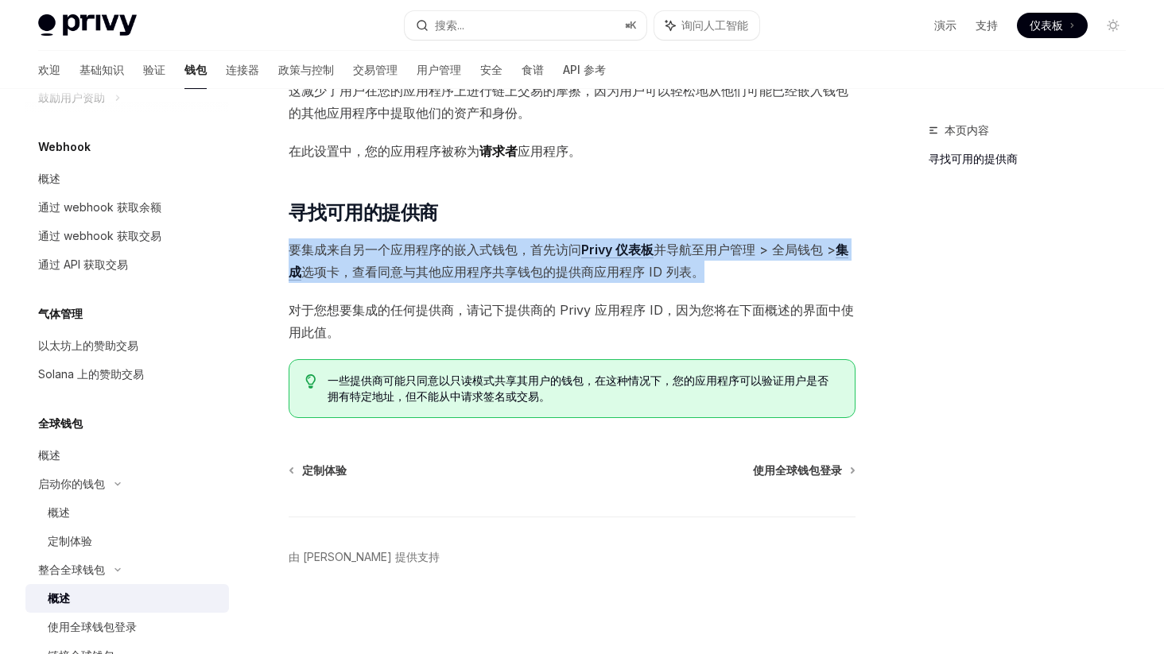
click at [698, 269] on font "选项卡，查看同意与其他应用程序共享钱包的提供商应用程序 ID 列表。" at bounding box center [502, 272] width 403 height 16
click at [439, 273] on font "选项卡，查看同意与其他应用程序共享钱包的提供商应用程序 ID 列表。" at bounding box center [502, 272] width 403 height 16
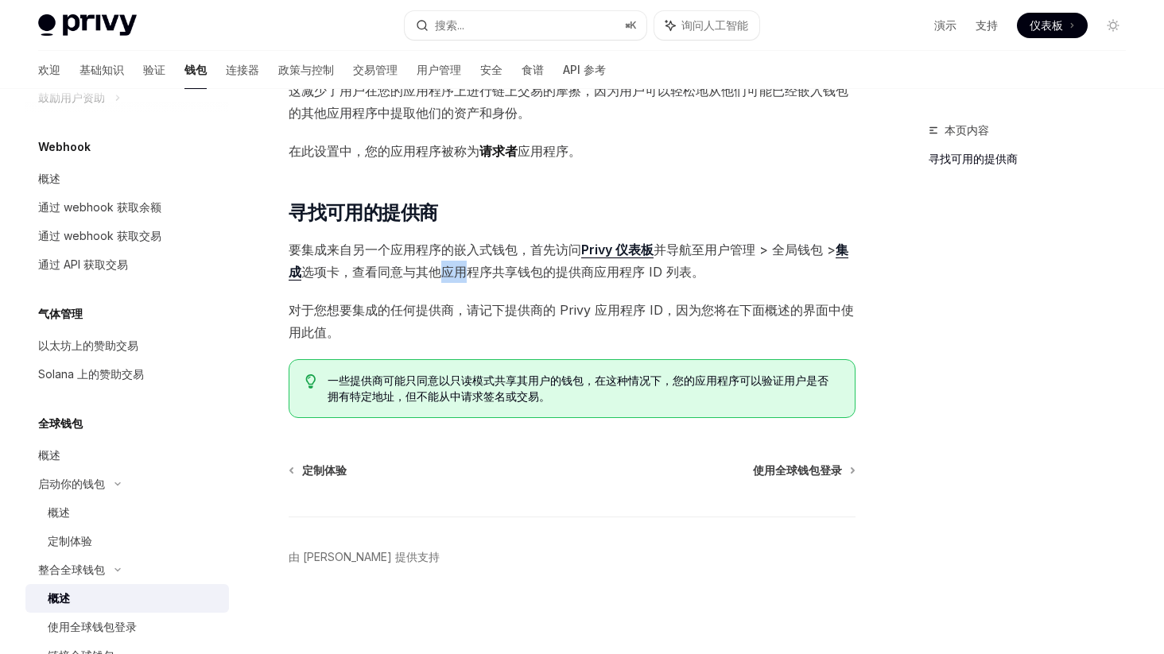
click at [439, 273] on font "选项卡，查看同意与其他应用程序共享钱包的提供商应用程序 ID 列表。" at bounding box center [502, 272] width 403 height 16
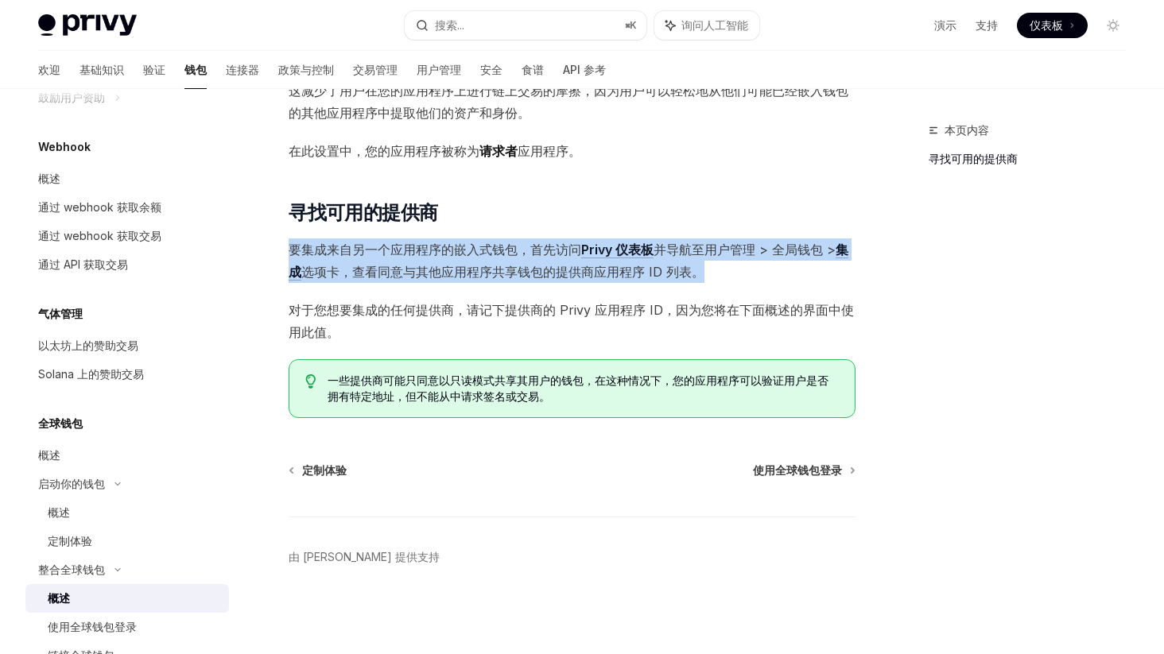
click at [439, 273] on font "选项卡，查看同意与其他应用程序共享钱包的提供商应用程序 ID 列表。" at bounding box center [502, 272] width 403 height 16
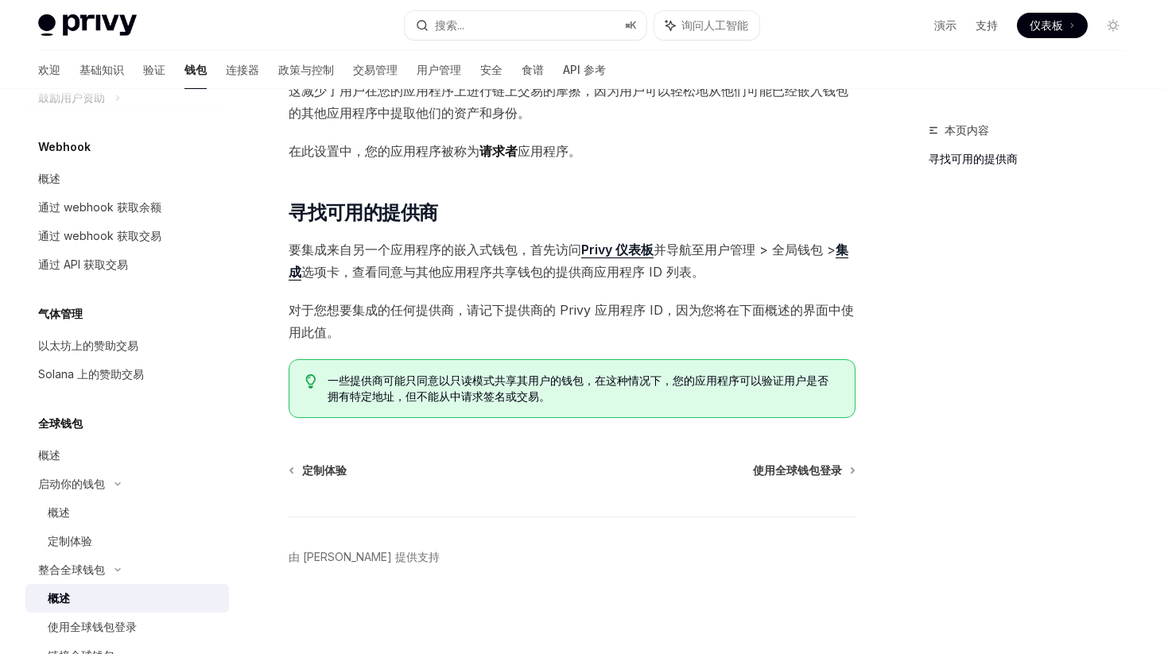
click at [457, 310] on font "对于您想要集成的任何提供商，请记下提供商的 Privy 应用程序 ID，因为您将在下面概述的界面中使用此值。" at bounding box center [571, 321] width 565 height 38
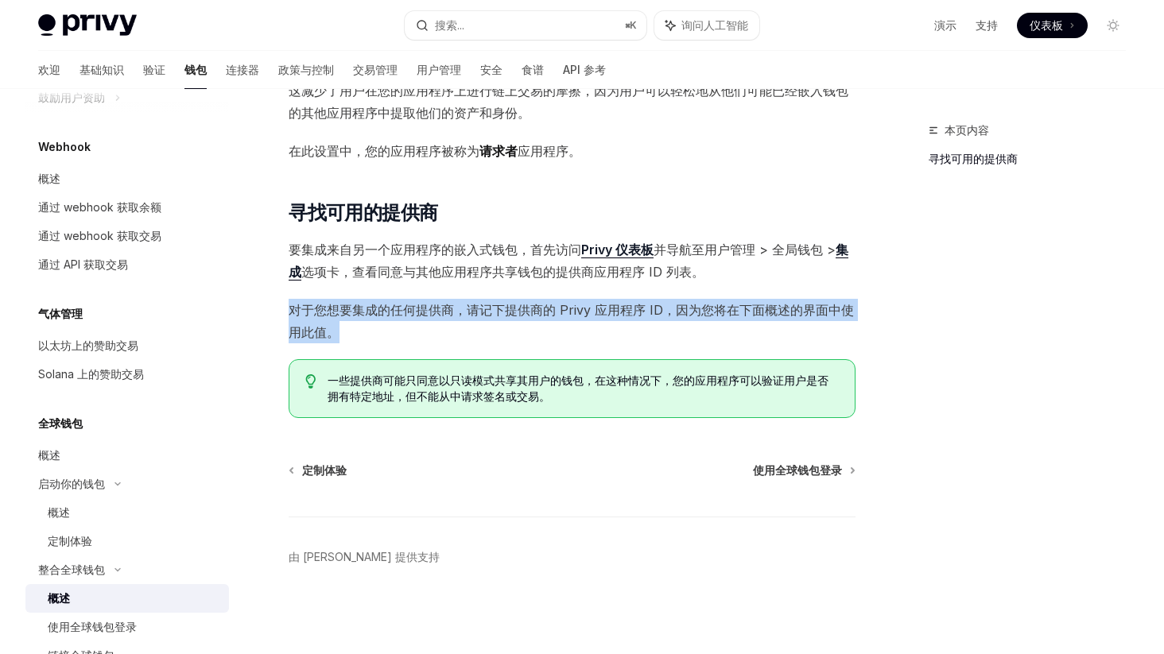
click at [457, 310] on font "对于您想要集成的任何提供商，请记下提供商的 Privy 应用程序 ID，因为您将在下面概述的界面中使用此值。" at bounding box center [571, 321] width 565 height 38
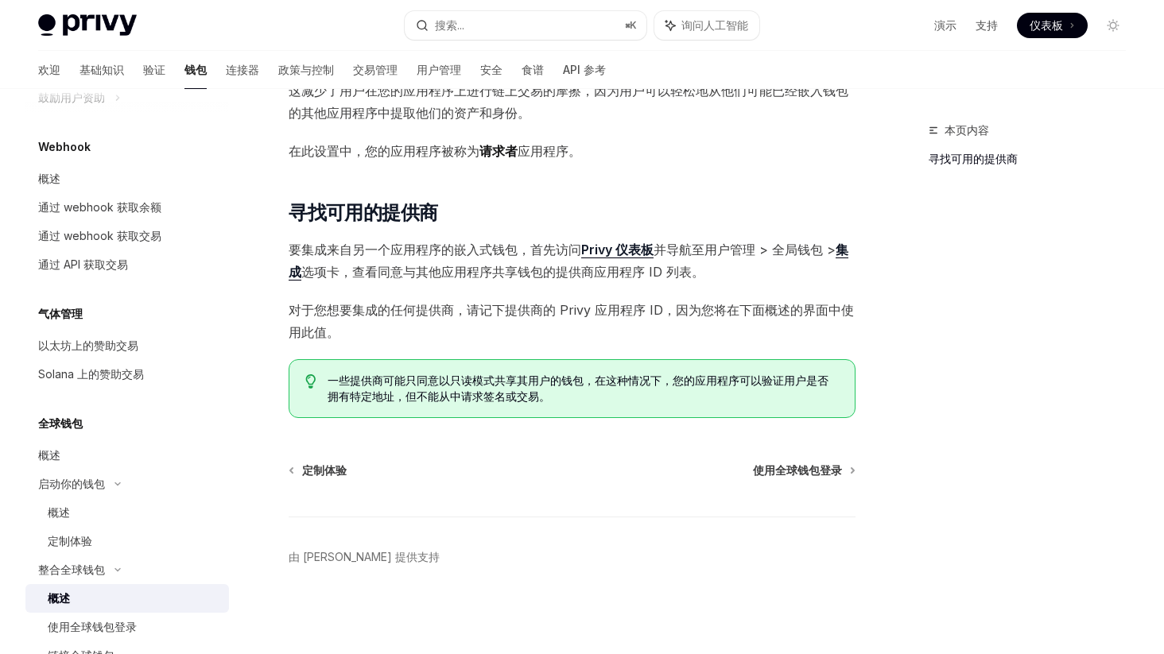
click at [459, 269] on font "选项卡，查看同意与其他应用程序共享钱包的提供商应用程序 ID 列表。" at bounding box center [502, 272] width 403 height 16
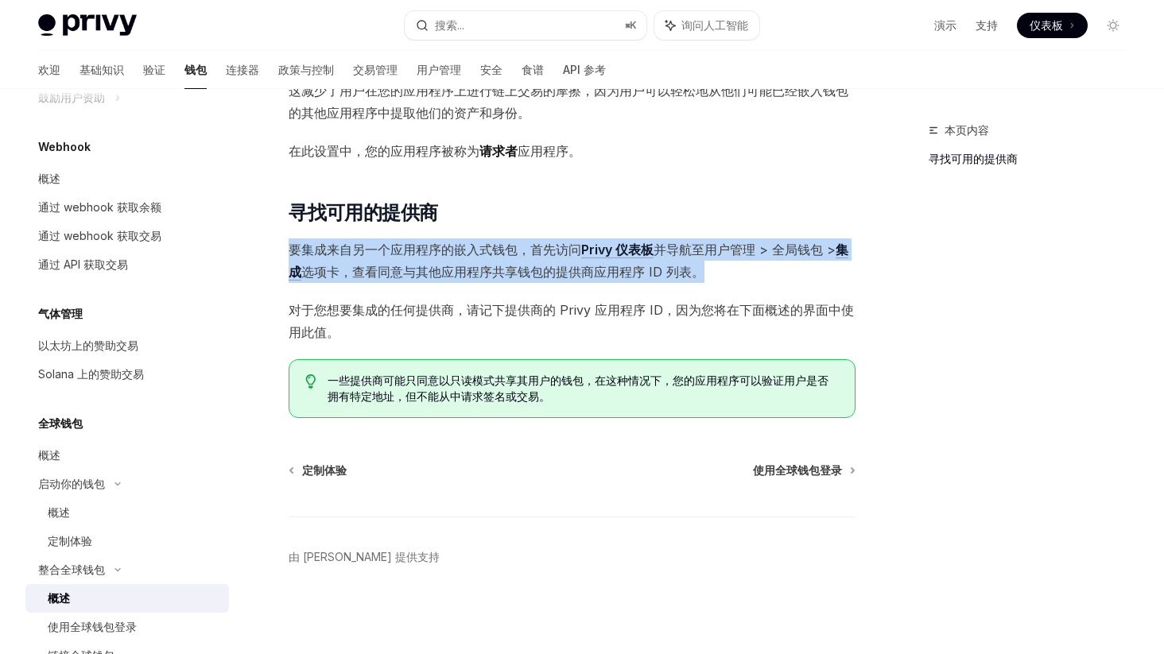
click at [459, 269] on font "选项卡，查看同意与其他应用程序共享钱包的提供商应用程序 ID 列表。" at bounding box center [502, 272] width 403 height 16
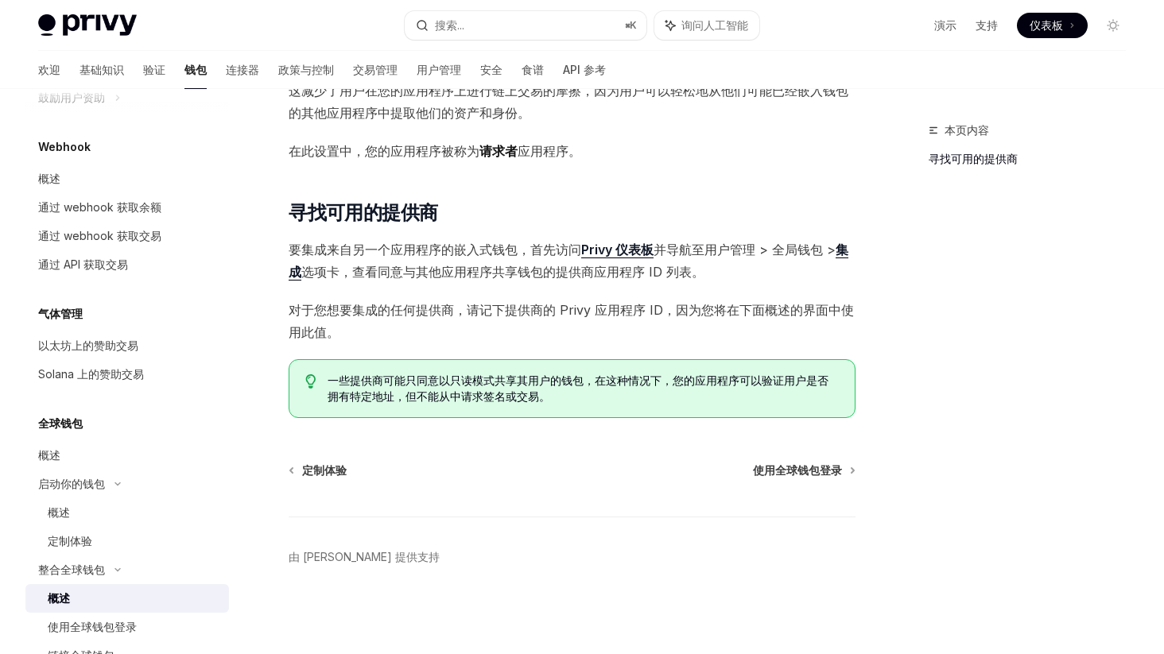
click at [451, 308] on font "对于您想要集成的任何提供商，请记下提供商的 Privy 应用程序 ID，因为您将在下面概述的界面中使用此值。" at bounding box center [571, 321] width 565 height 38
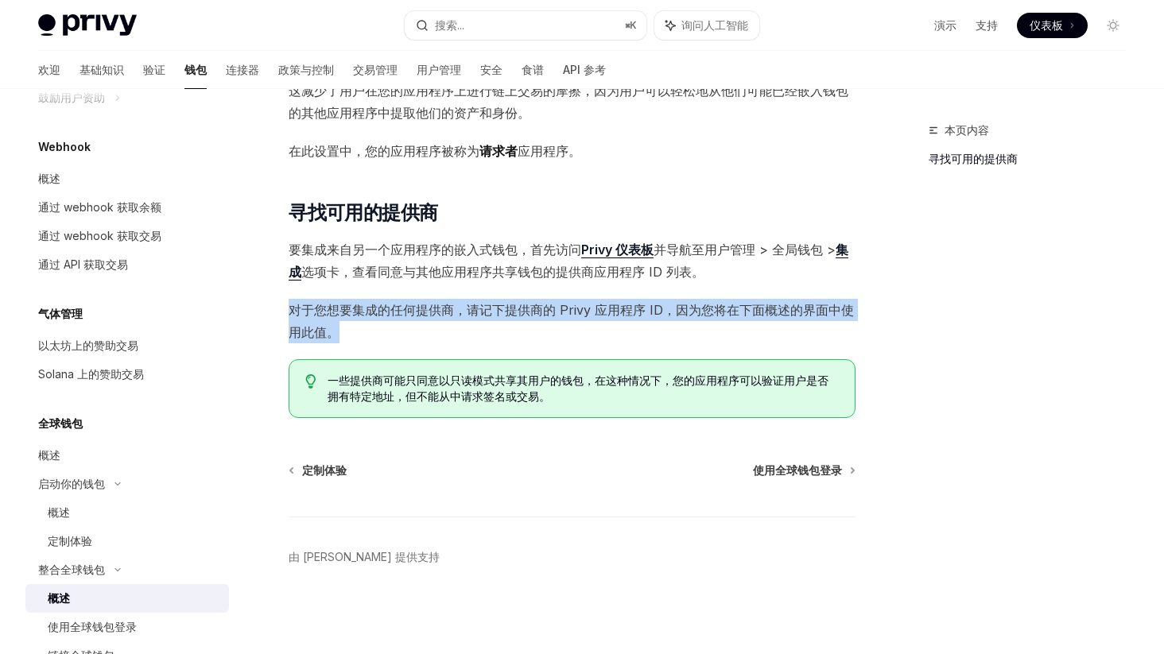
click at [451, 308] on font "对于您想要集成的任何提供商，请记下提供商的 Privy 应用程序 ID，因为您将在下面概述的界面中使用此值。" at bounding box center [571, 321] width 565 height 38
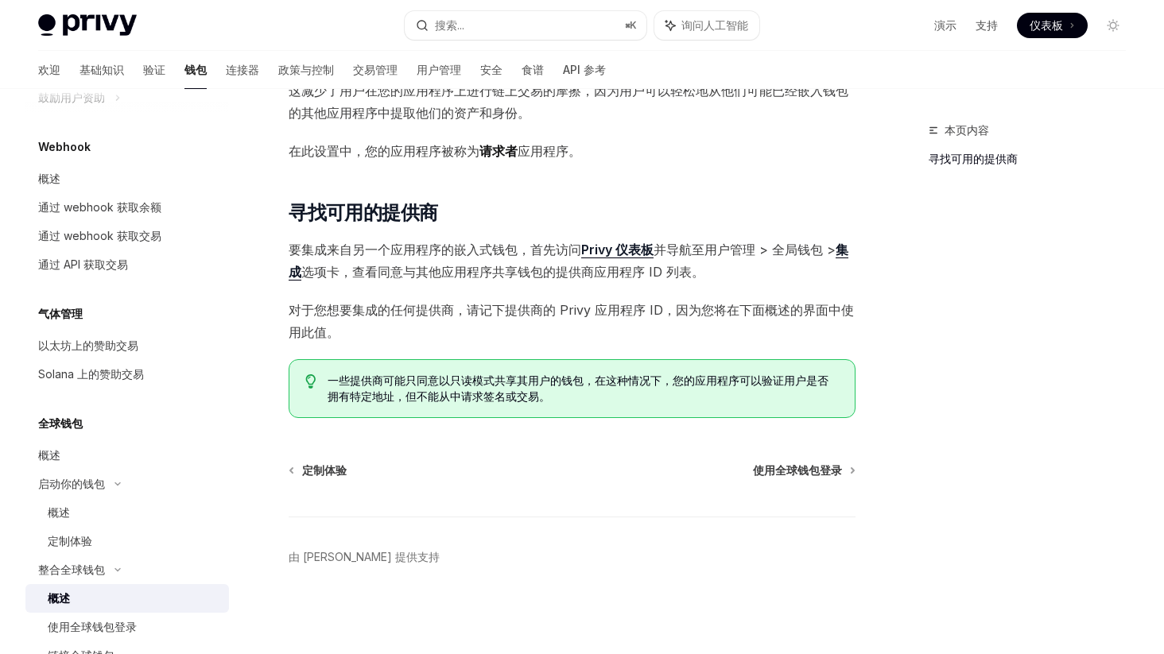
click at [463, 251] on font "要集成来自另一个应用程序的嵌入式钱包，首先访问" at bounding box center [435, 250] width 292 height 16
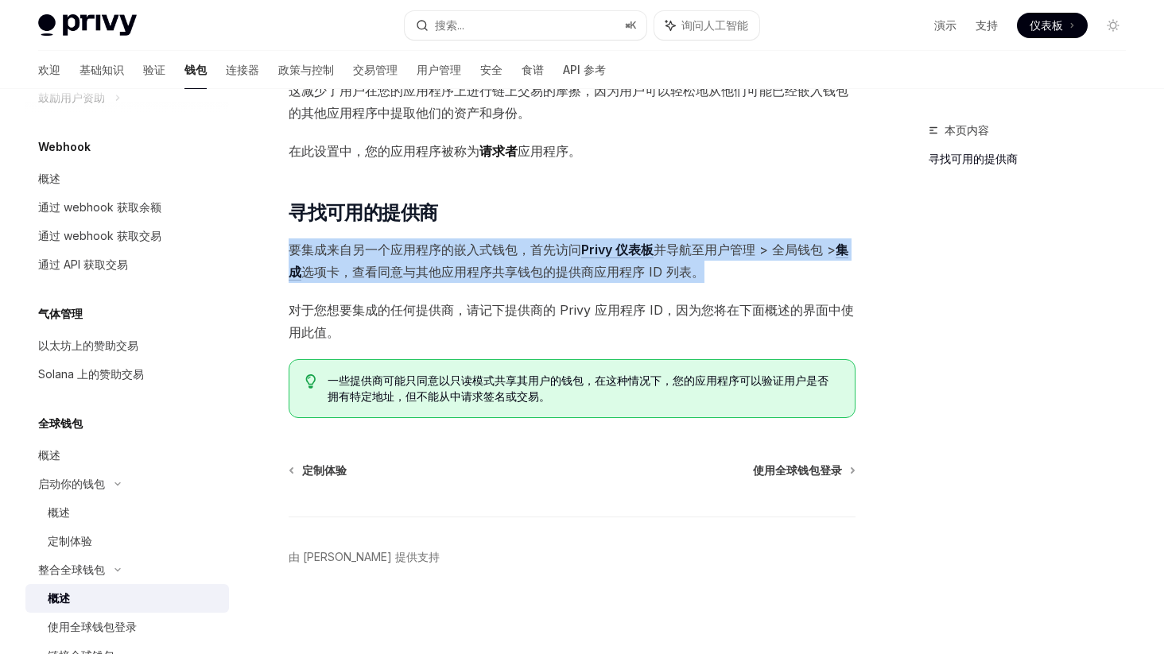
click at [463, 251] on font "要集成来自另一个应用程序的嵌入式钱包，首先访问" at bounding box center [435, 250] width 292 height 16
click at [515, 261] on span "要集成来自另一个应用程序的嵌入式钱包，首先访问 Privy 仪表板 并导航至用户管理 > 全局钱包 > 集成 选项卡，查看同意与其他应用程序共享钱包的提供商应…" at bounding box center [572, 260] width 567 height 45
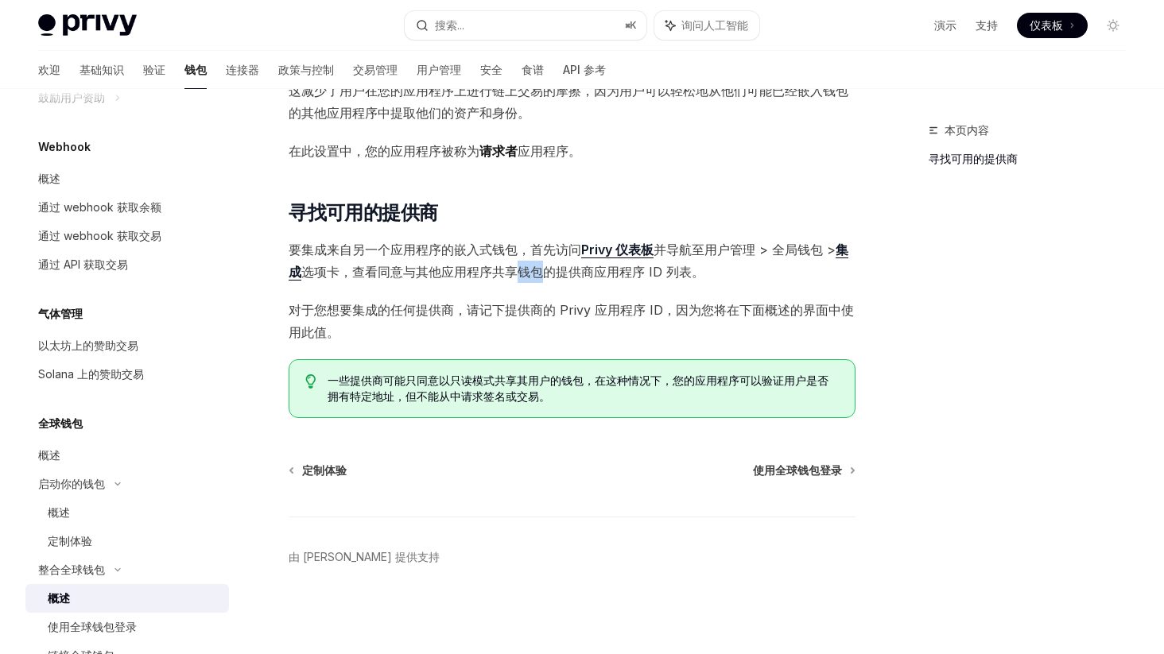
click at [515, 261] on span "要集成来自另一个应用程序的嵌入式钱包，首先访问 Privy 仪表板 并导航至用户管理 > 全局钱包 > 集成 选项卡，查看同意与其他应用程序共享钱包的提供商应…" at bounding box center [572, 260] width 567 height 45
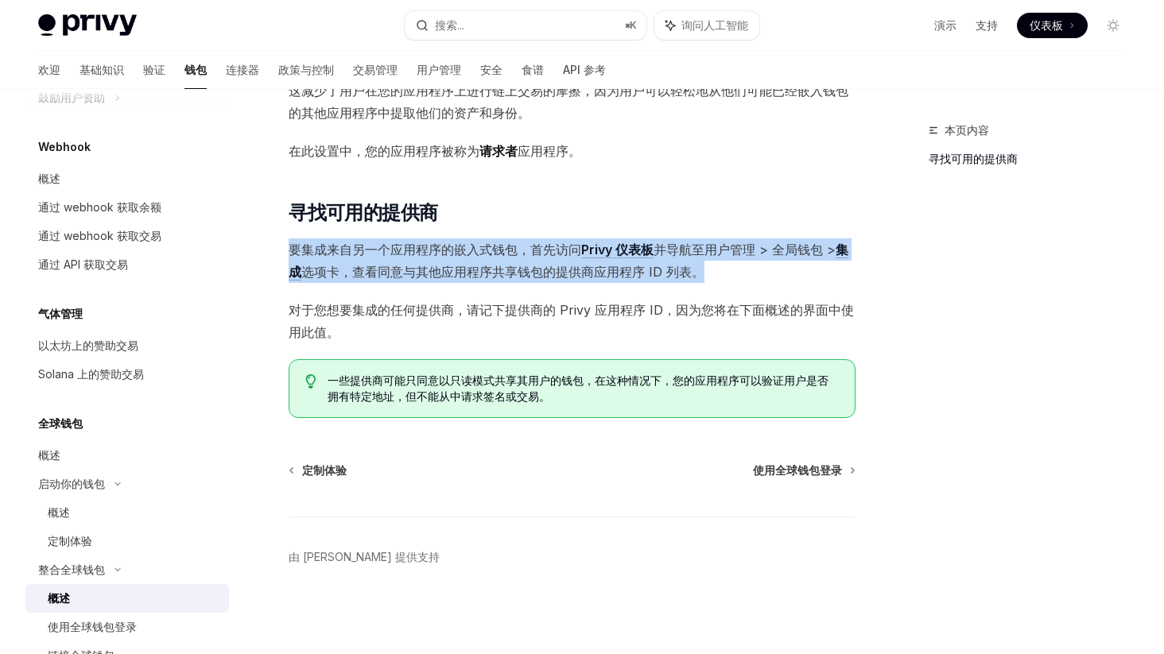
click at [515, 261] on span "要集成来自另一个应用程序的嵌入式钱包，首先访问 Privy 仪表板 并导航至用户管理 > 全局钱包 > 集成 选项卡，查看同意与其他应用程序共享钱包的提供商应…" at bounding box center [572, 260] width 567 height 45
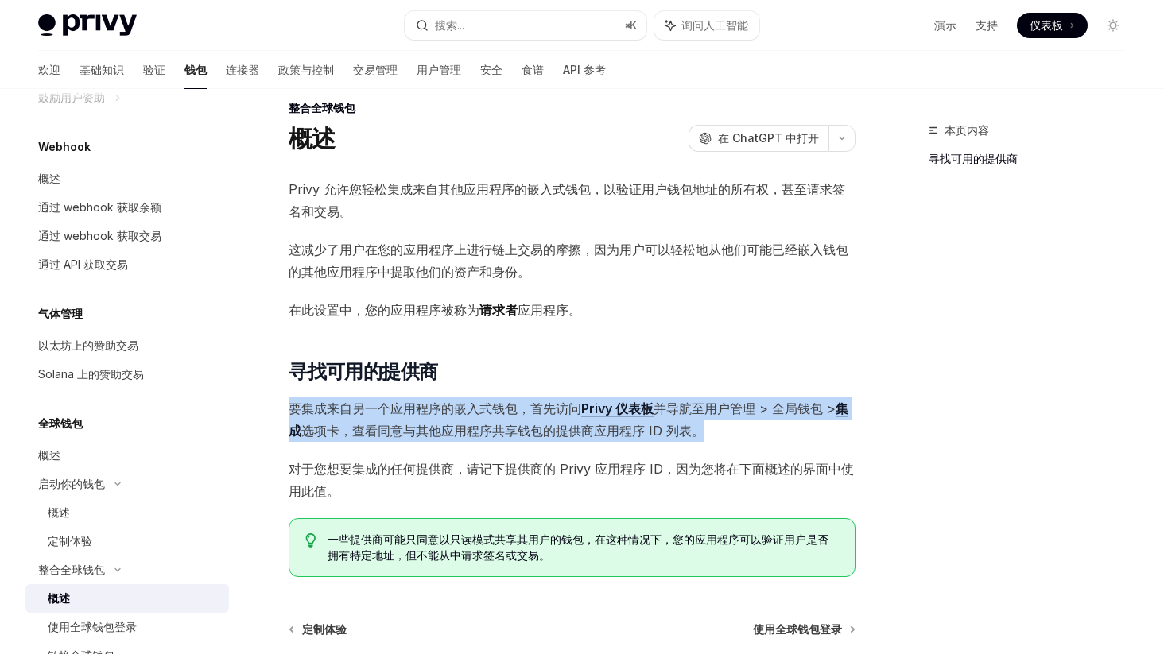
scroll to position [0, 0]
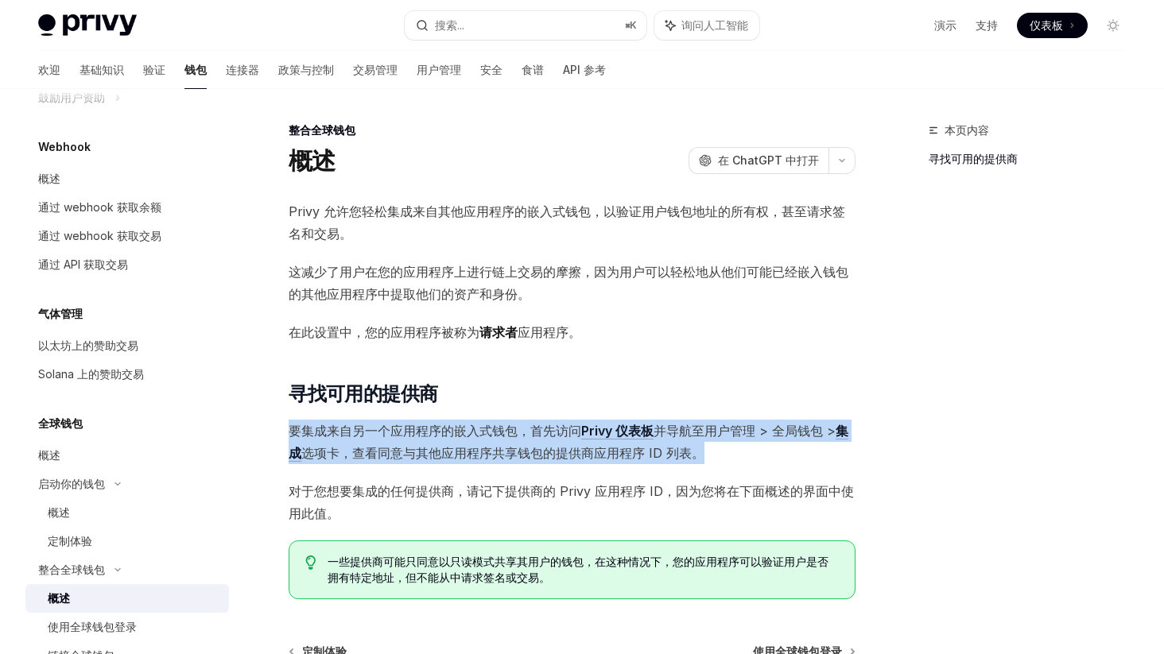
click at [608, 428] on font "Privy 仪表板" at bounding box center [617, 431] width 72 height 16
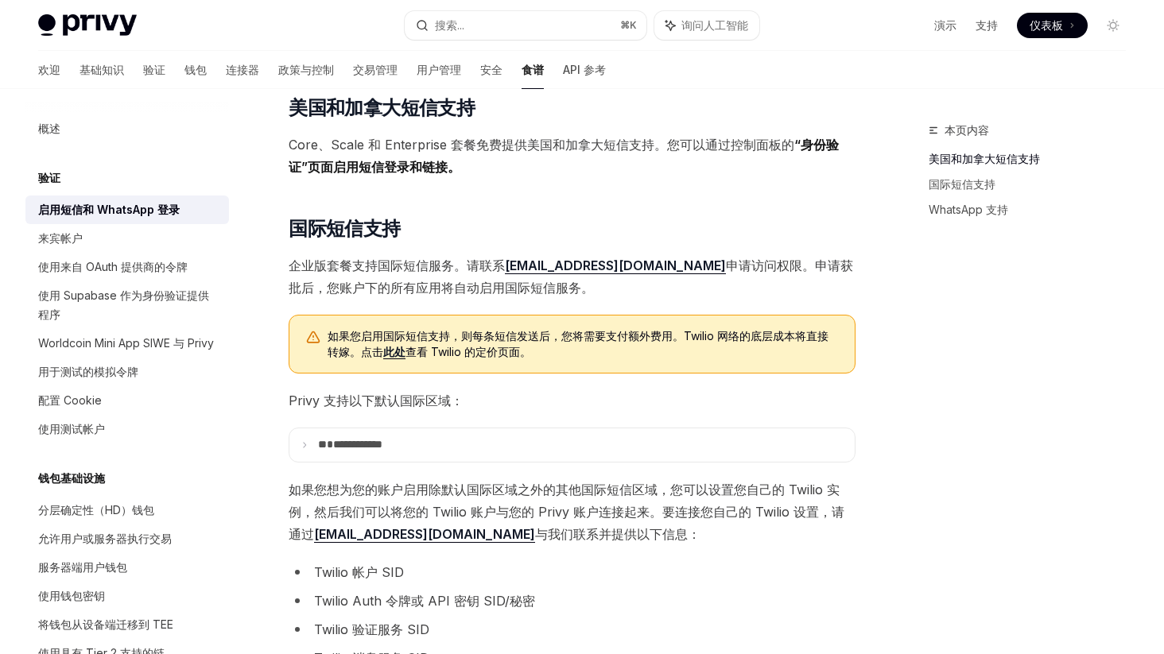
scroll to position [351, 0]
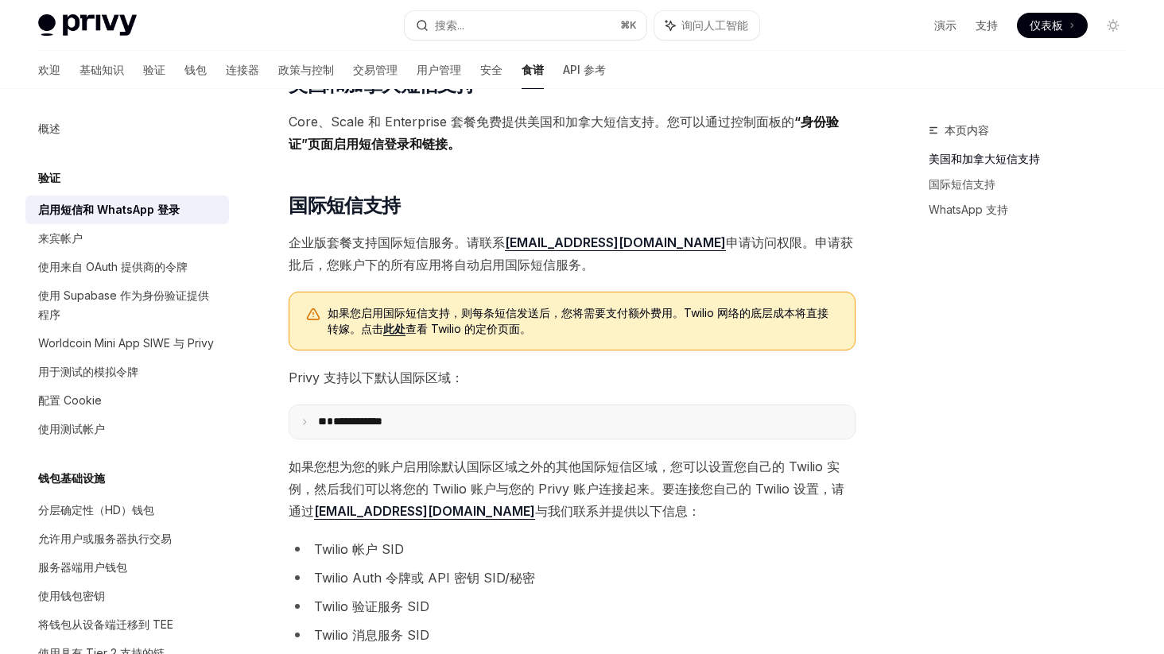
click at [305, 424] on icon at bounding box center [304, 422] width 8 height 8
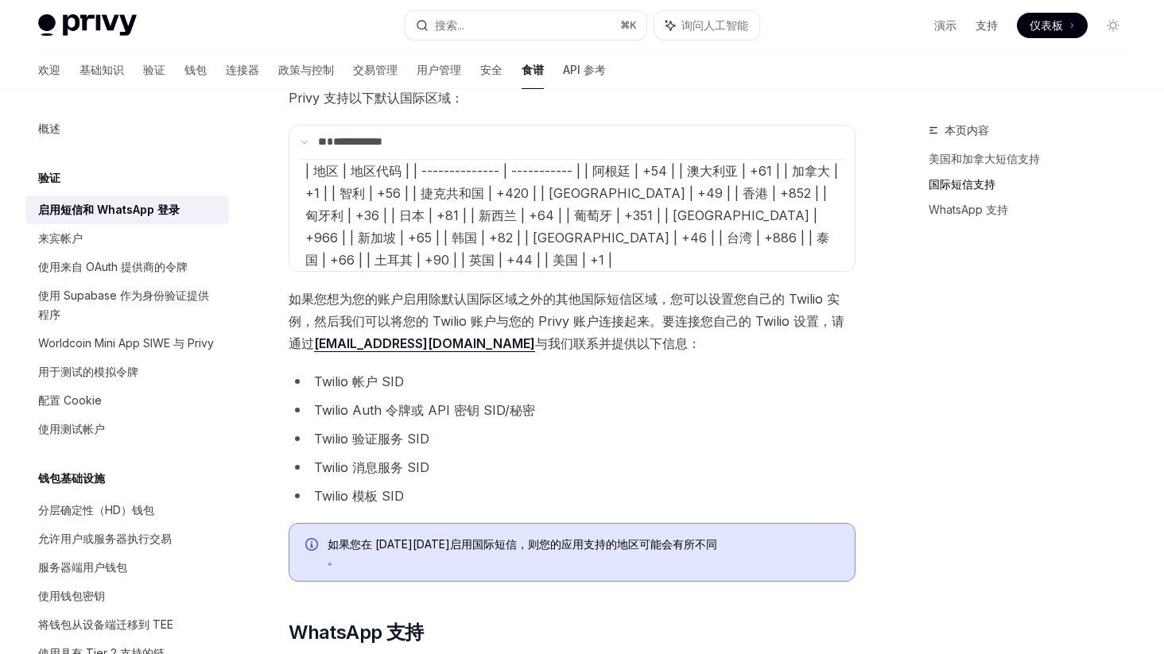
scroll to position [629, 0]
click at [794, 200] on font "| 地区 | 地区代码 | | -------------- | ----------- | | 阿根廷 | +54 | | 澳大利亚 | +61 | | 加…" at bounding box center [571, 216] width 533 height 105
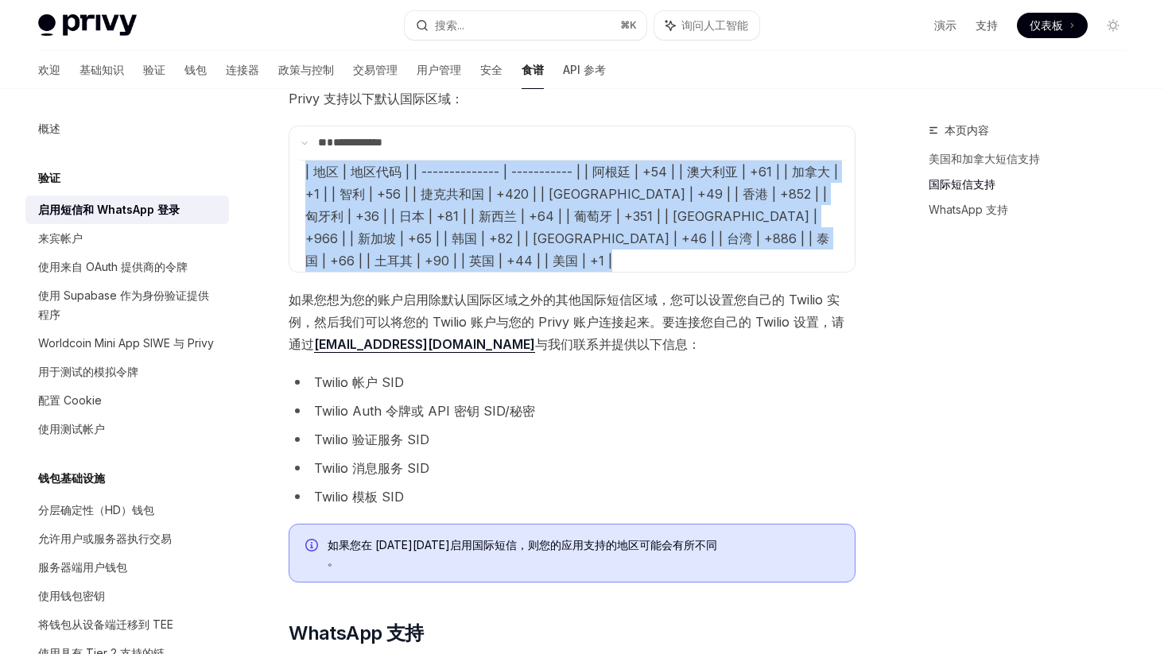
click at [794, 200] on font "| 地区 | 地区代码 | | -------------- | ----------- | | 阿根廷 | +54 | | 澳大利亚 | +61 | | 加…" at bounding box center [571, 216] width 533 height 105
click at [759, 200] on font "| 地区 | 地区代码 | | -------------- | ----------- | | 阿根廷 | +54 | | 澳大利亚 | +61 | | 加…" at bounding box center [571, 216] width 533 height 105
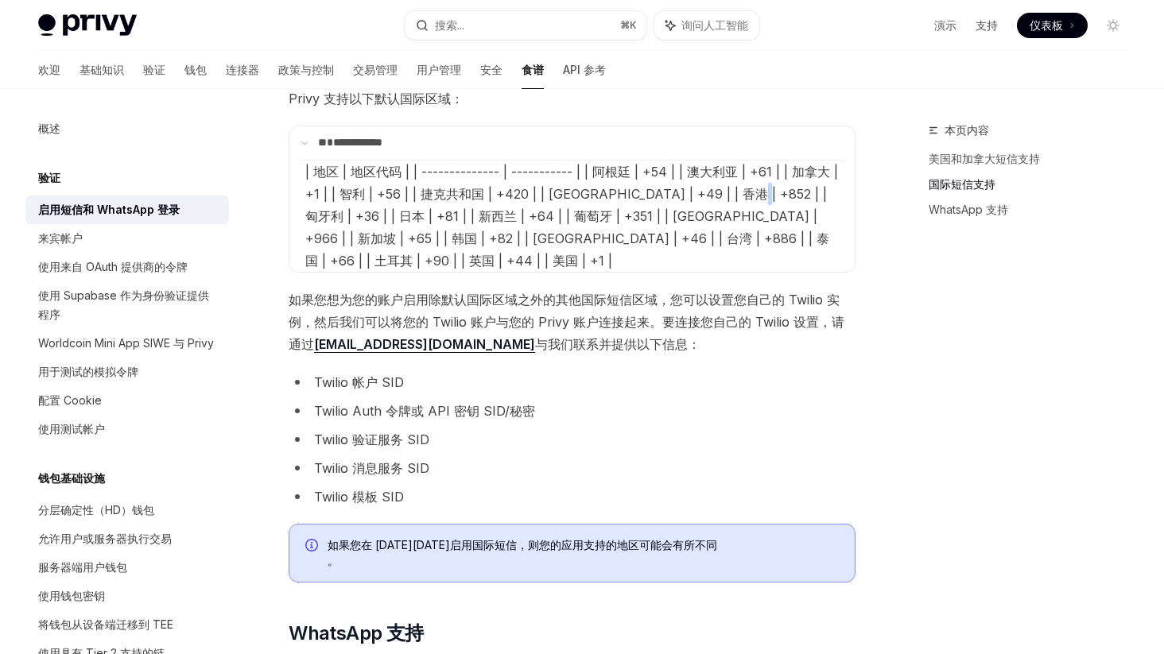
click at [759, 200] on font "| 地区 | 地区代码 | | -------------- | ----------- | | 阿根廷 | +54 | | 澳大利亚 | +61 | | 加…" at bounding box center [571, 216] width 533 height 105
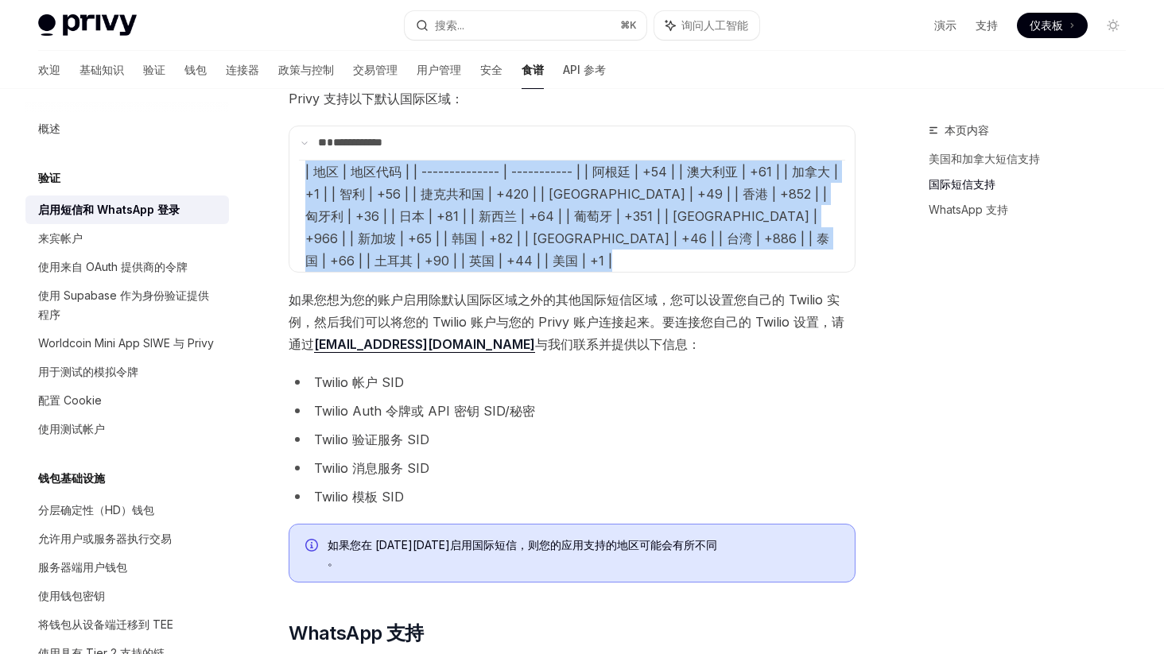
click at [759, 200] on font "| 地区 | 地区代码 | | -------------- | ----------- | | 阿根廷 | +54 | | 澳大利亚 | +61 | | 加…" at bounding box center [571, 216] width 533 height 105
click at [715, 196] on font "| 地区 | 地区代码 | | -------------- | ----------- | | 阿根廷 | +54 | | 澳大利亚 | +61 | | 加…" at bounding box center [571, 216] width 533 height 105
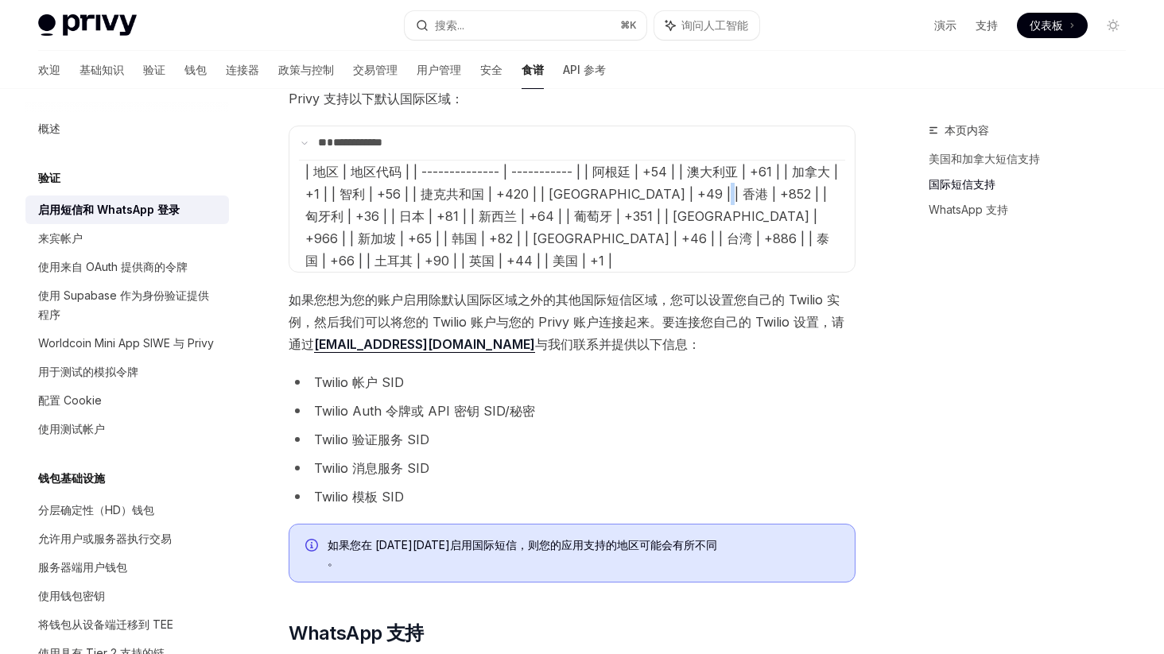
click at [715, 196] on font "| 地区 | 地区代码 | | -------------- | ----------- | | 阿根廷 | +54 | | 澳大利亚 | +61 | | 加…" at bounding box center [571, 216] width 533 height 105
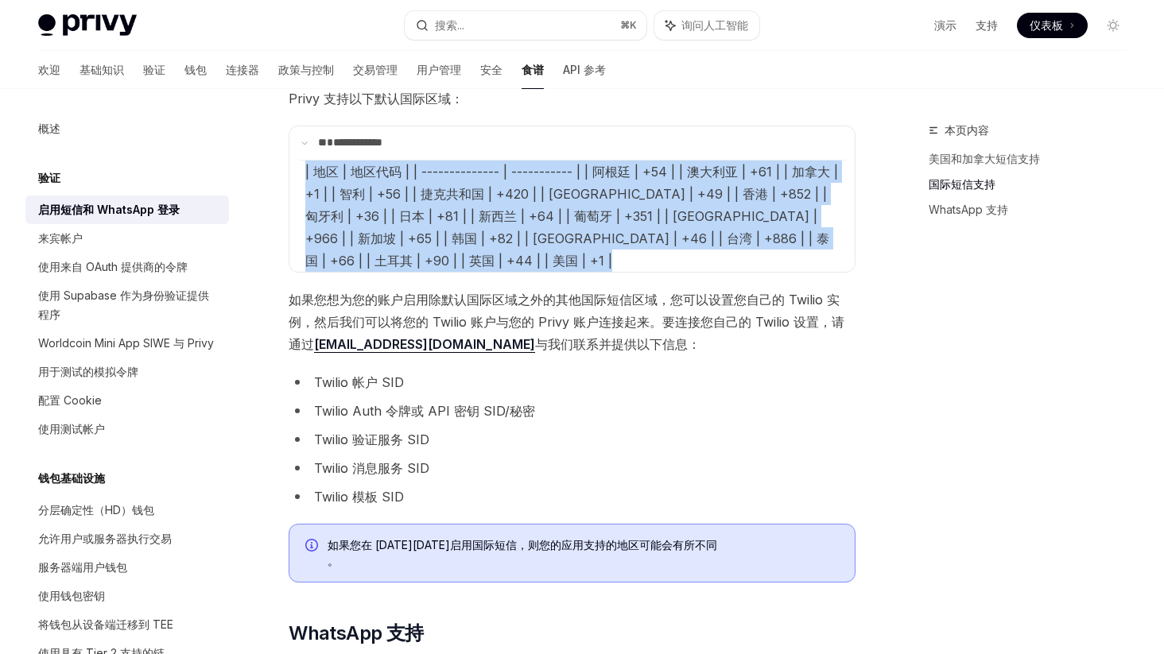
click at [715, 196] on font "| 地区 | 地区代码 | | -------------- | ----------- | | 阿根廷 | +54 | | 澳大利亚 | +61 | | 加…" at bounding box center [571, 216] width 533 height 105
click at [716, 196] on font "| 地区 | 地区代码 | | -------------- | ----------- | | 阿根廷 | +54 | | 澳大利亚 | +61 | | 加…" at bounding box center [571, 216] width 533 height 105
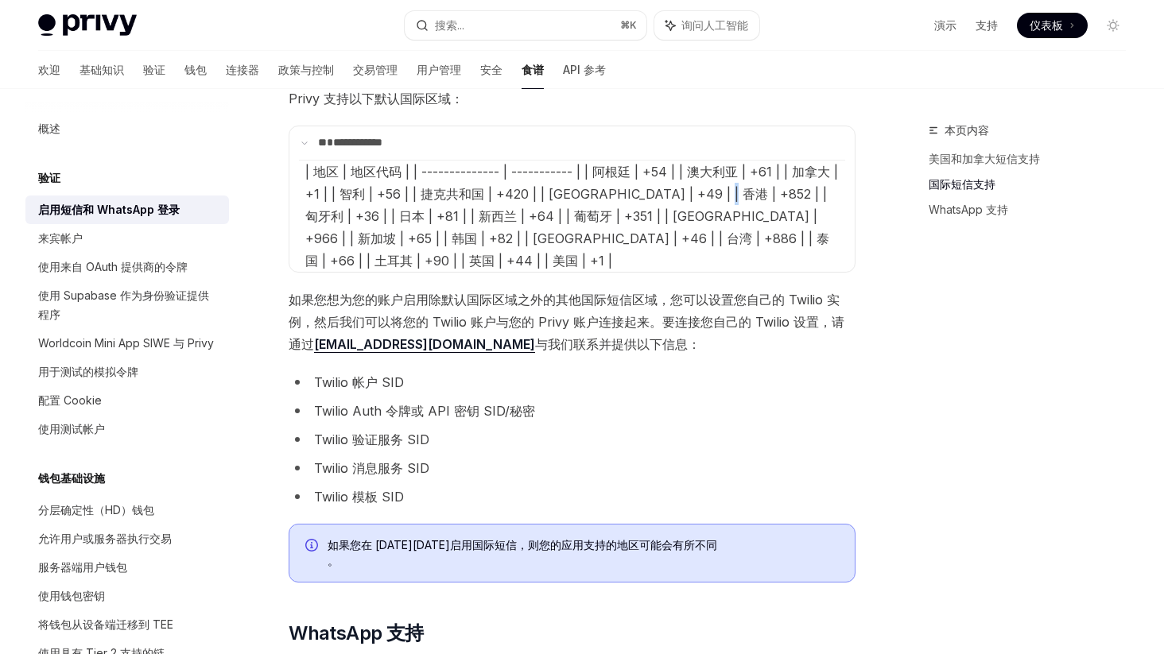
click at [716, 196] on font "| 地区 | 地区代码 | | -------------- | ----------- | | 阿根廷 | +54 | | 澳大利亚 | +61 | | 加…" at bounding box center [571, 216] width 533 height 105
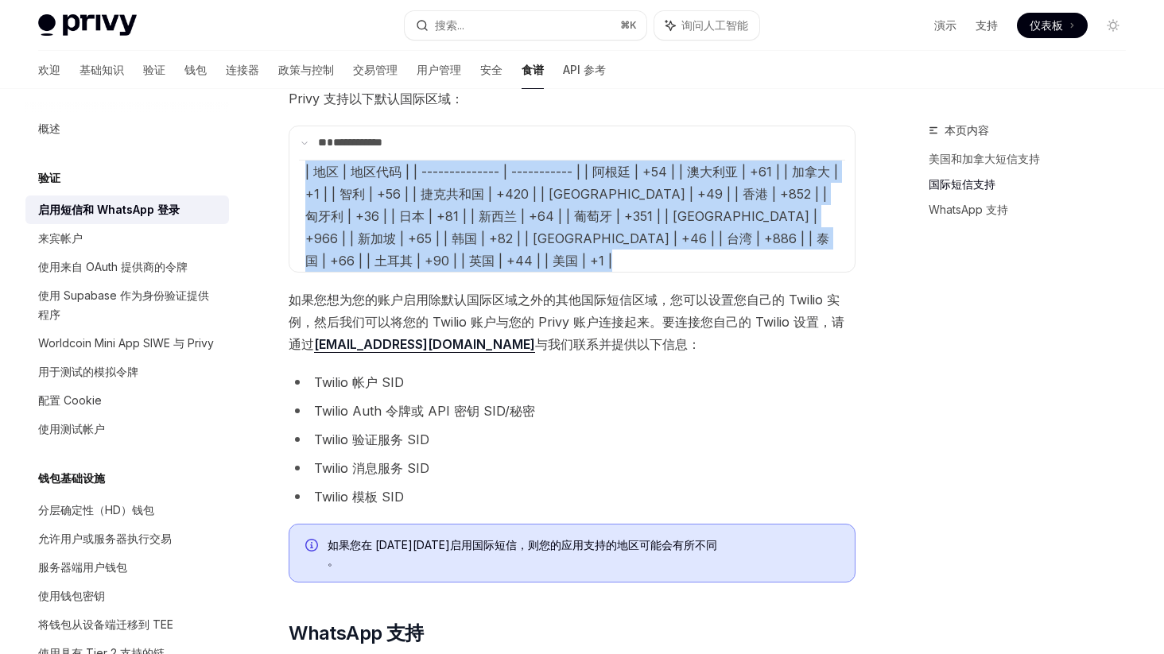
click at [716, 196] on font "| 地区 | 地区代码 | | -------------- | ----------- | | 阿根廷 | +54 | | 澳大利亚 | +61 | | 加…" at bounding box center [571, 216] width 533 height 105
click at [697, 194] on font "| 地区 | 地区代码 | | -------------- | ----------- | | 阿根廷 | +54 | | 澳大利亚 | +61 | | 加…" at bounding box center [571, 216] width 533 height 105
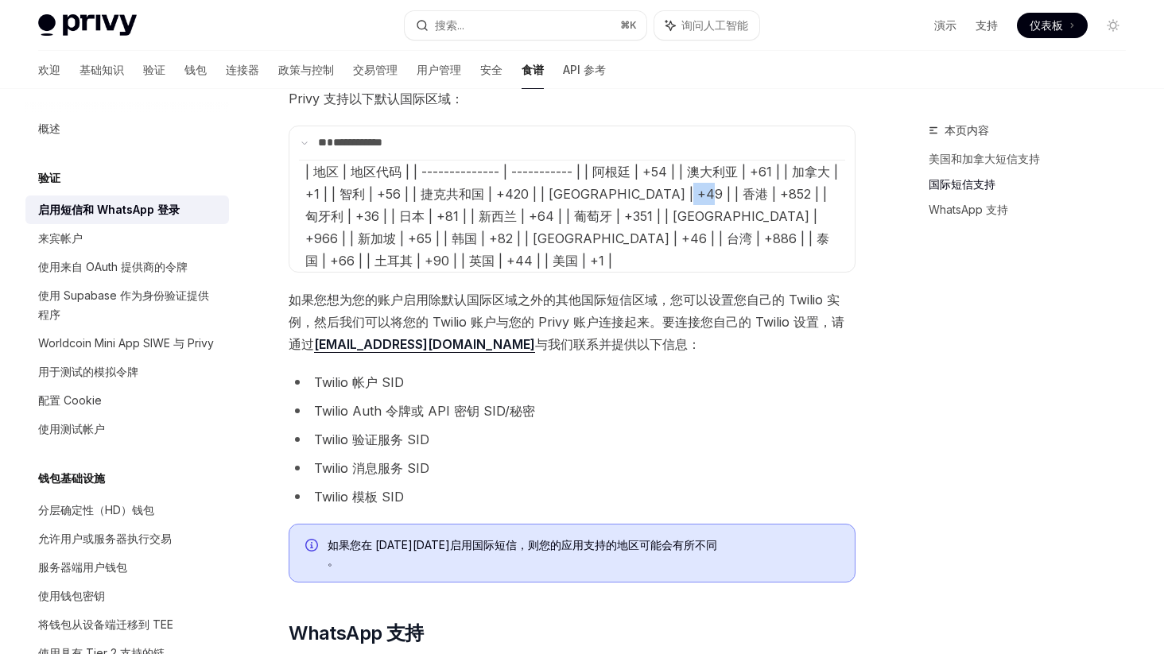
click at [697, 194] on font "| 地区 | 地区代码 | | -------------- | ----------- | | 阿根廷 | +54 | | 澳大利亚 | +61 | | 加…" at bounding box center [571, 216] width 533 height 105
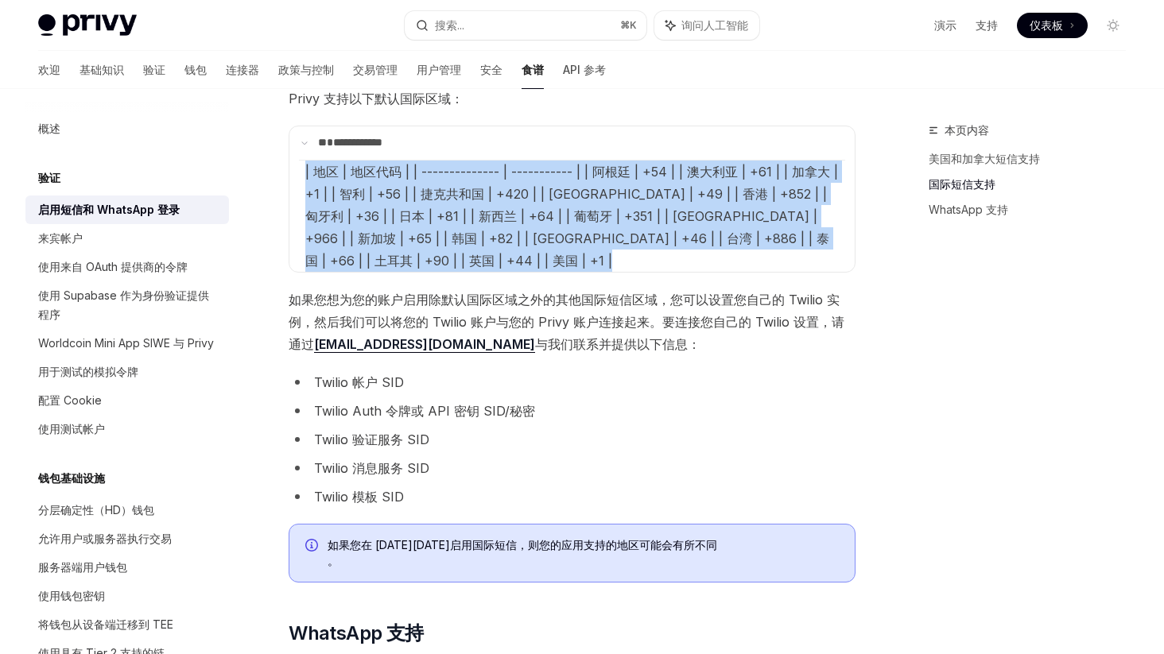
click at [697, 194] on font "| 地区 | 地区代码 | | -------------- | ----------- | | 阿根廷 | +54 | | 澳大利亚 | +61 | | 加…" at bounding box center [571, 216] width 533 height 105
